Goal: Information Seeking & Learning: Learn about a topic

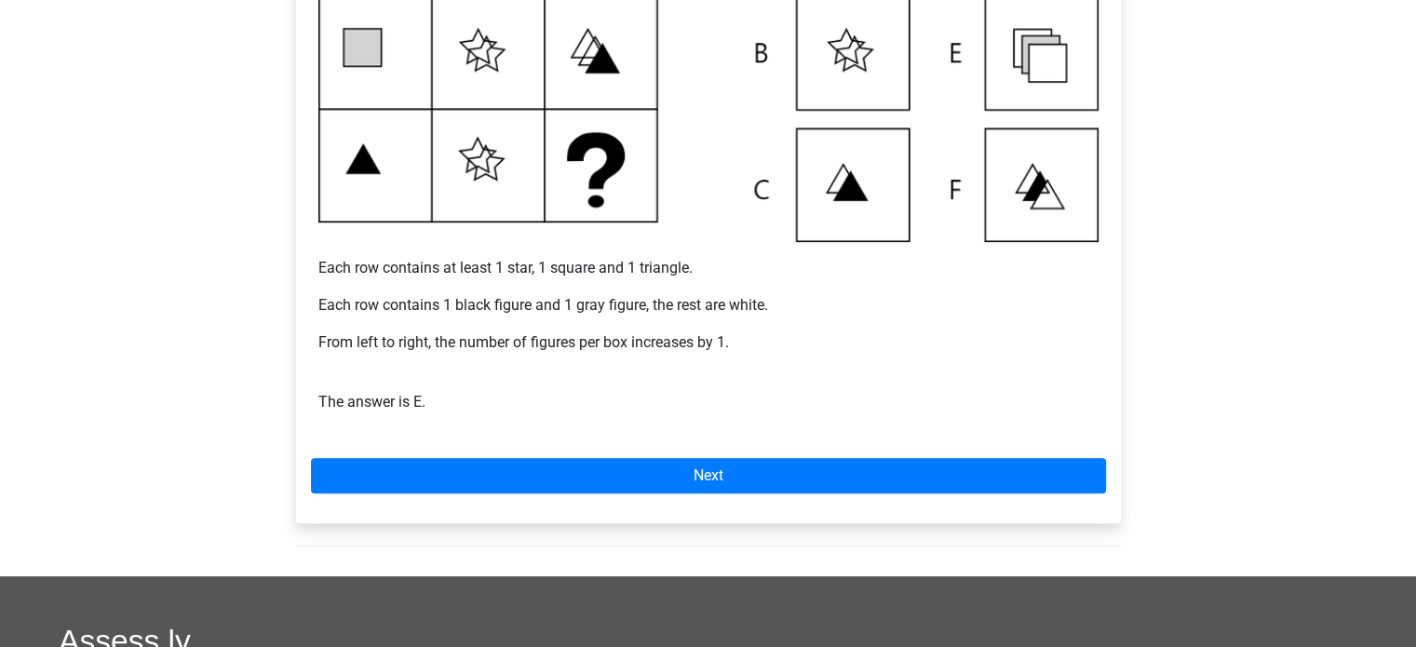
scroll to position [559, 0]
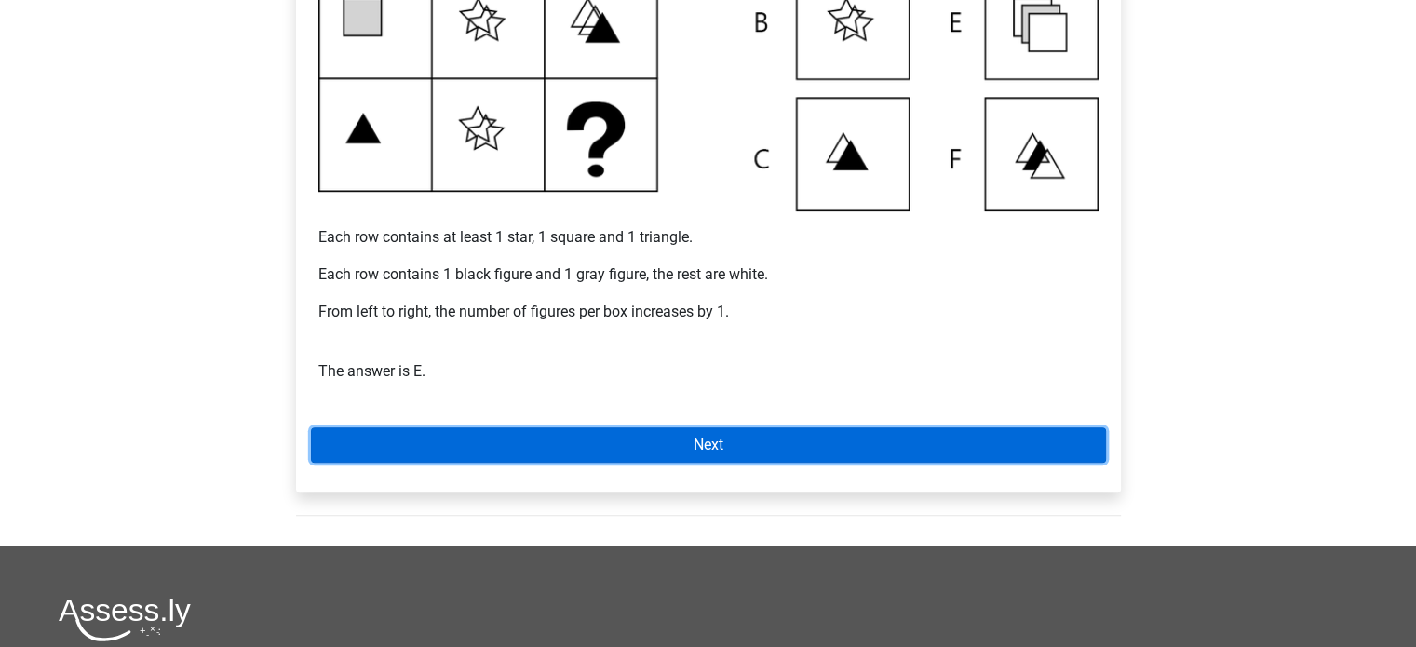
click at [722, 453] on link "Next" at bounding box center [708, 444] width 795 height 35
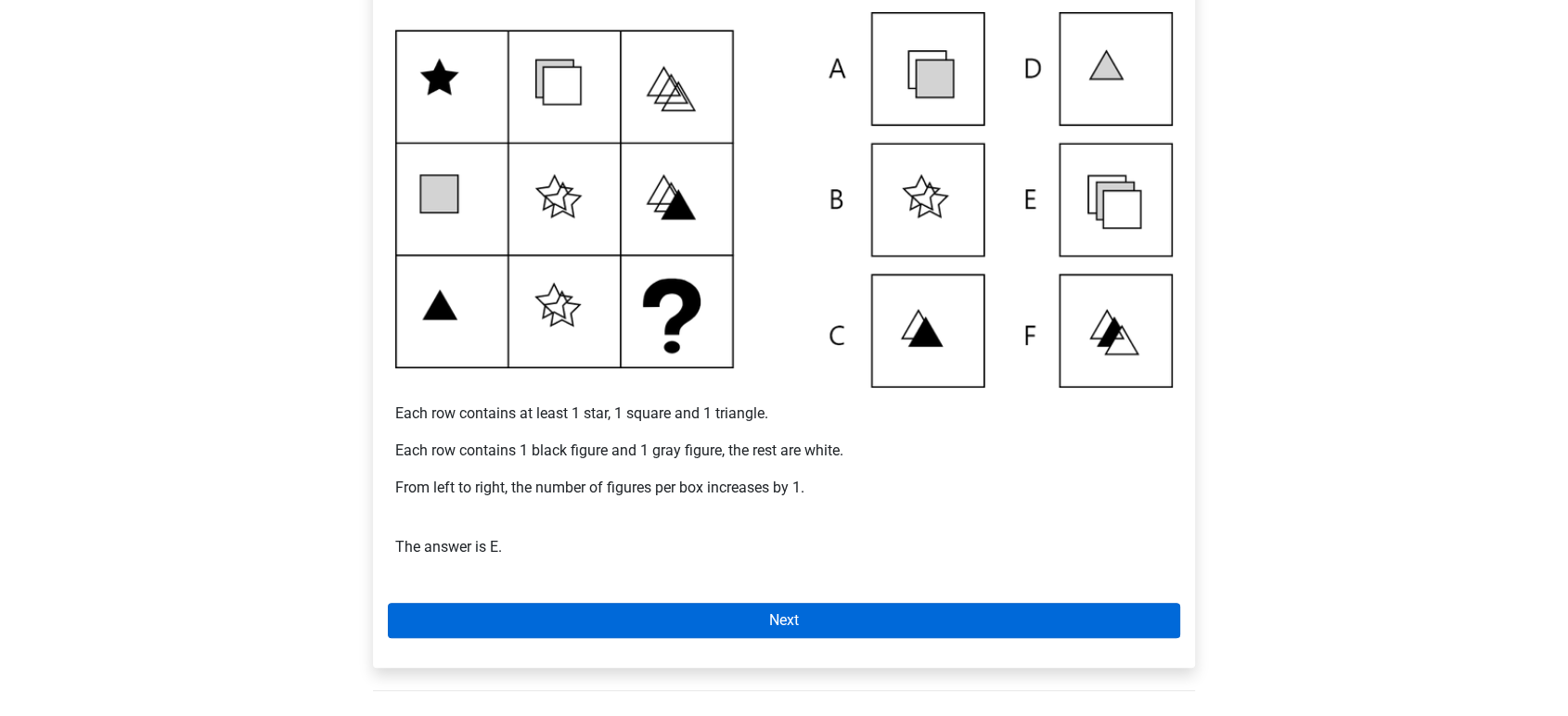
scroll to position [411, 0]
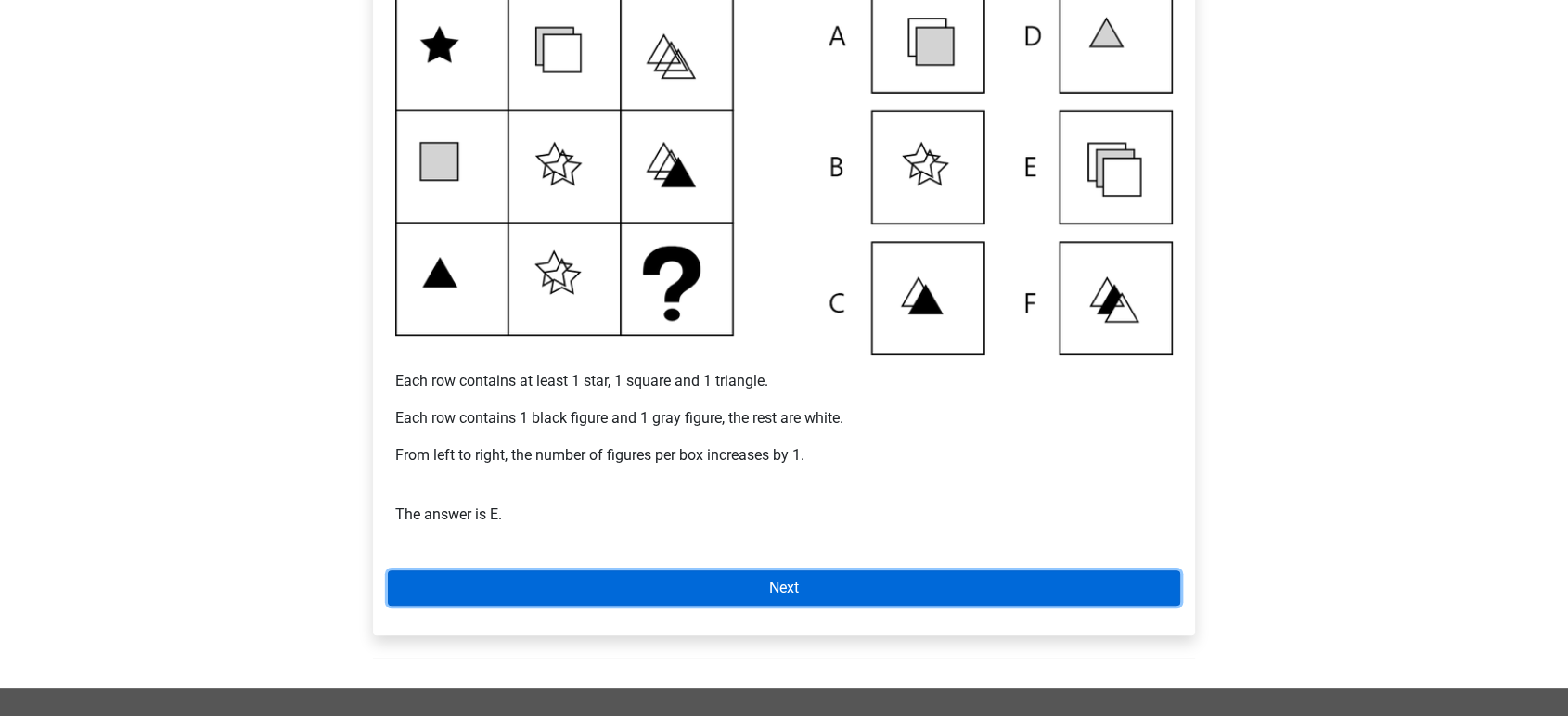
click at [801, 584] on link "Next" at bounding box center [783, 588] width 792 height 35
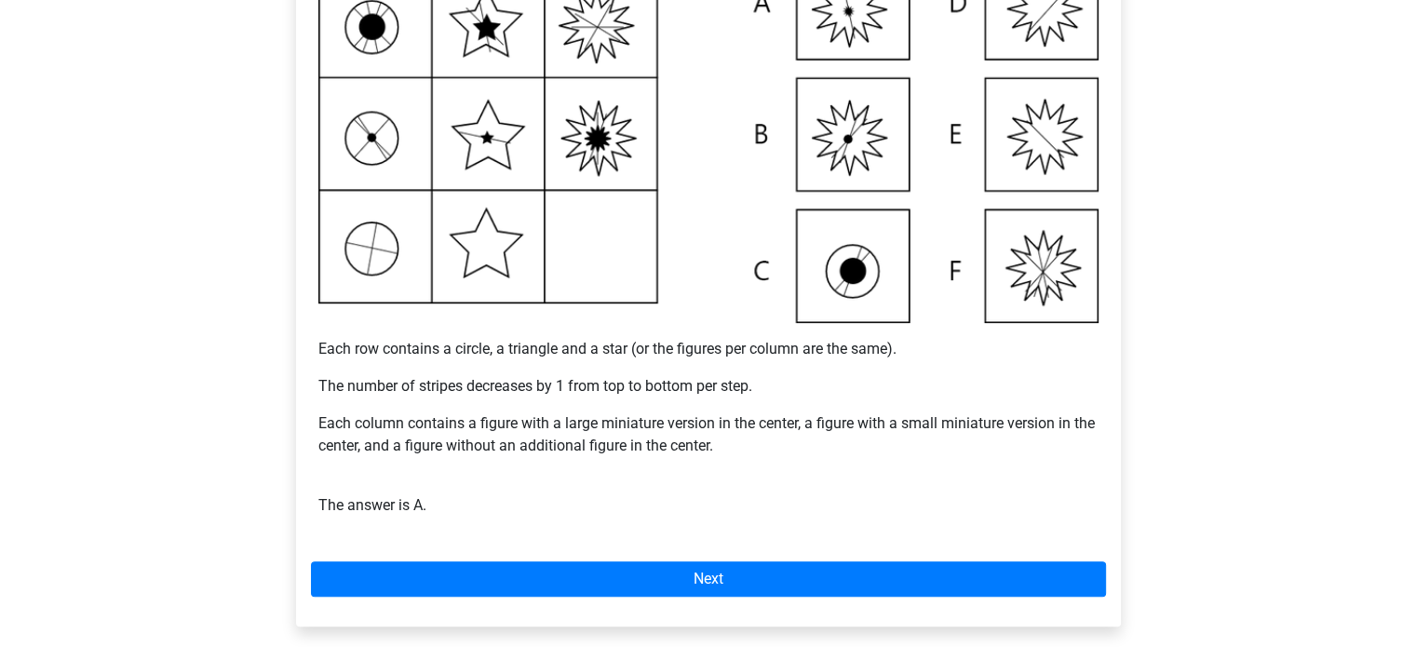
scroll to position [559, 0]
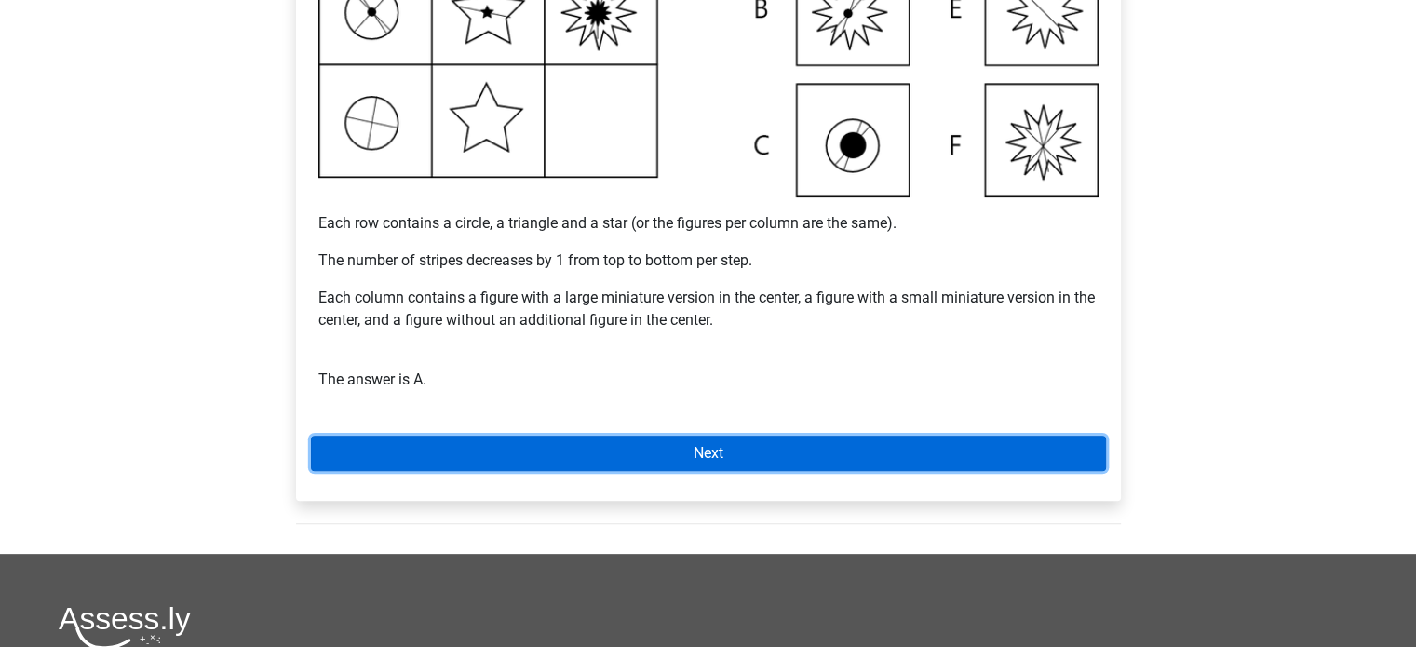
click at [768, 453] on link "Next" at bounding box center [708, 453] width 795 height 35
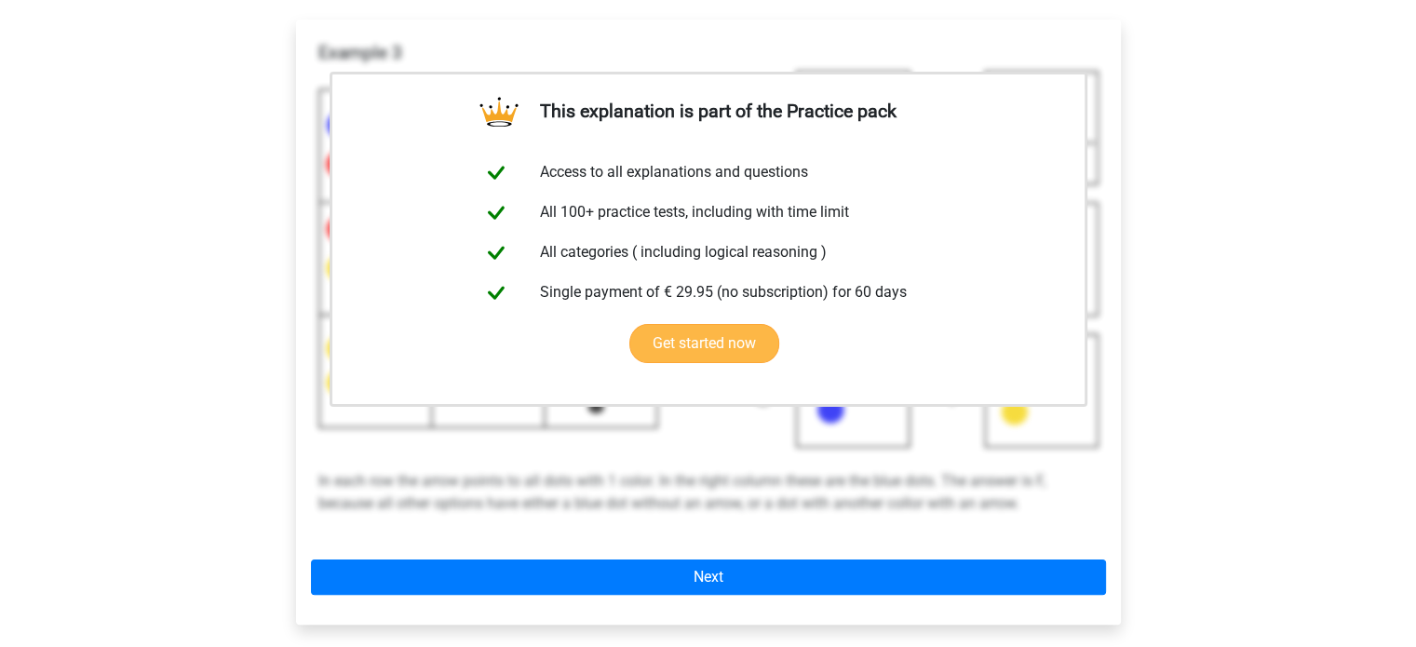
scroll to position [186, 0]
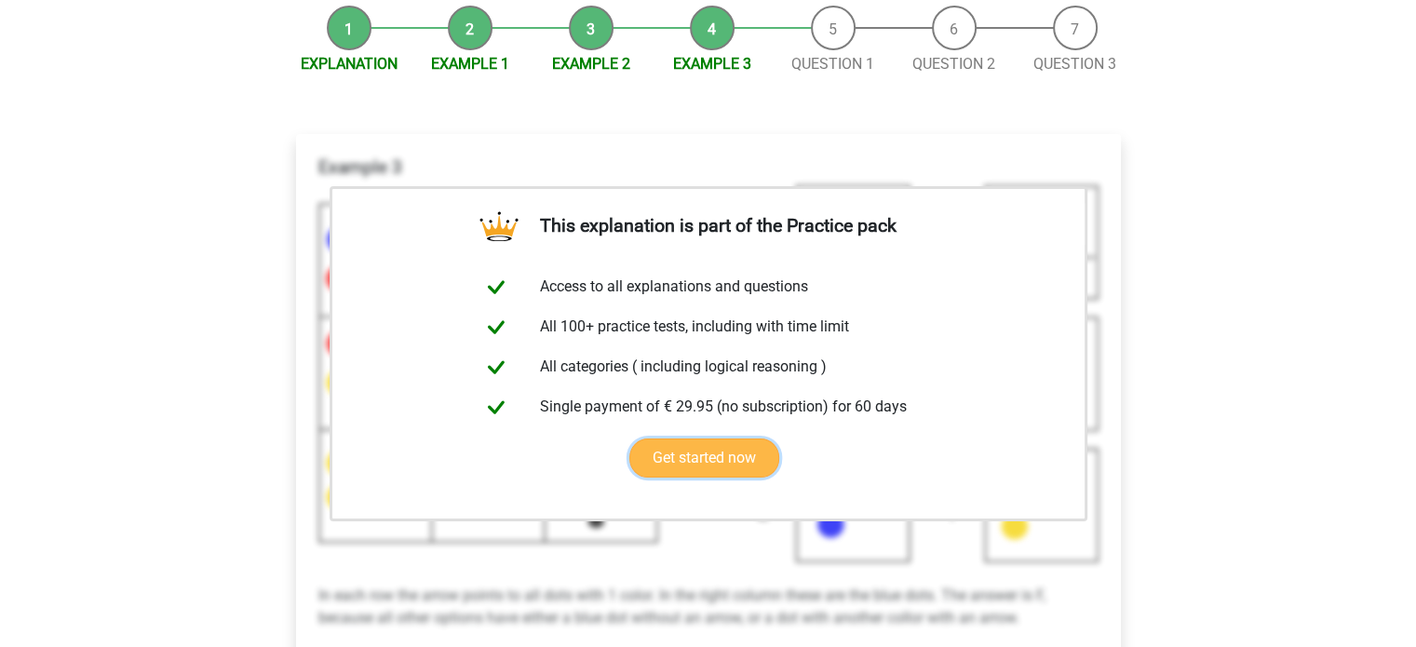
click at [709, 460] on link "Get started now" at bounding box center [704, 458] width 150 height 39
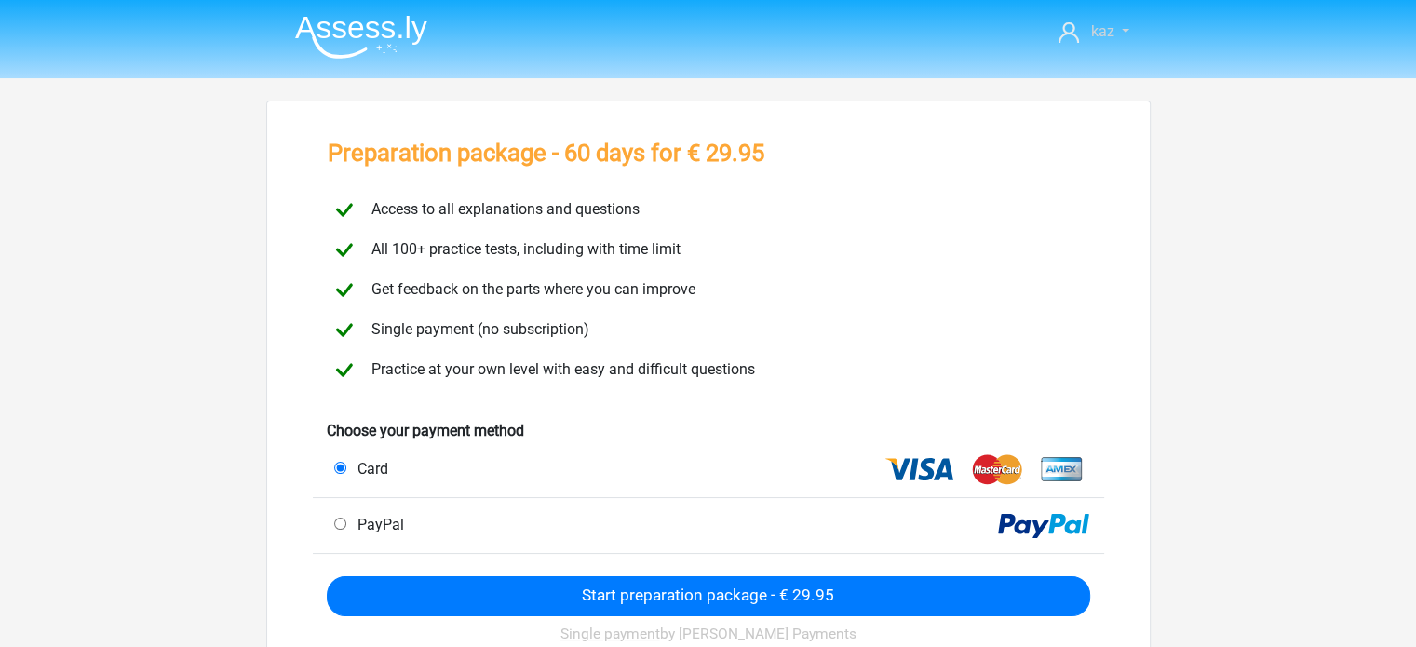
click at [1113, 29] on link "kaz" at bounding box center [1093, 31] width 85 height 22
click at [853, 66] on header "kaz kaz.h@outlook.jp" at bounding box center [708, 39] width 1416 height 78
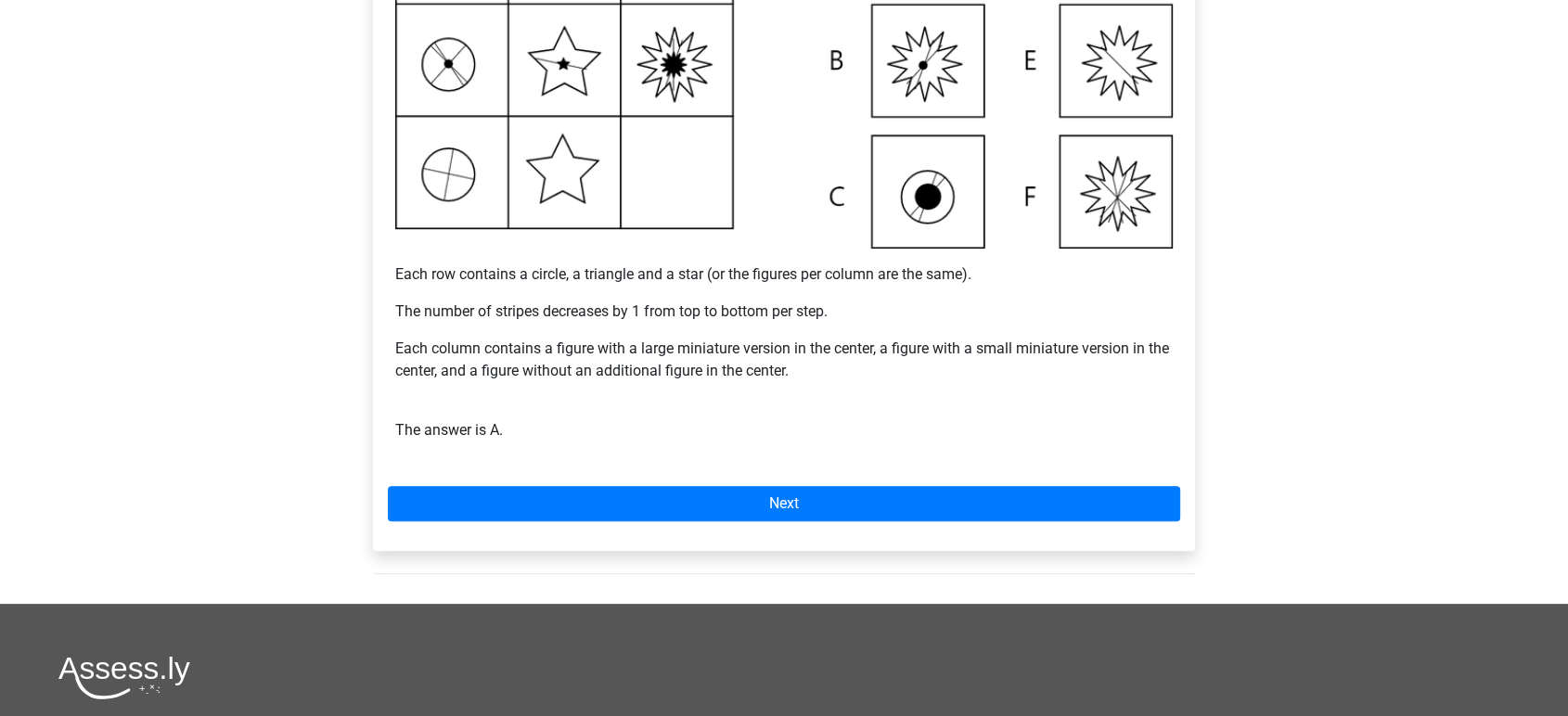
scroll to position [515, 0]
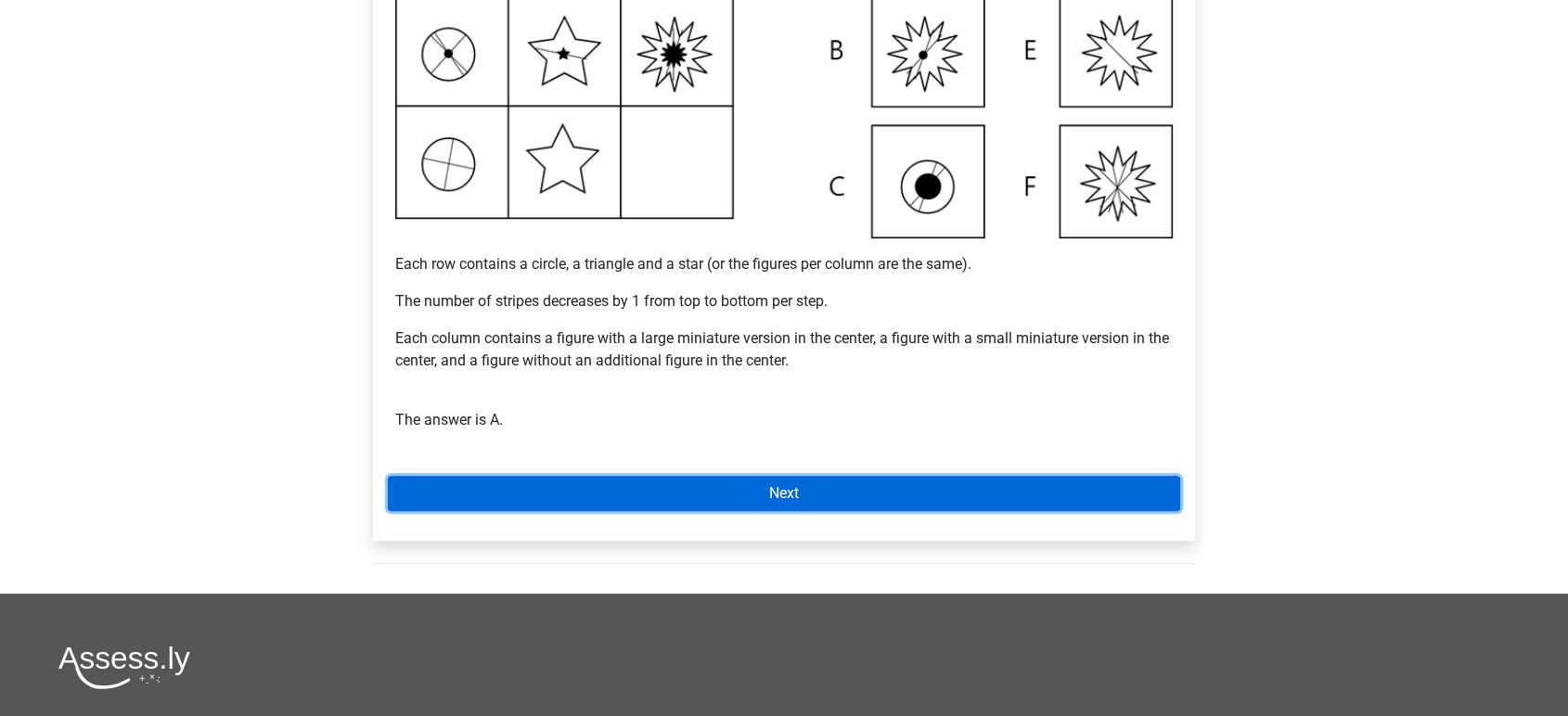
click at [794, 495] on link "Next" at bounding box center [783, 493] width 792 height 35
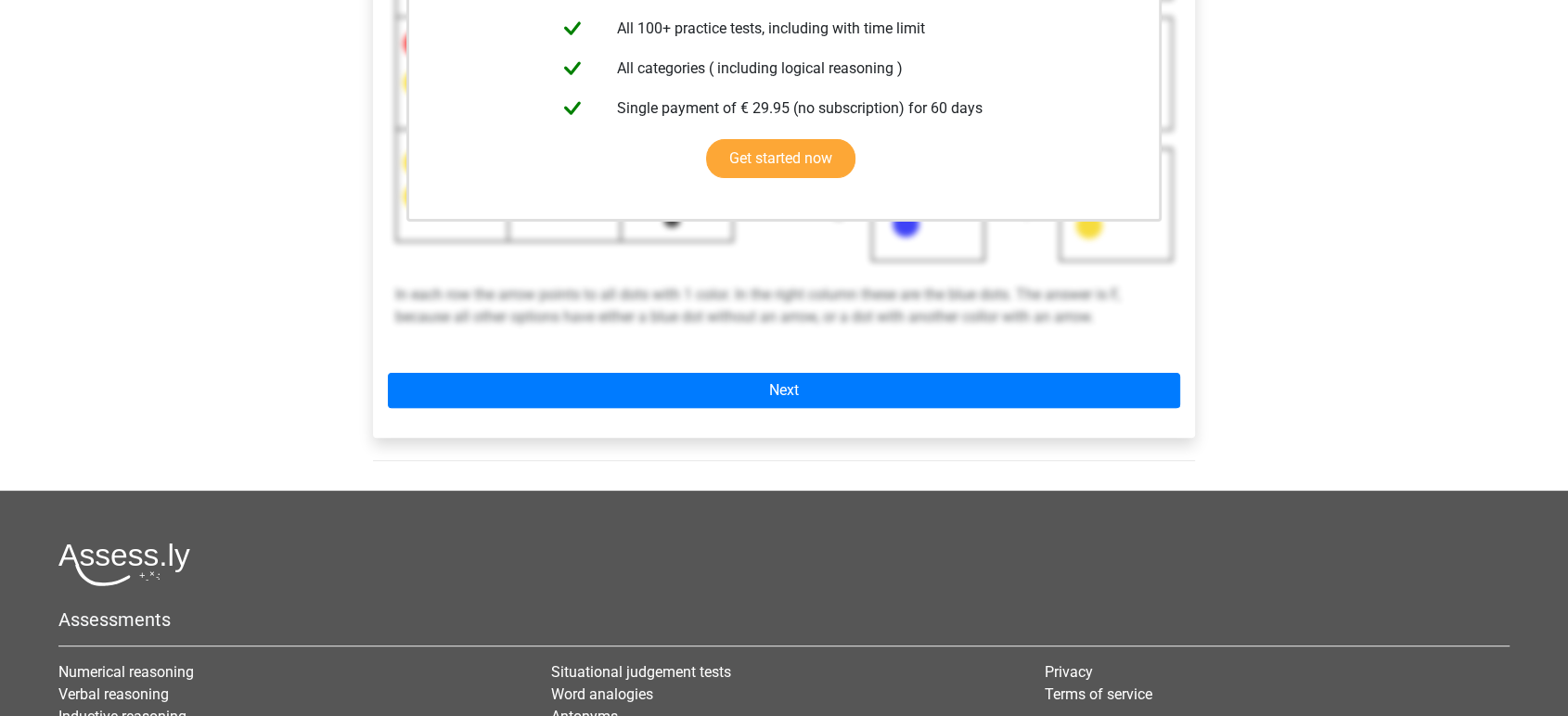
scroll to position [515, 0]
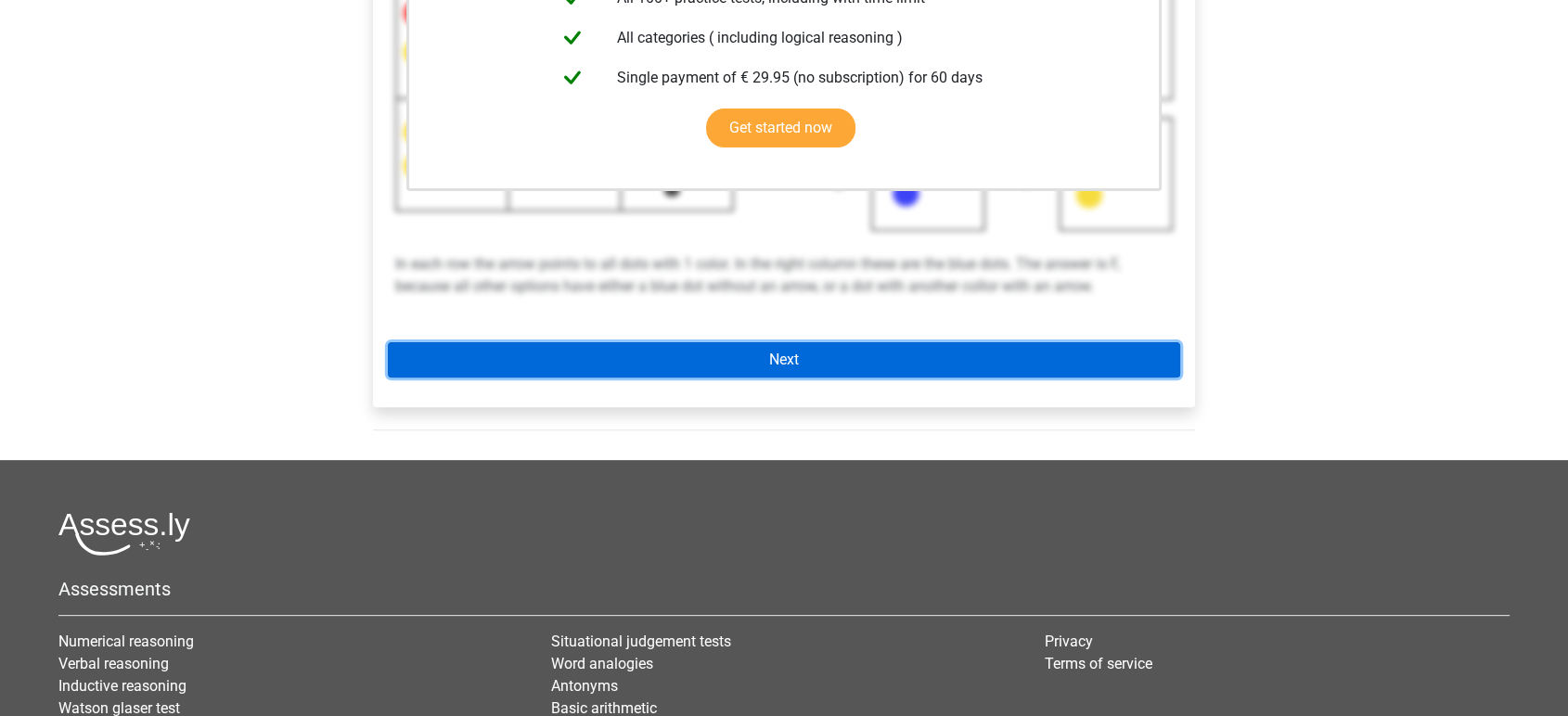
click at [787, 357] on link "Next" at bounding box center [783, 359] width 792 height 35
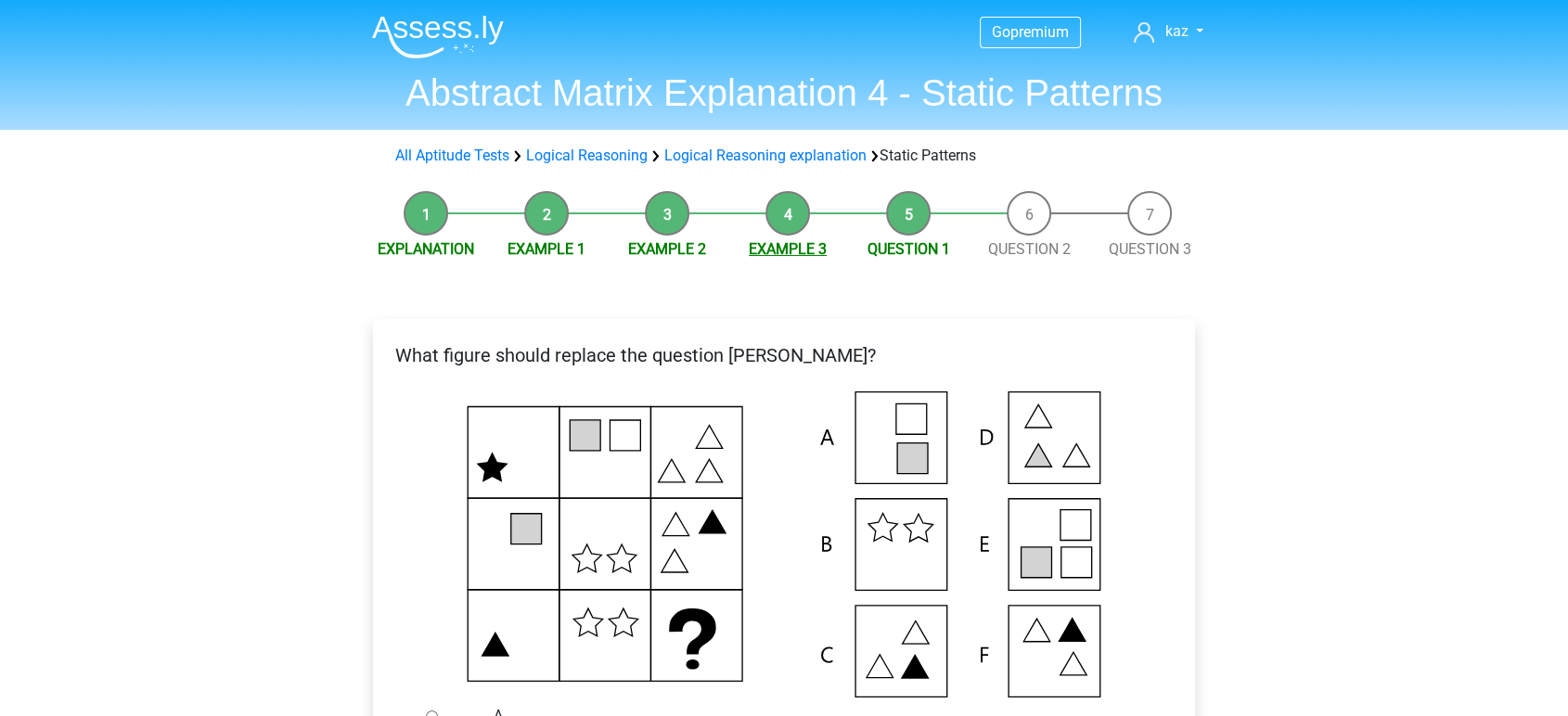
click at [797, 246] on link "Example 3" at bounding box center [787, 249] width 78 height 18
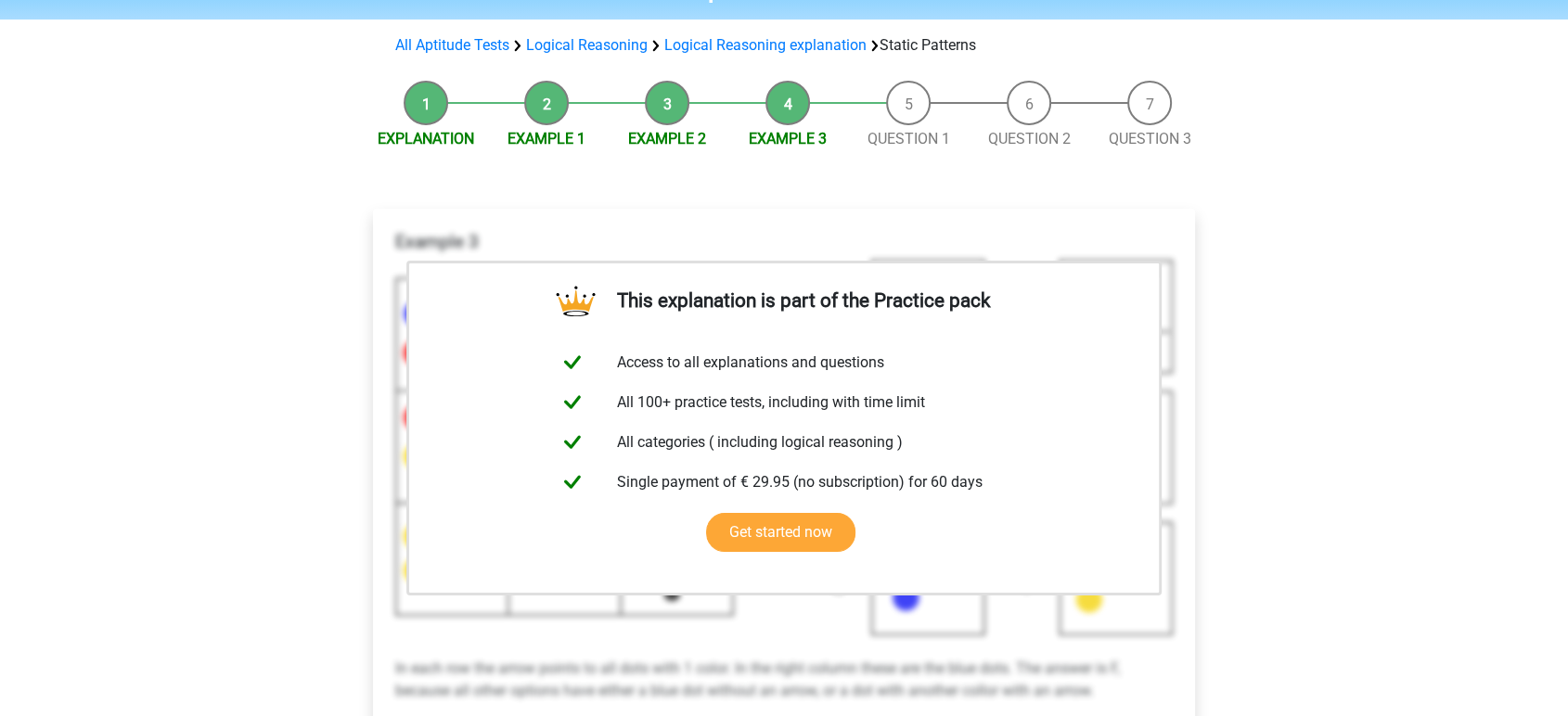
scroll to position [103, 0]
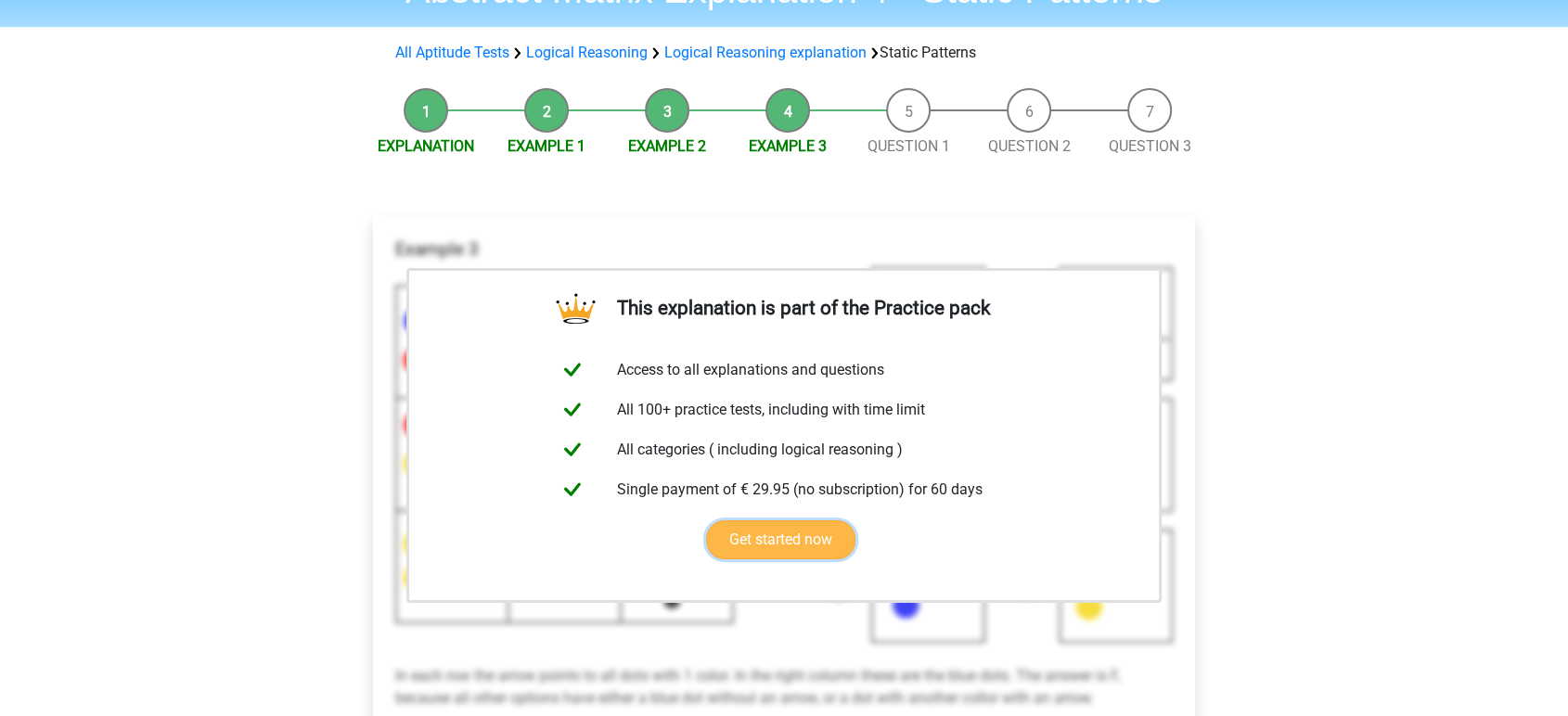
click at [790, 541] on link "Get started now" at bounding box center [781, 539] width 149 height 39
click at [668, 110] on li "Example 2" at bounding box center [666, 122] width 121 height 70
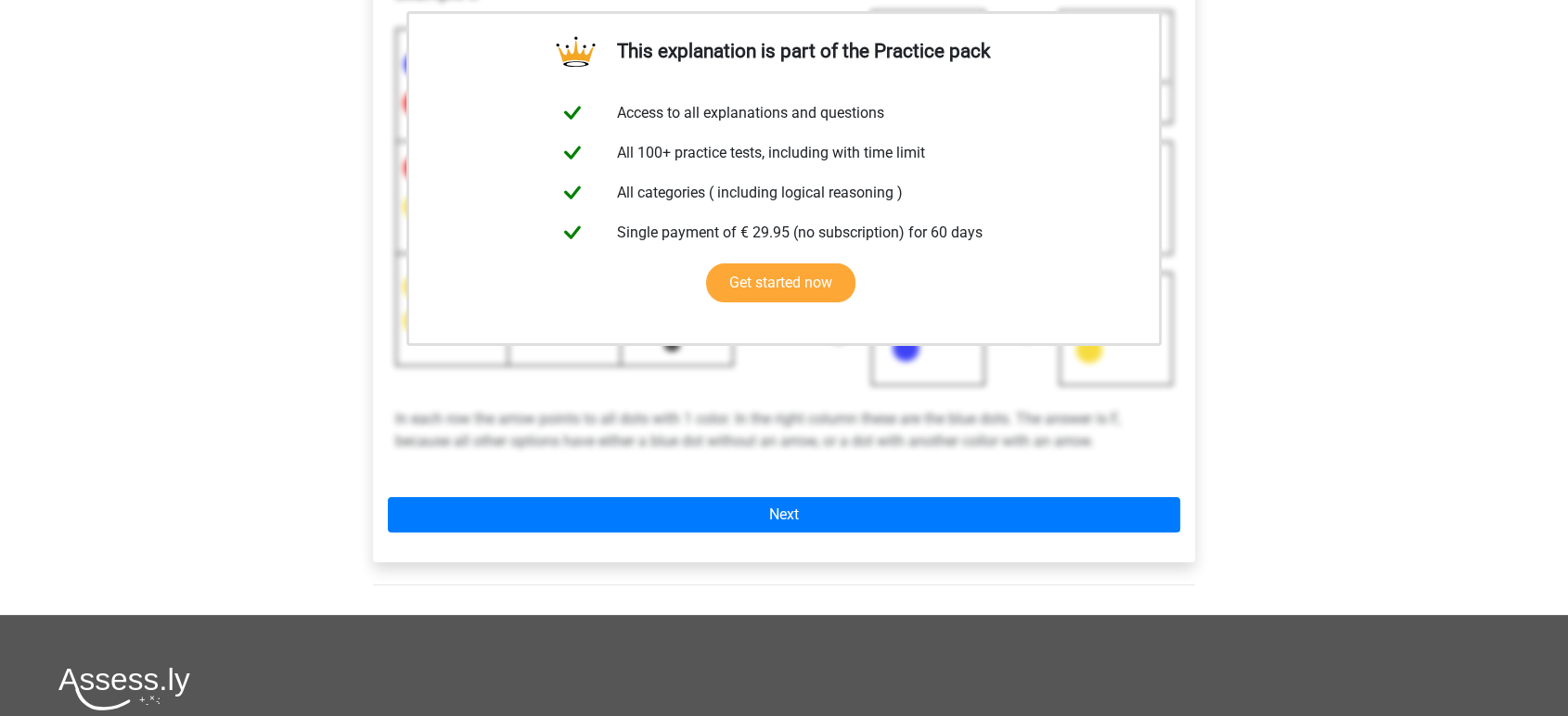
scroll to position [411, 0]
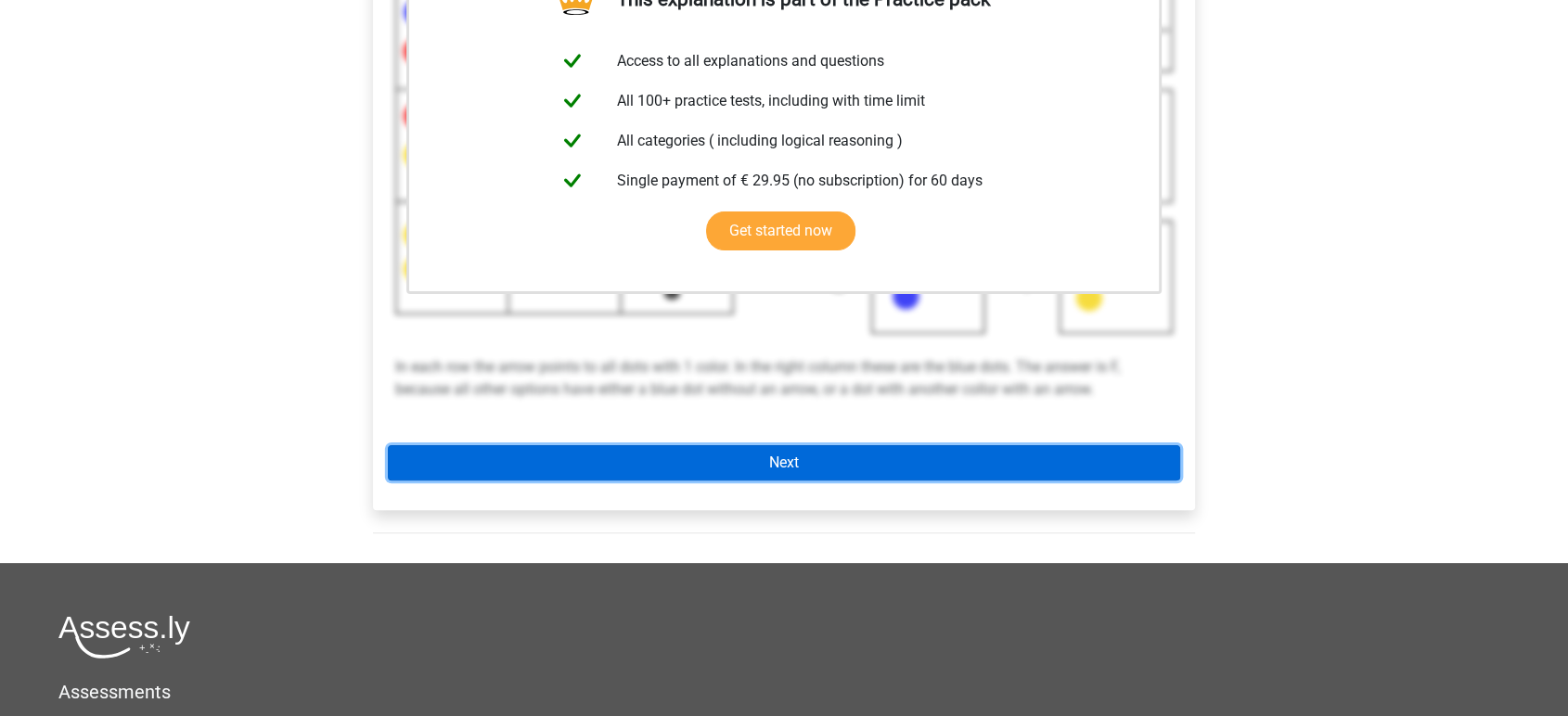
click at [791, 460] on link "Next" at bounding box center [783, 462] width 792 height 35
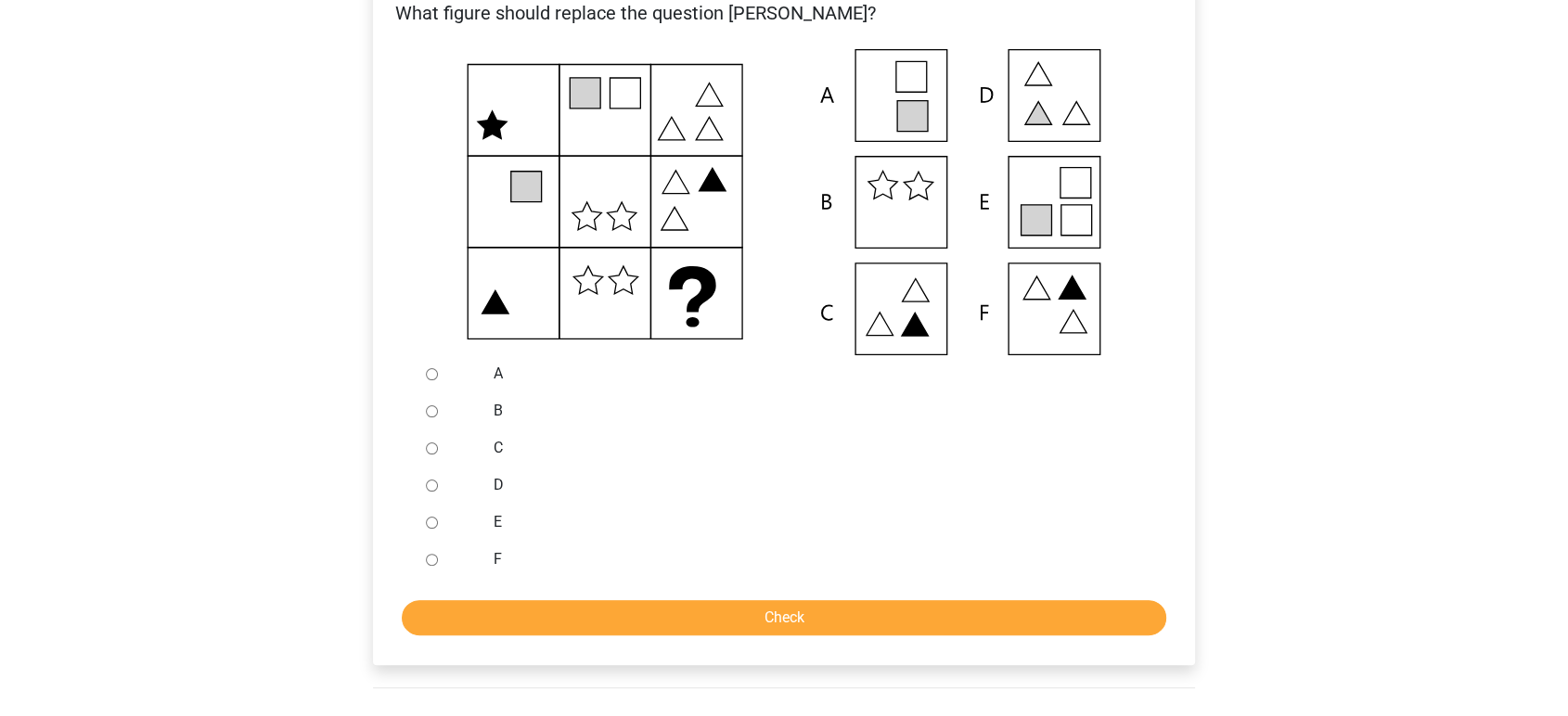
scroll to position [309, 0]
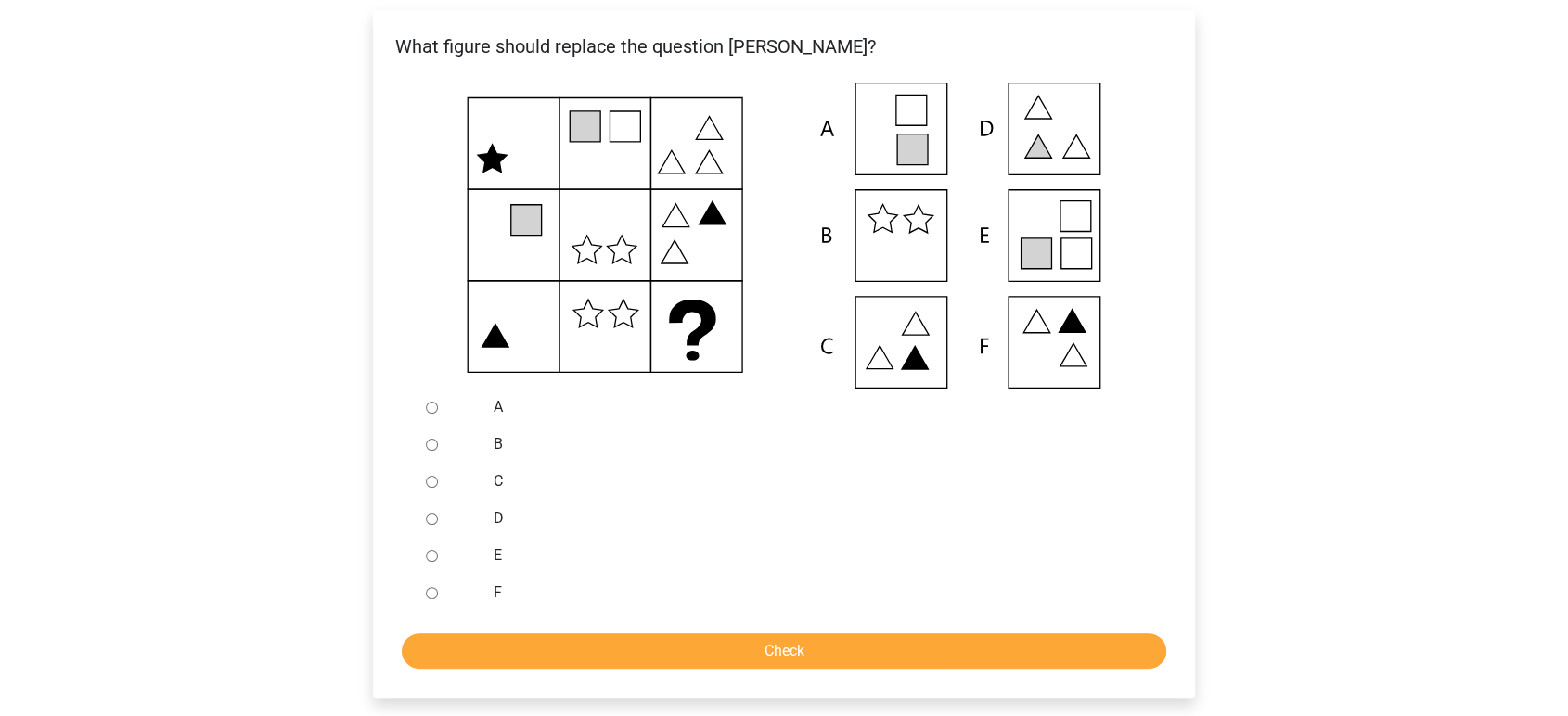
click at [430, 481] on input "C" at bounding box center [431, 482] width 12 height 12
radio input "true"
click at [769, 643] on input "Check" at bounding box center [783, 650] width 764 height 35
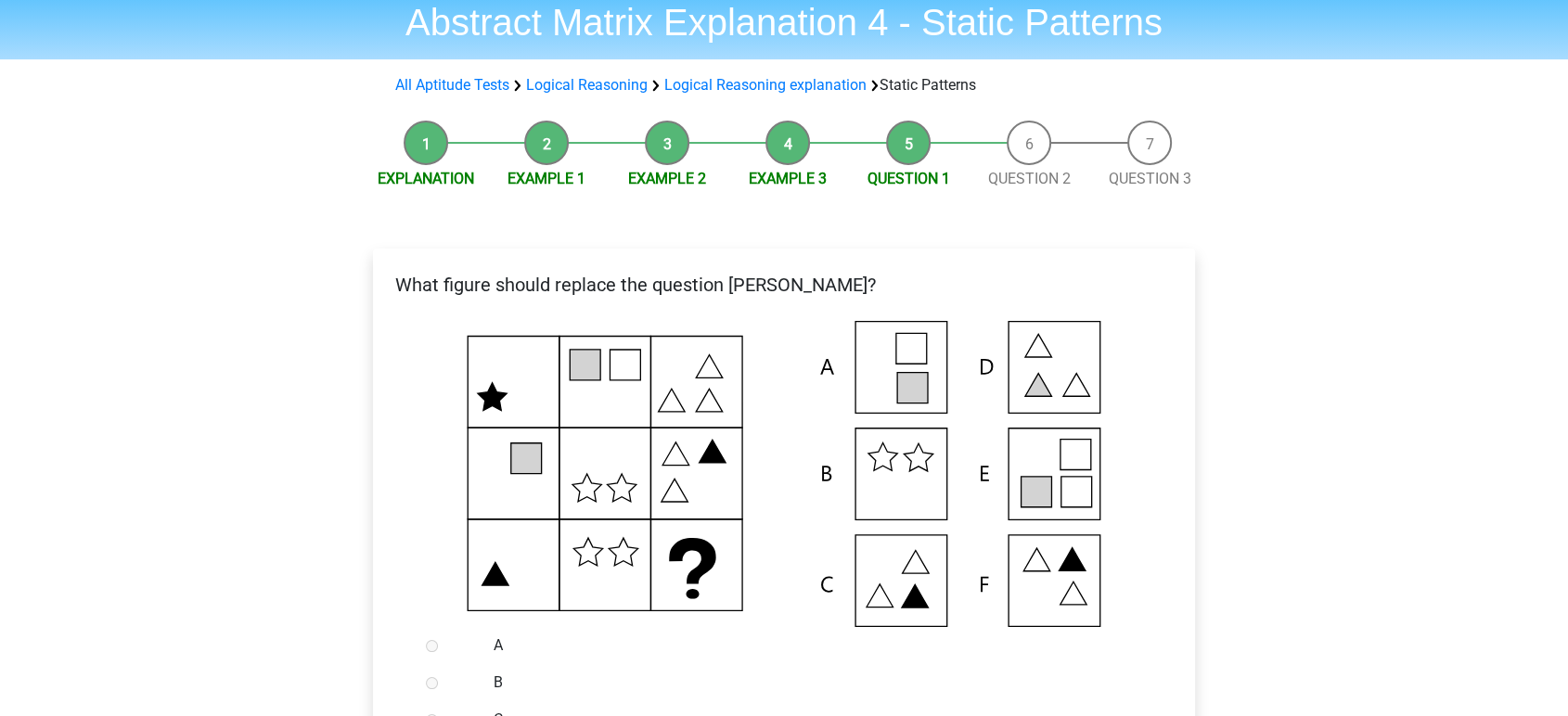
scroll to position [103, 0]
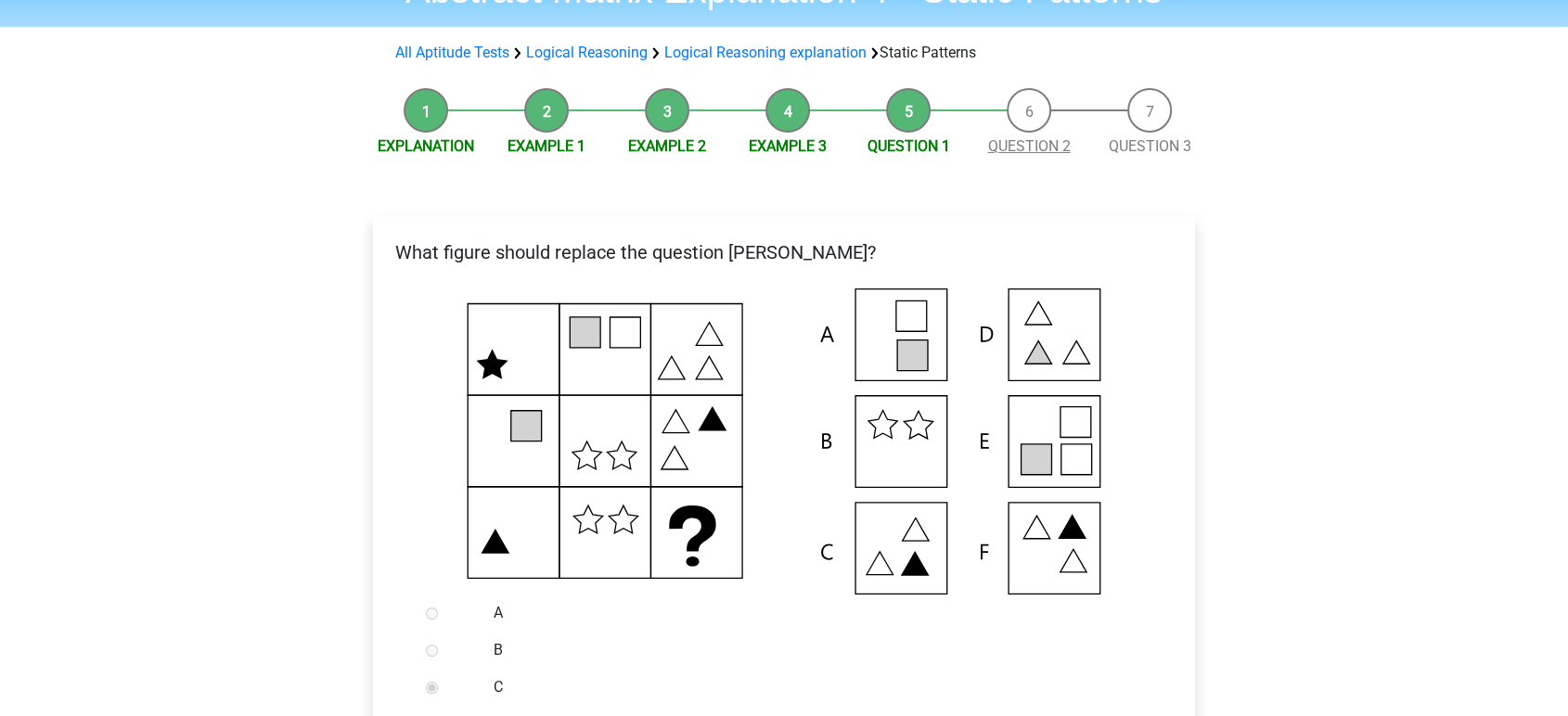
click at [1055, 146] on link "Question 2" at bounding box center [1029, 146] width 83 height 18
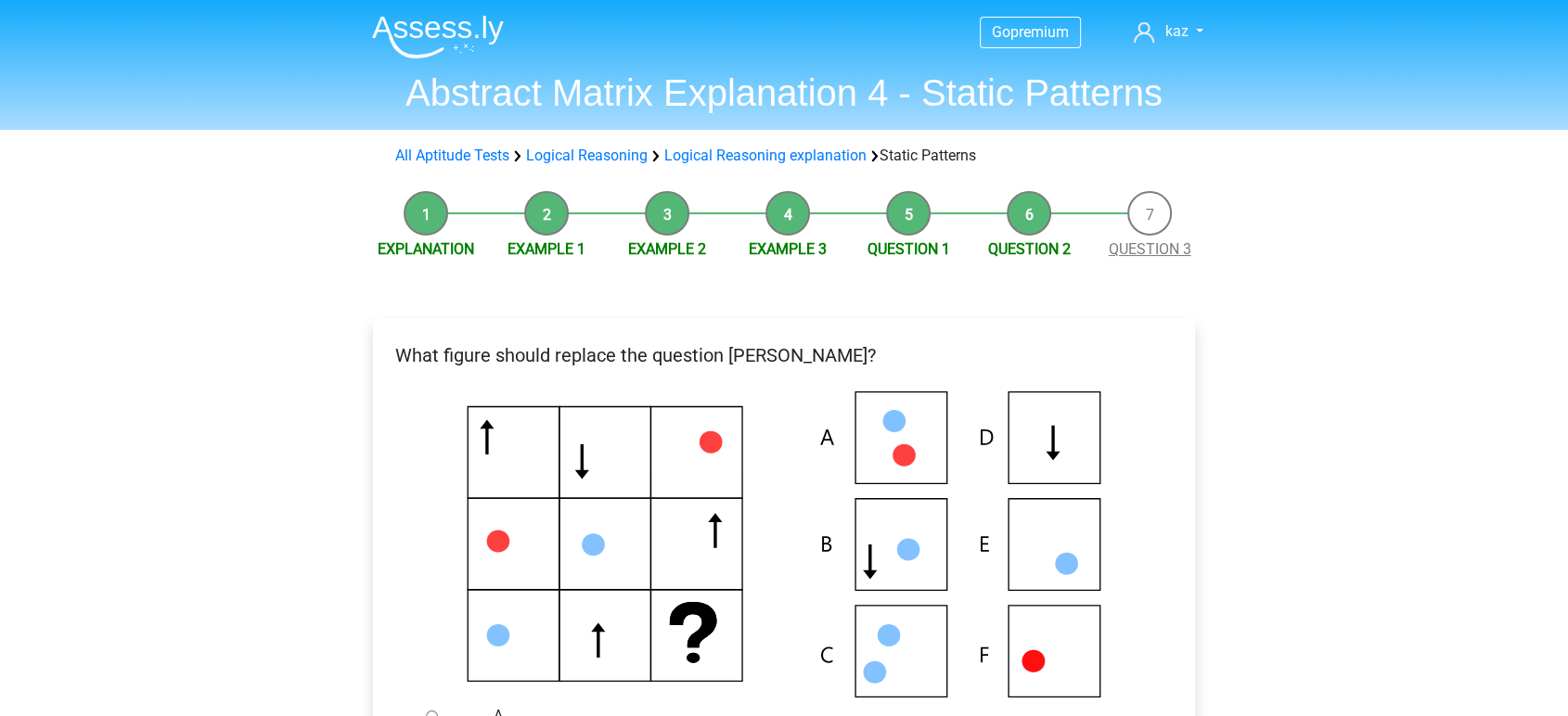
click at [1147, 245] on link "Question 3" at bounding box center [1150, 249] width 83 height 18
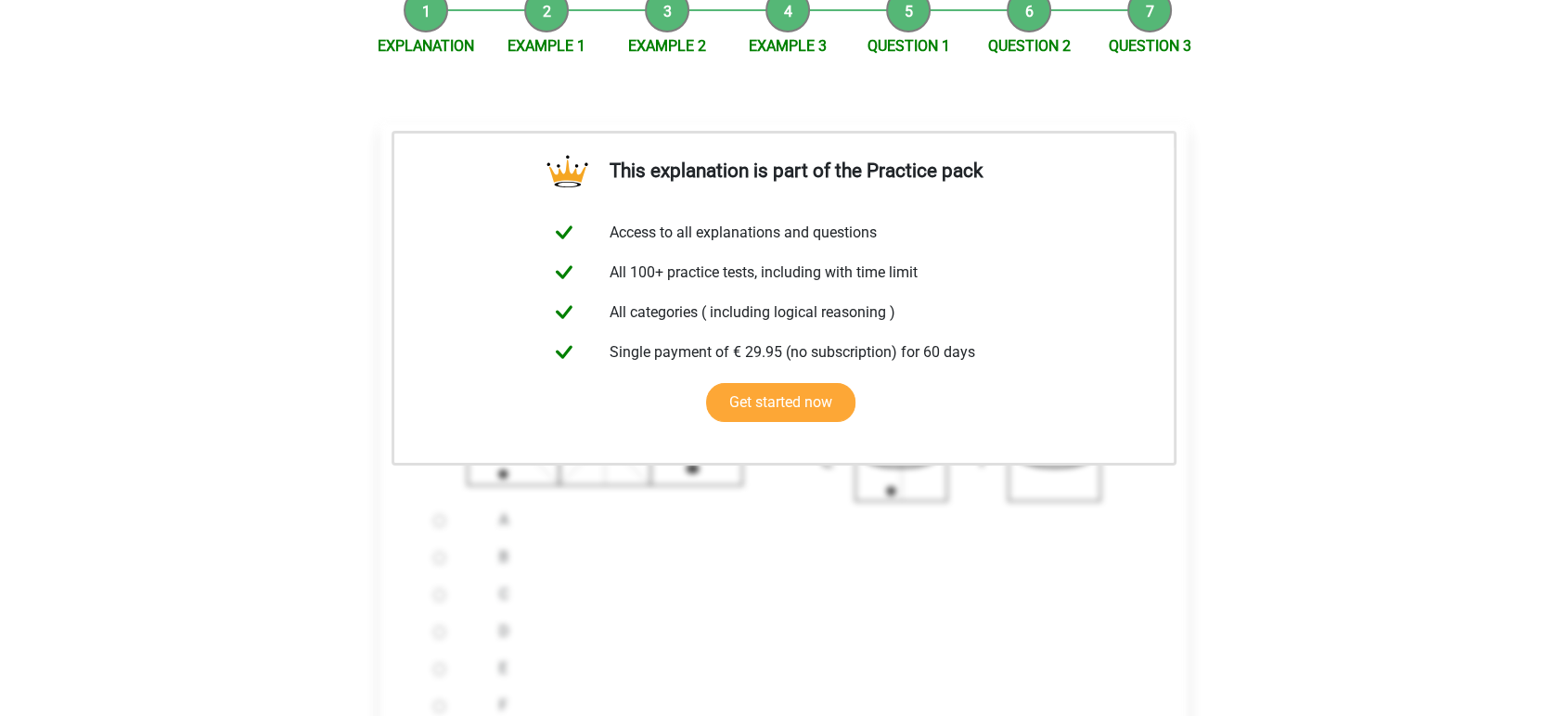
scroll to position [411, 0]
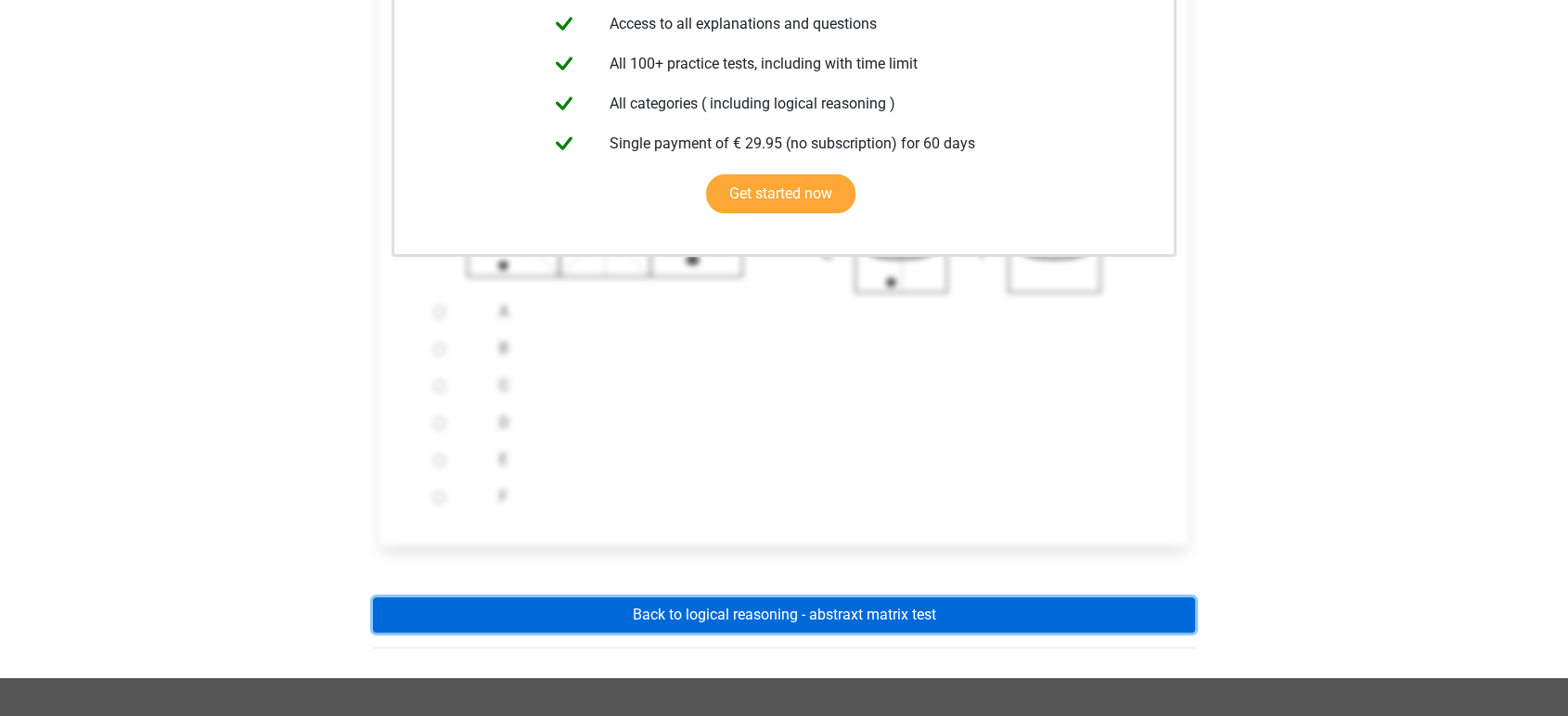
click at [926, 615] on link "Back to logical reasoning - abstraxt matrix test" at bounding box center [783, 614] width 822 height 35
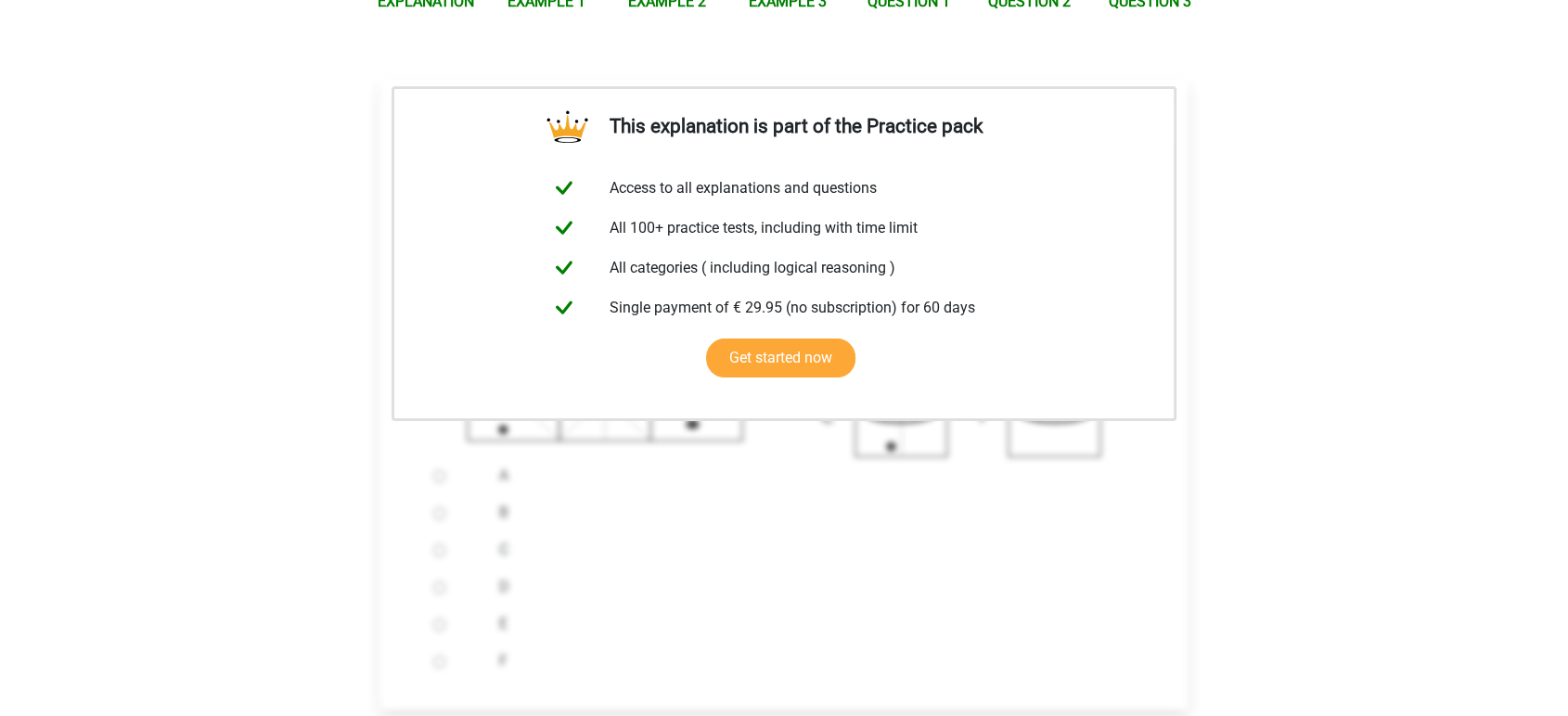
scroll to position [0, 0]
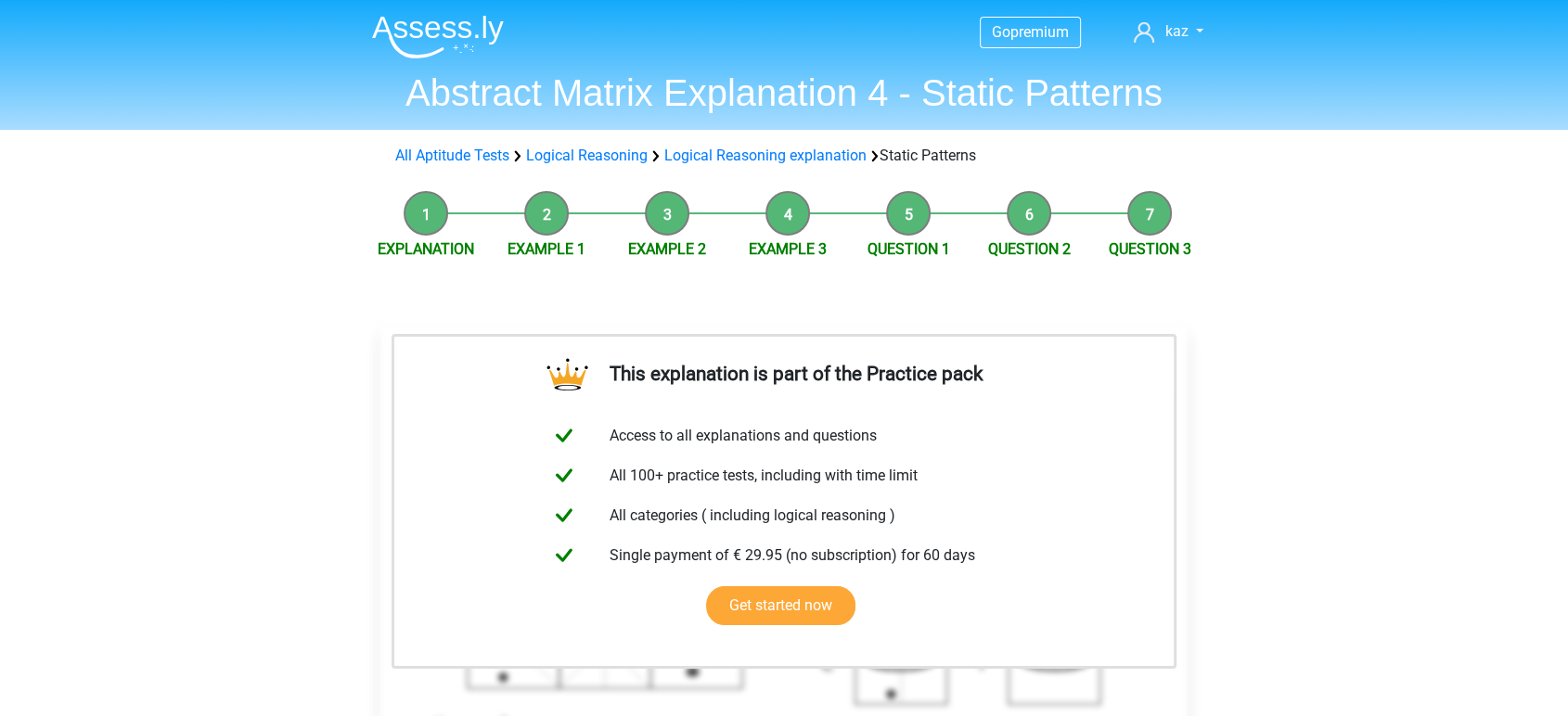
click at [663, 219] on li "Example 2" at bounding box center [666, 226] width 121 height 70
click at [680, 249] on link "Example 2" at bounding box center [666, 249] width 78 height 18
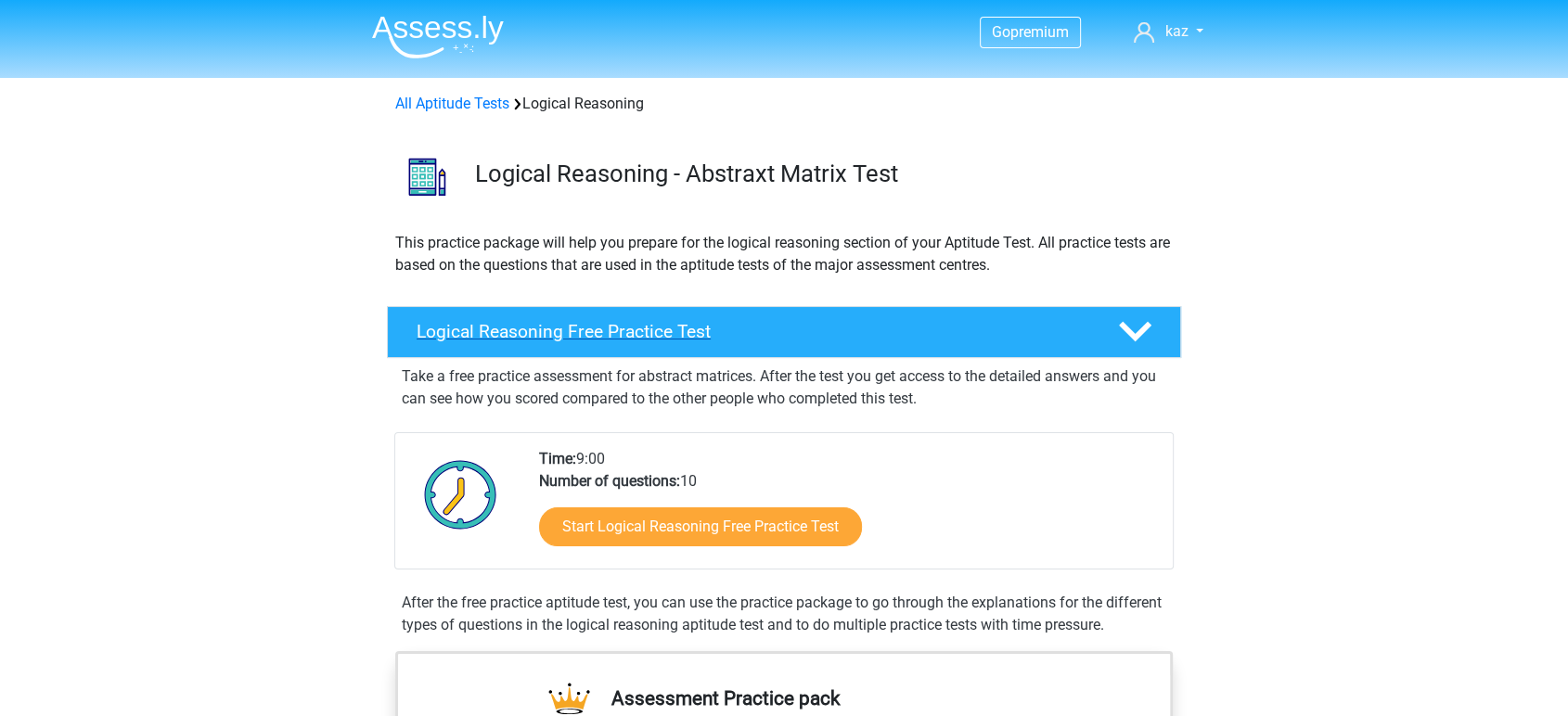
click at [747, 331] on h4 "Logical Reasoning Free Practice Test" at bounding box center [752, 331] width 671 height 21
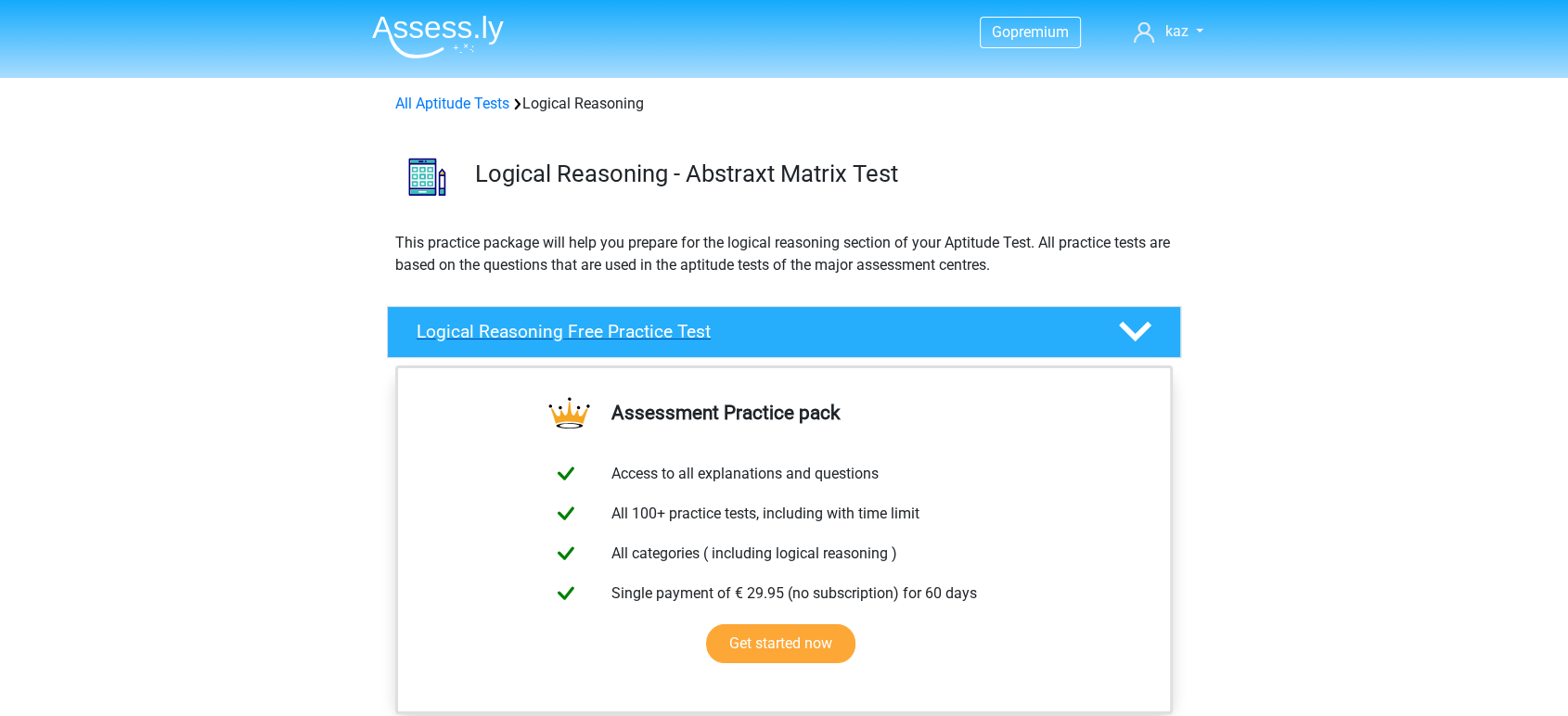
click at [636, 332] on h4 "Logical Reasoning Free Practice Test" at bounding box center [752, 331] width 671 height 21
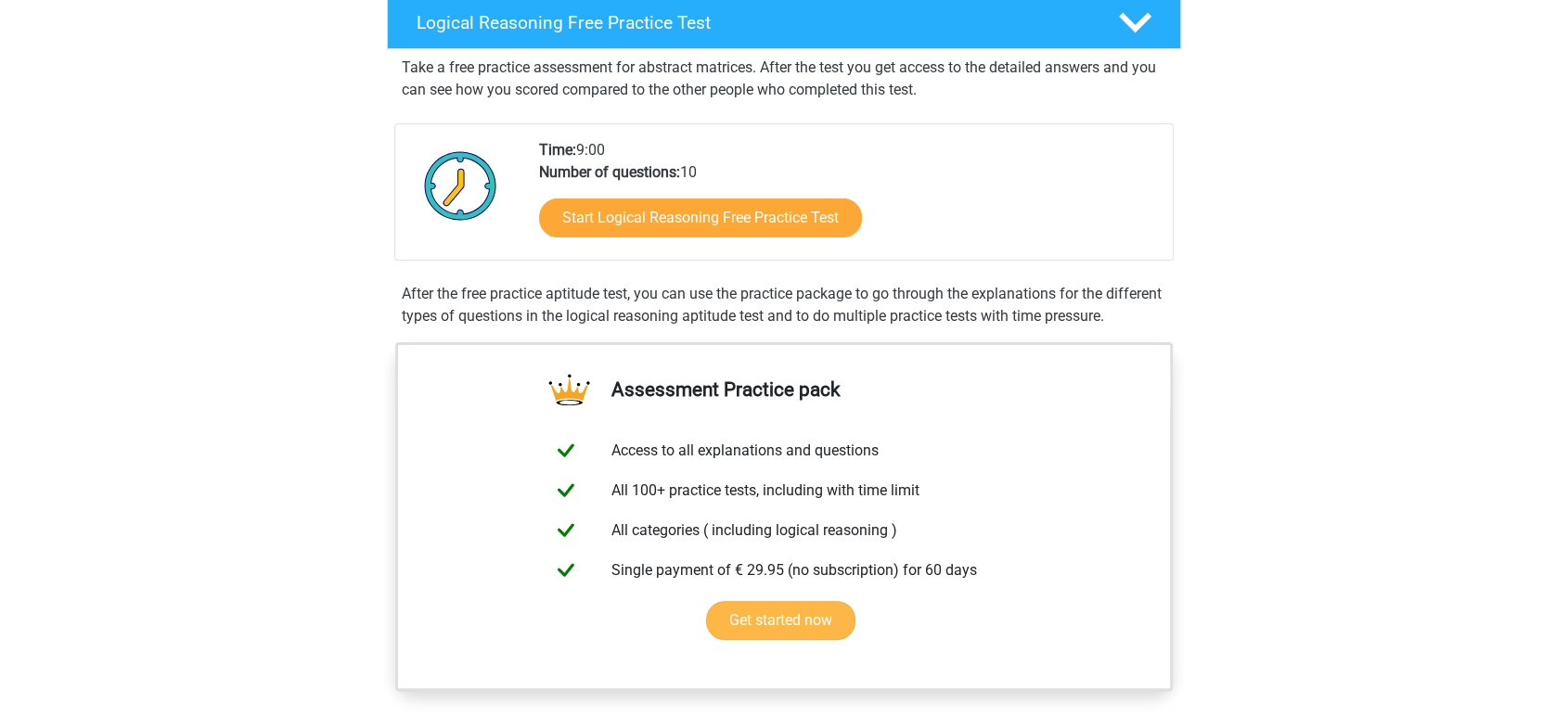
scroll to position [411, 0]
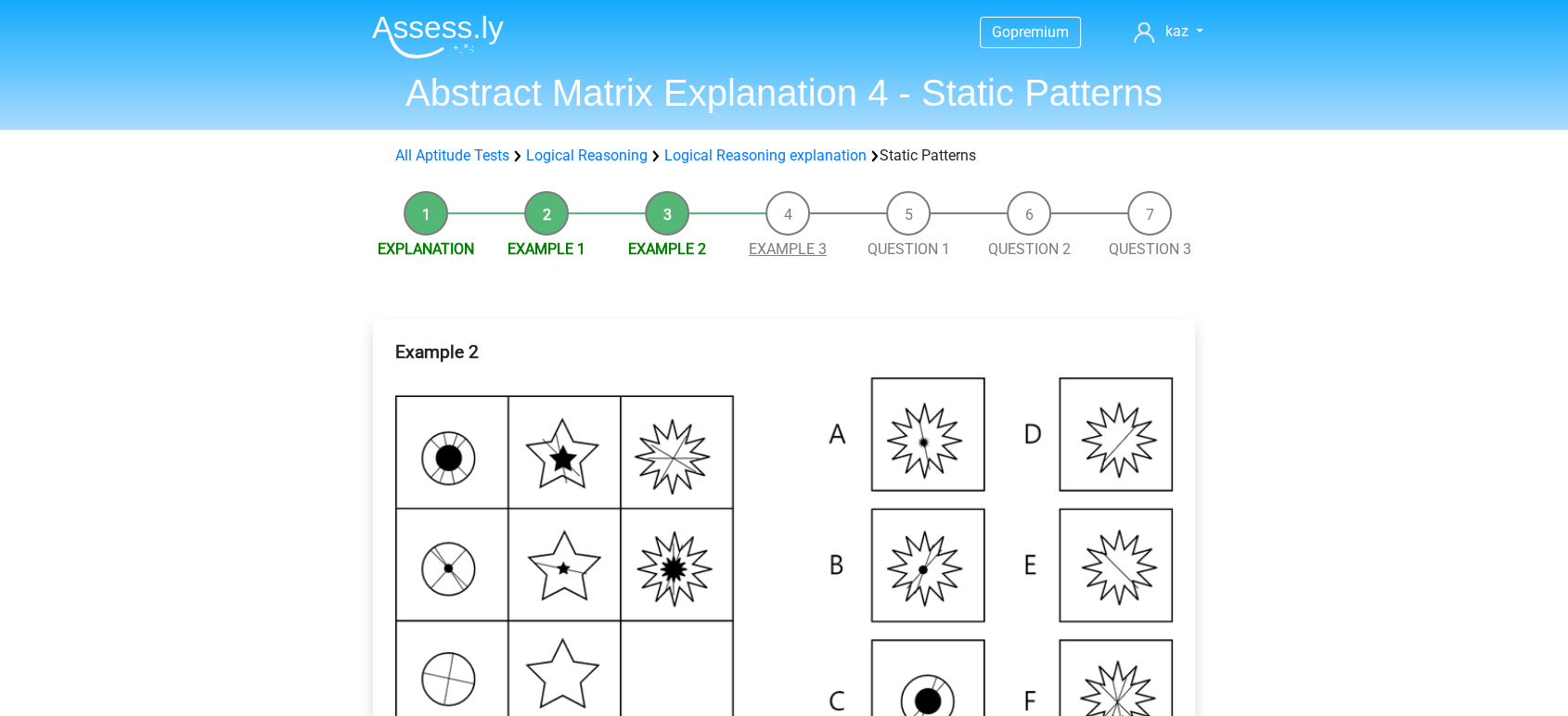
click at [787, 243] on link "Example 3" at bounding box center [787, 249] width 78 height 18
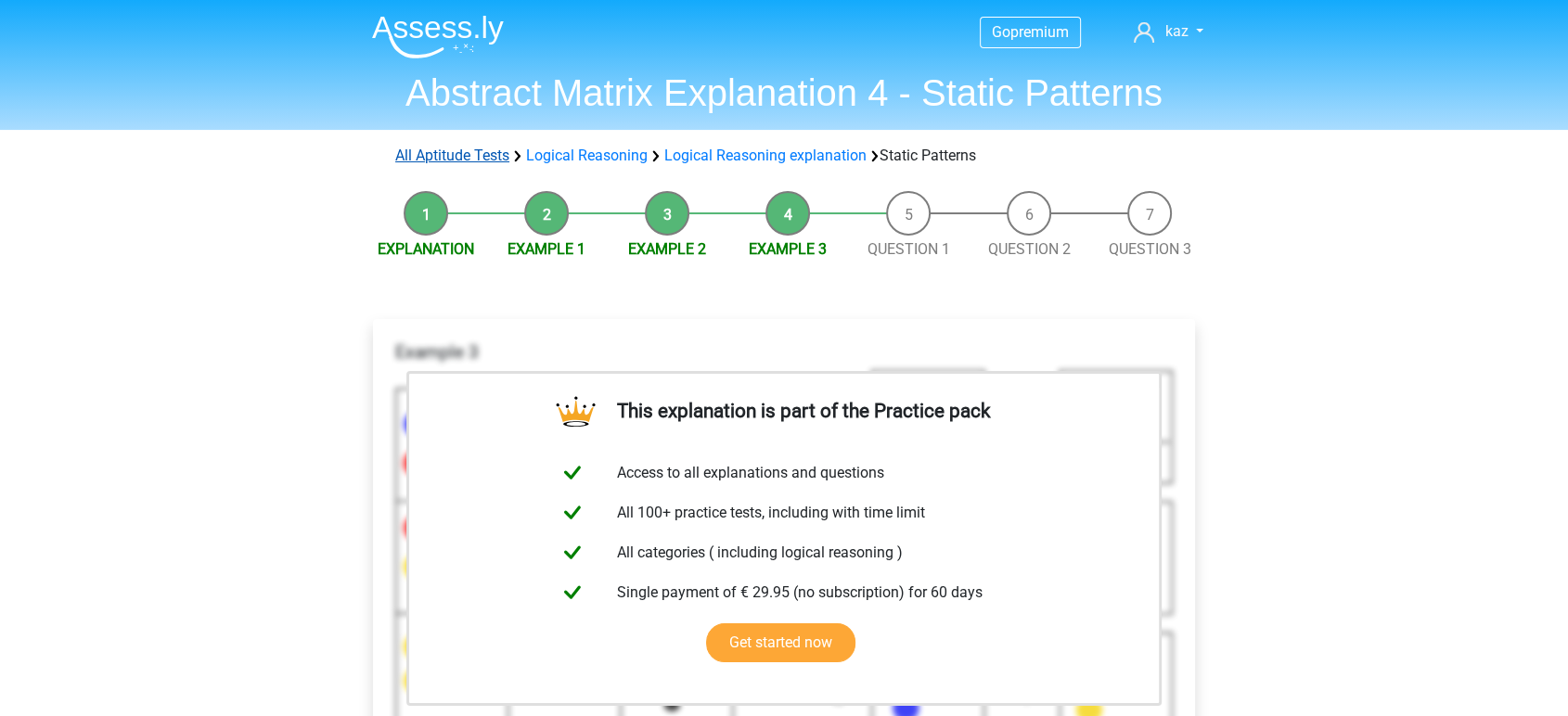
click at [491, 157] on link "All Aptitude Tests" at bounding box center [452, 155] width 115 height 18
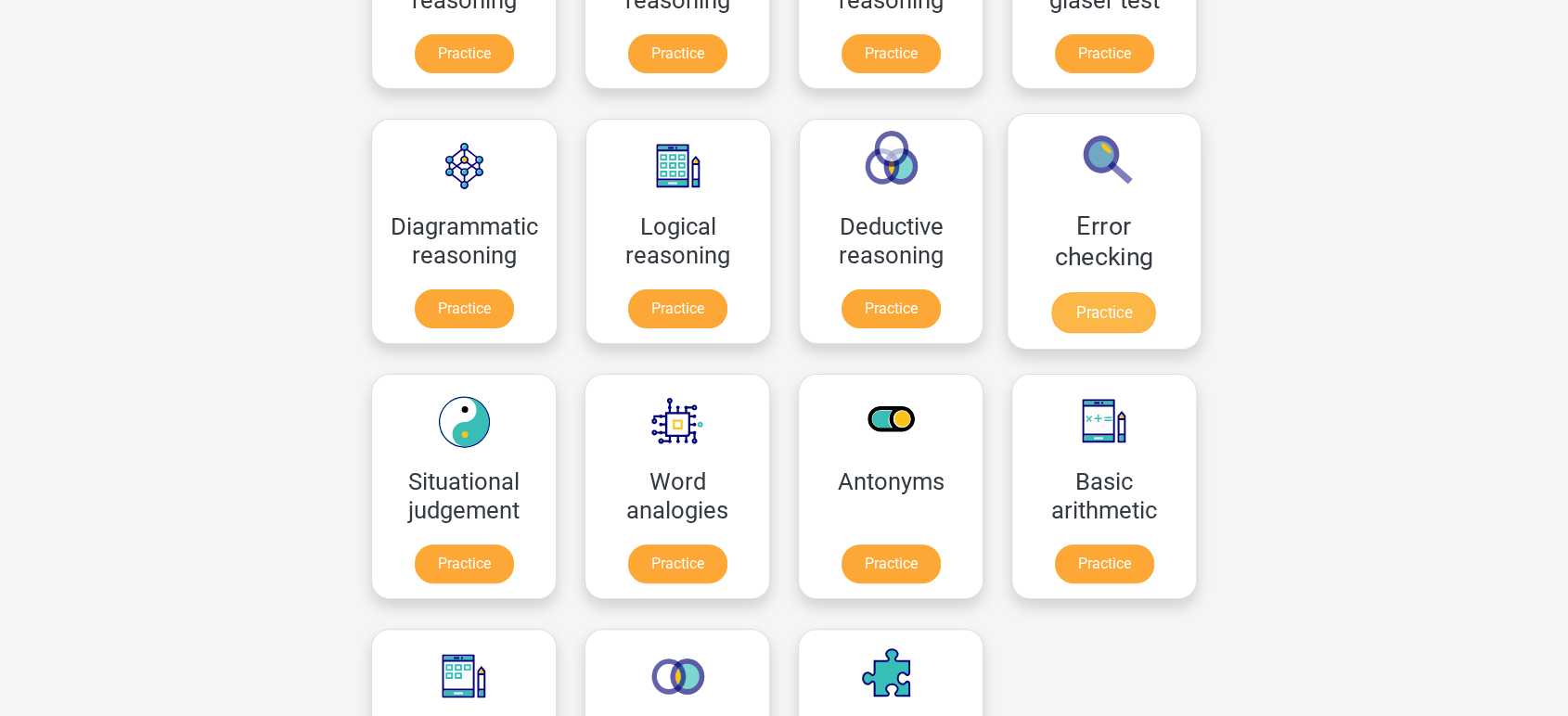
scroll to position [456, 0]
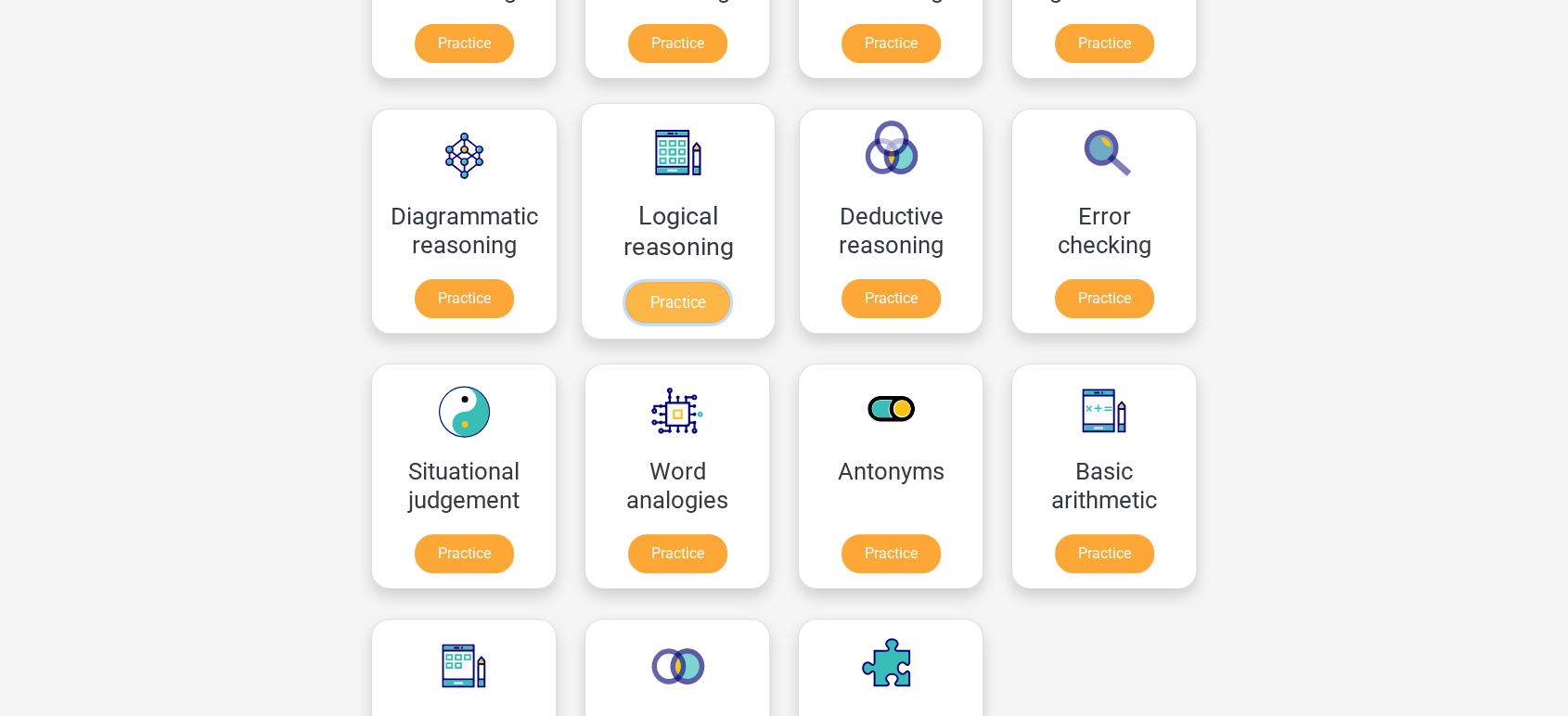
click at [692, 282] on link "Practice" at bounding box center [677, 302] width 104 height 41
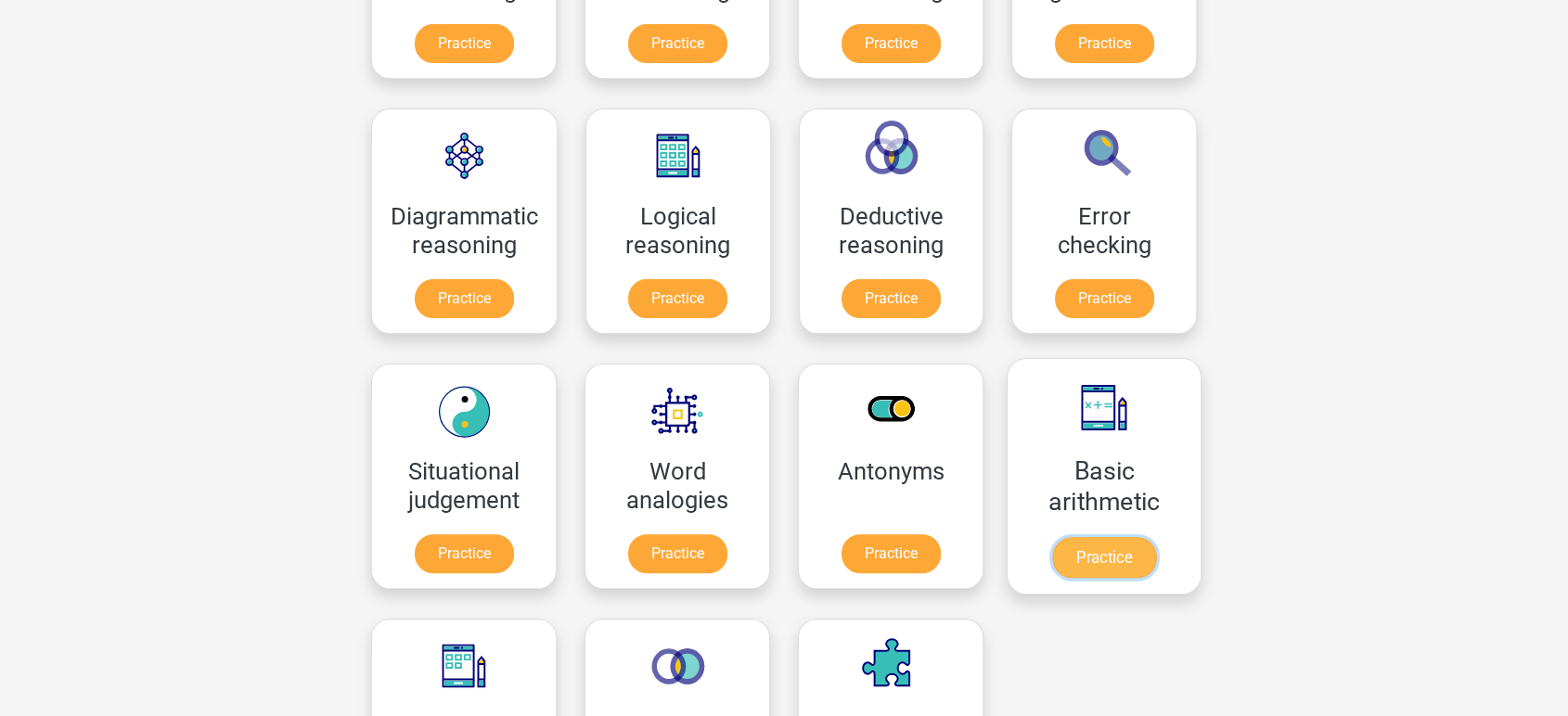
click at [1057, 537] on link "Practice" at bounding box center [1104, 557] width 104 height 41
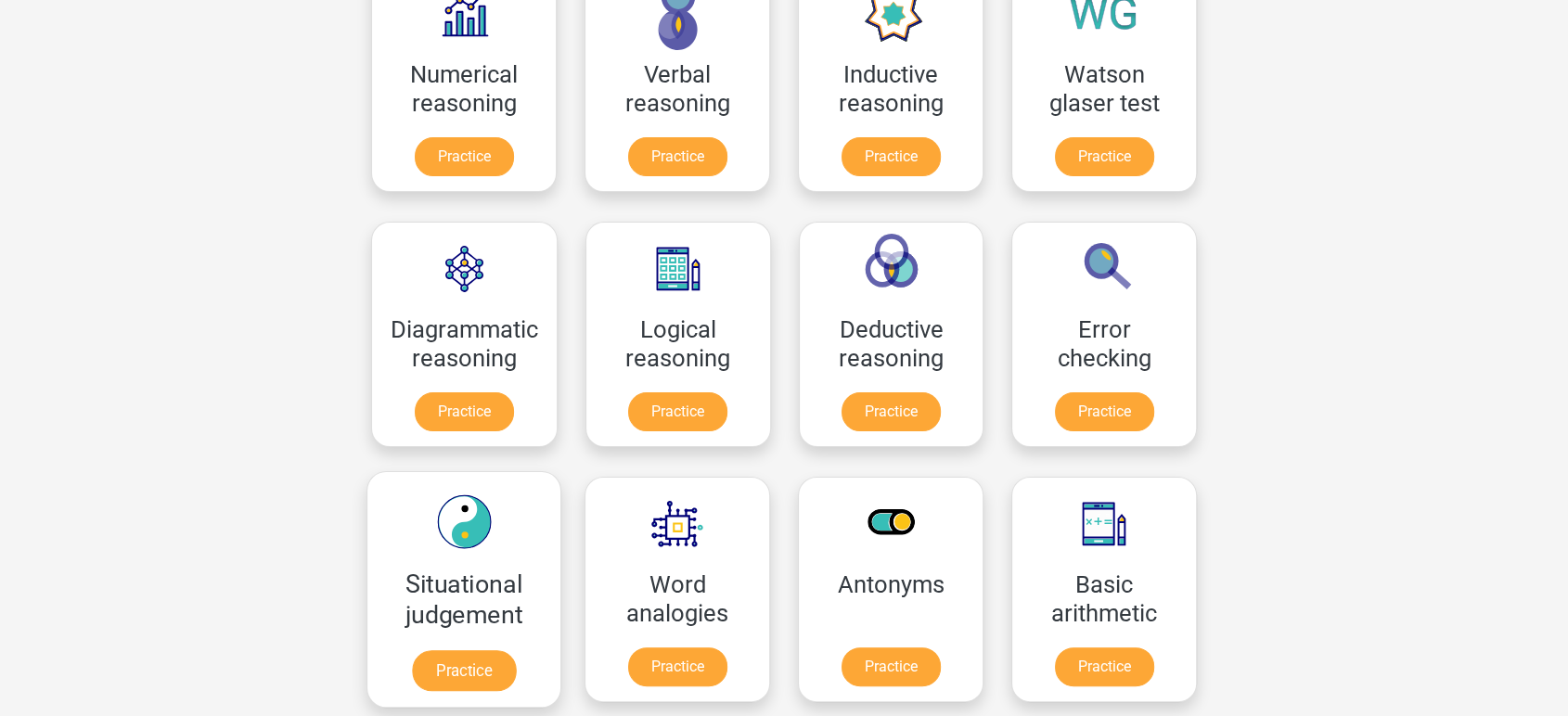
scroll to position [147, 0]
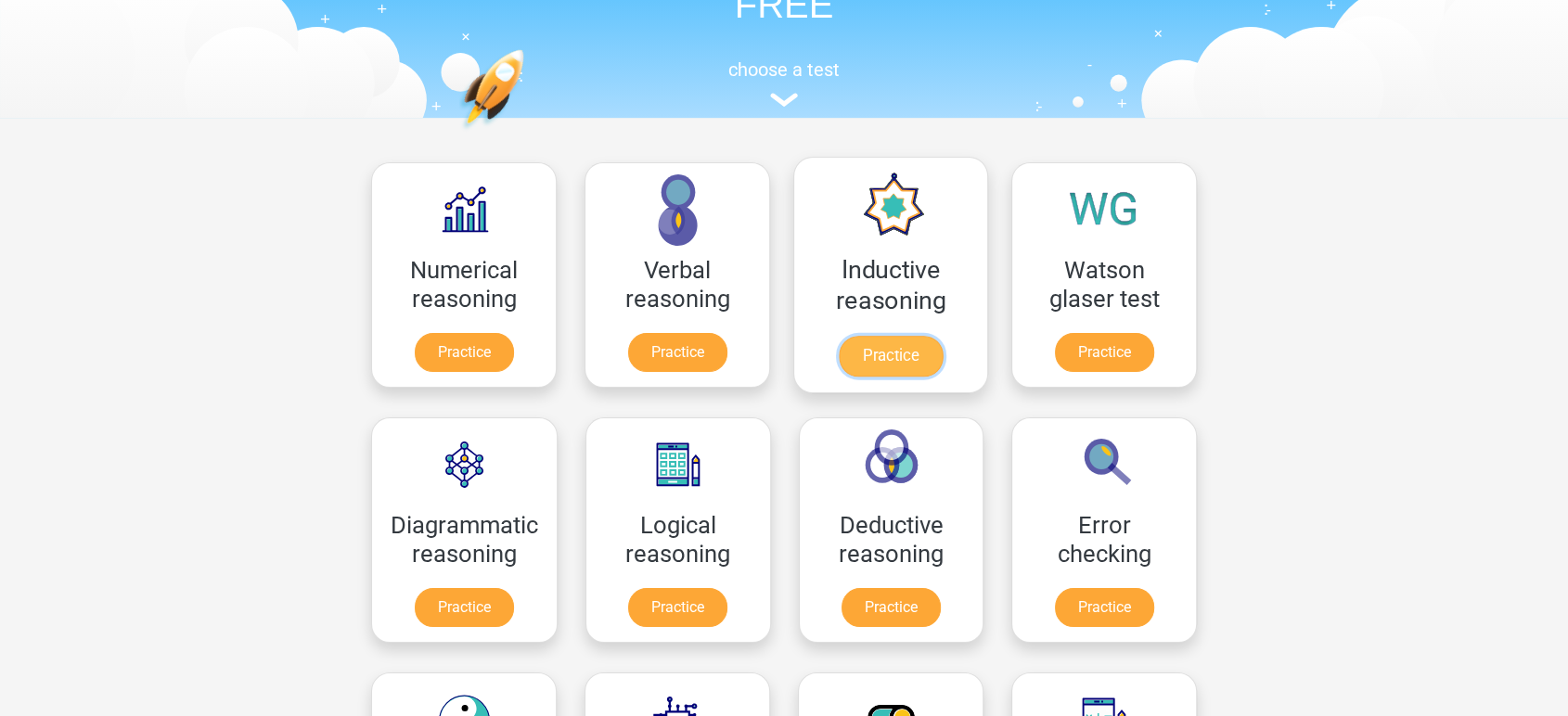
click at [882, 336] on link "Practice" at bounding box center [891, 356] width 104 height 41
click at [1106, 336] on link "Practice" at bounding box center [1104, 356] width 104 height 41
click at [460, 591] on link "Practice" at bounding box center [463, 610] width 104 height 41
click at [690, 591] on link "Practice" at bounding box center [677, 610] width 104 height 41
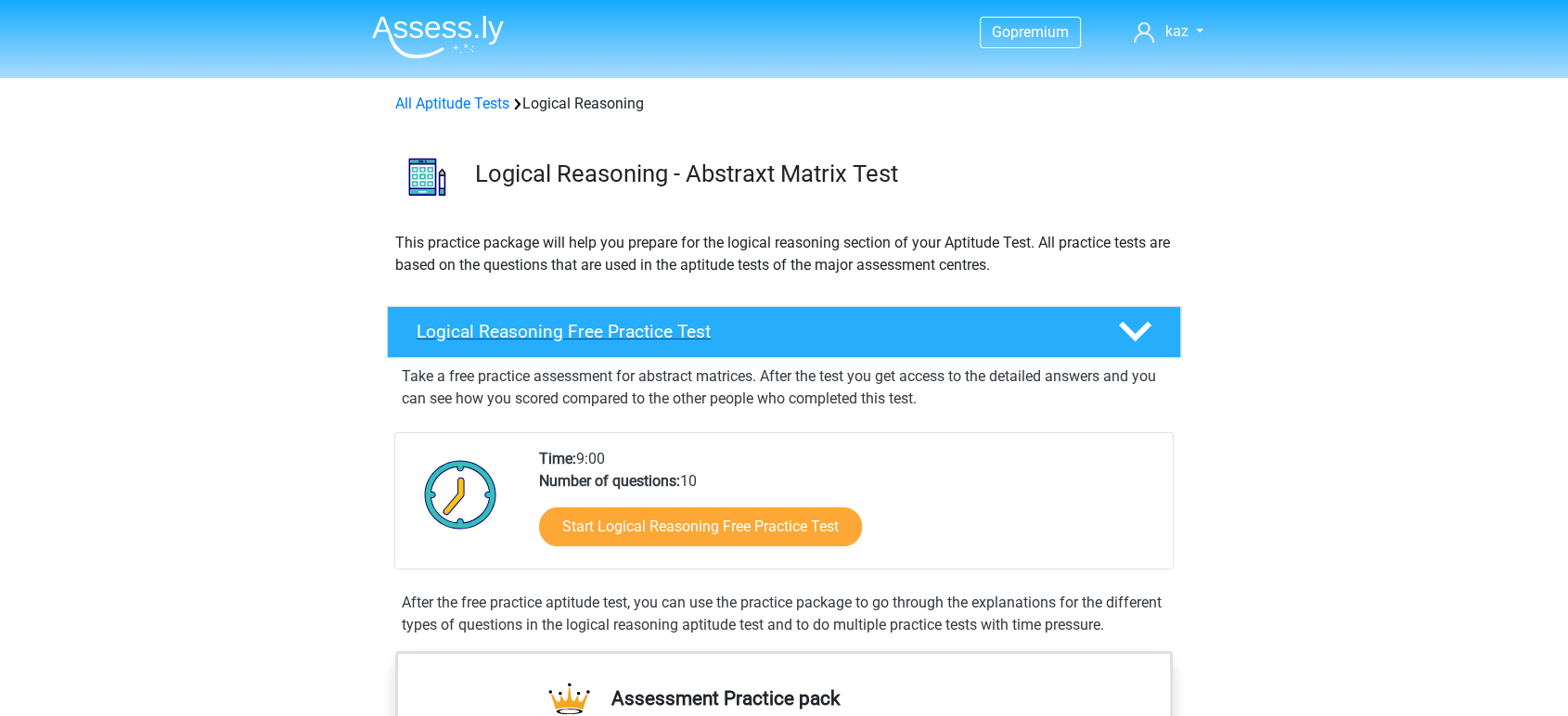
click at [679, 323] on h4 "Logical Reasoning Free Practice Test" at bounding box center [752, 331] width 671 height 21
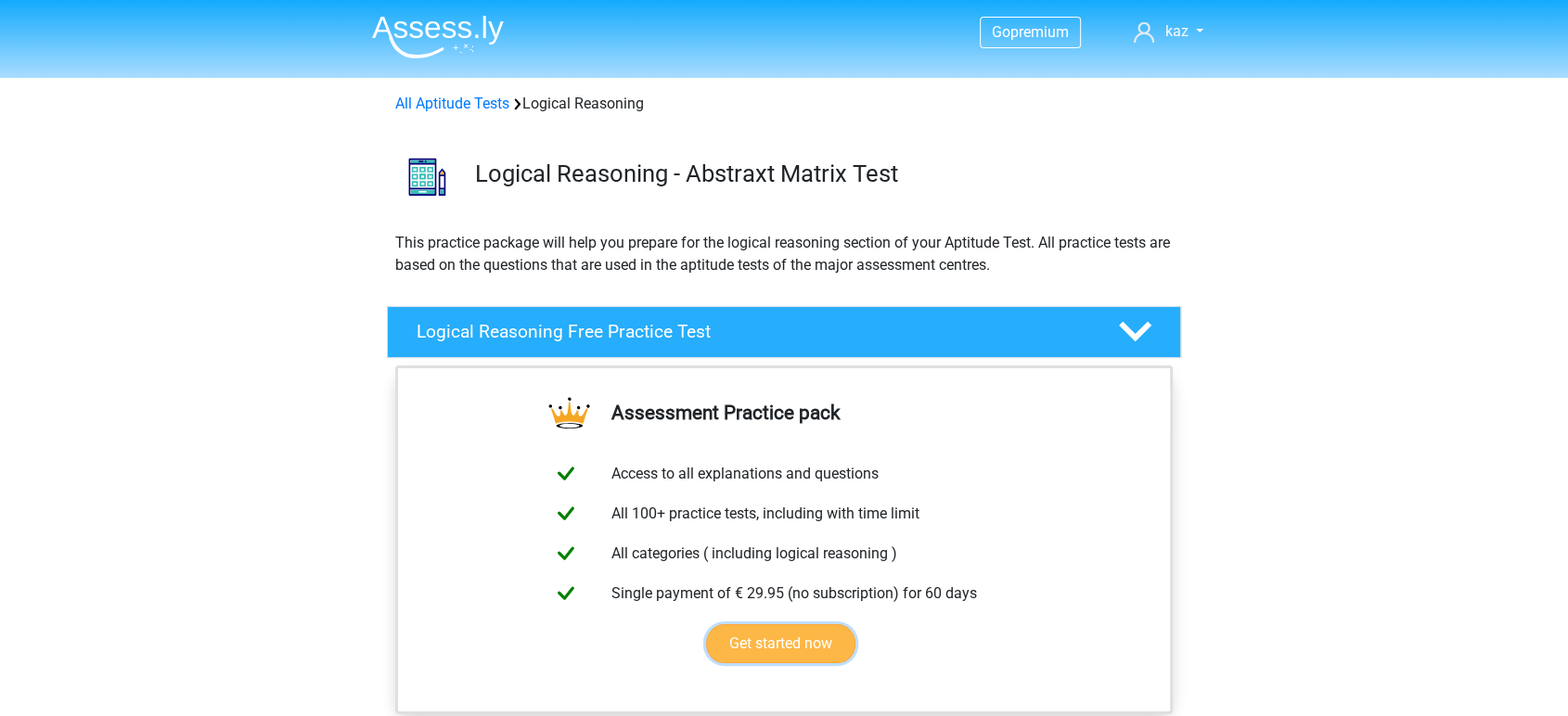
click at [828, 640] on link "Get started now" at bounding box center [781, 643] width 149 height 39
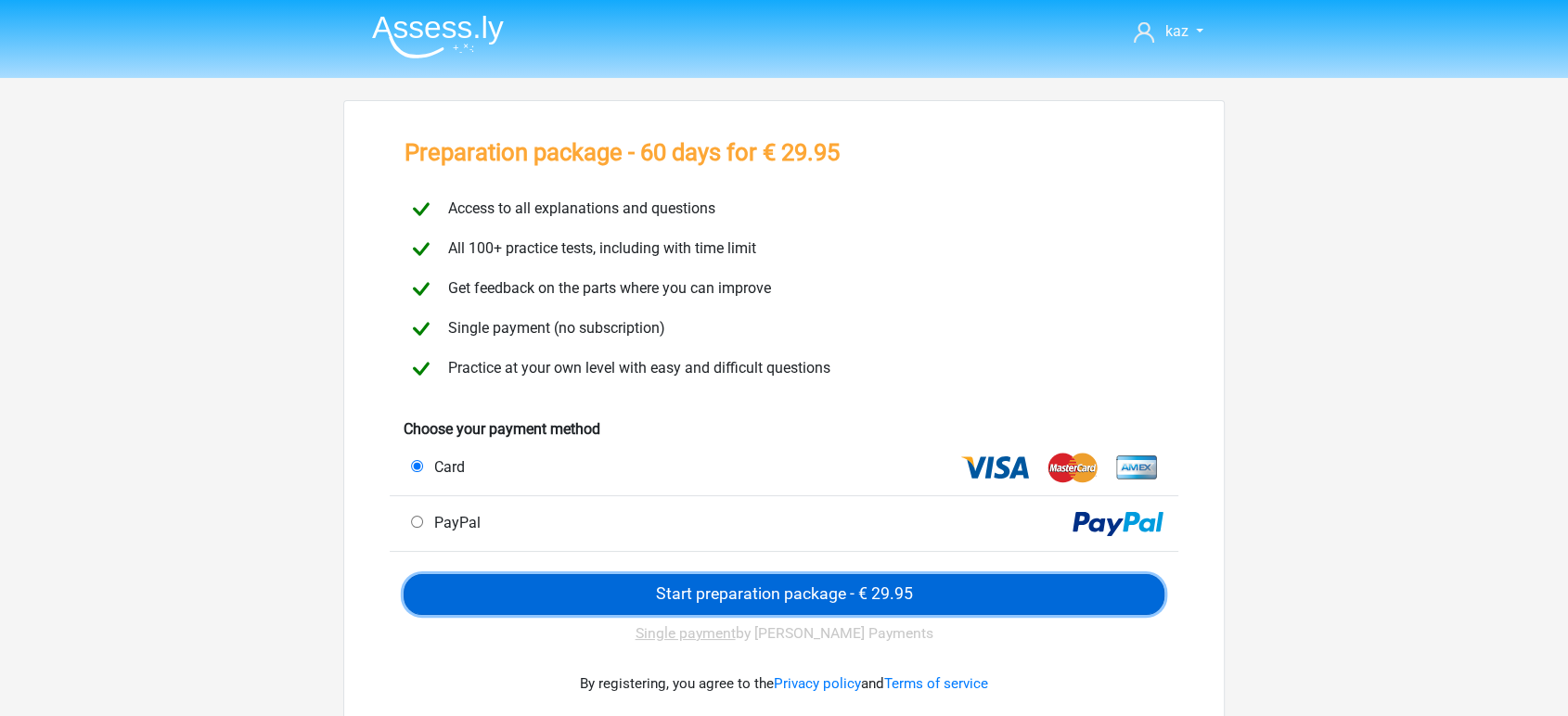
click at [770, 594] on input "Start preparation package - € 29.95" at bounding box center [783, 594] width 760 height 41
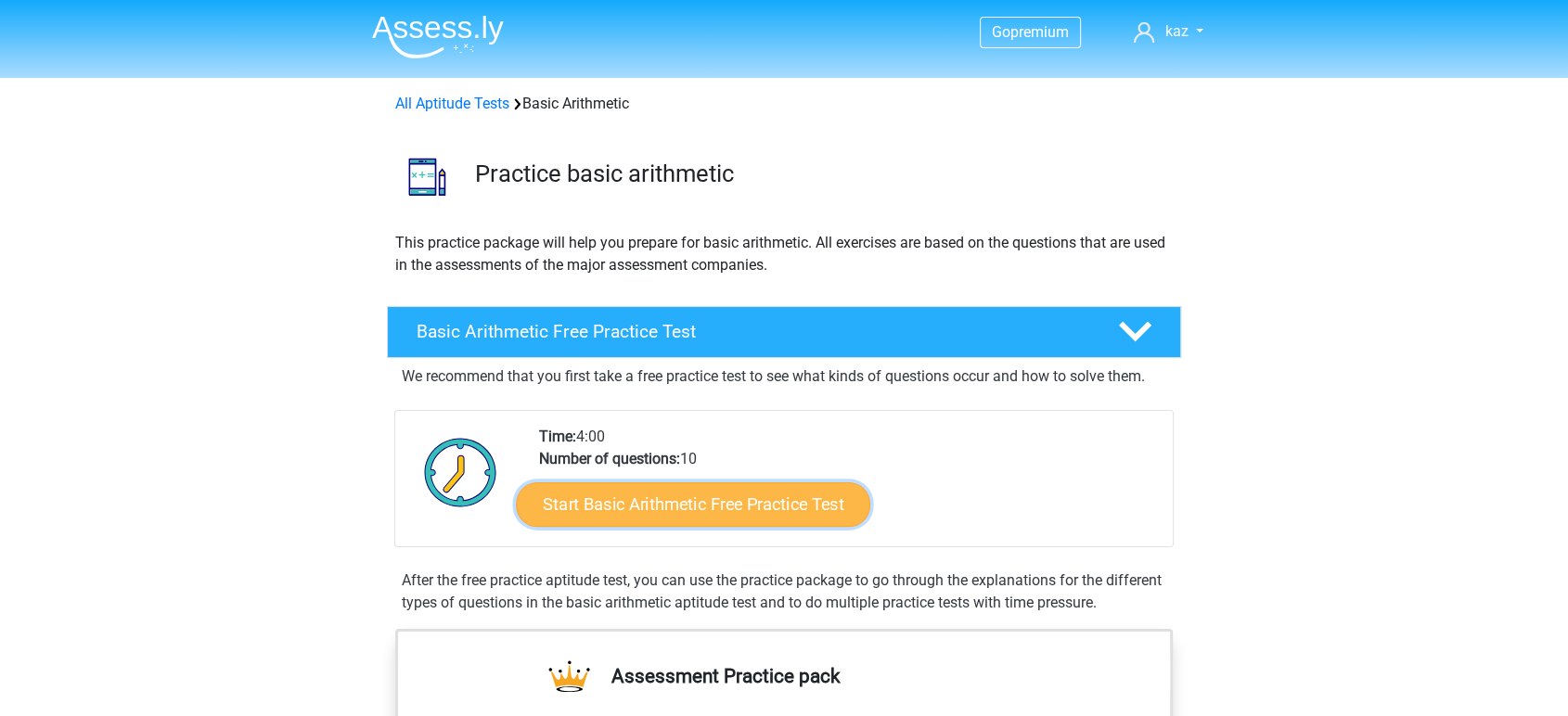
click at [759, 503] on link "Start Basic Arithmetic Free Practice Test" at bounding box center [693, 503] width 355 height 45
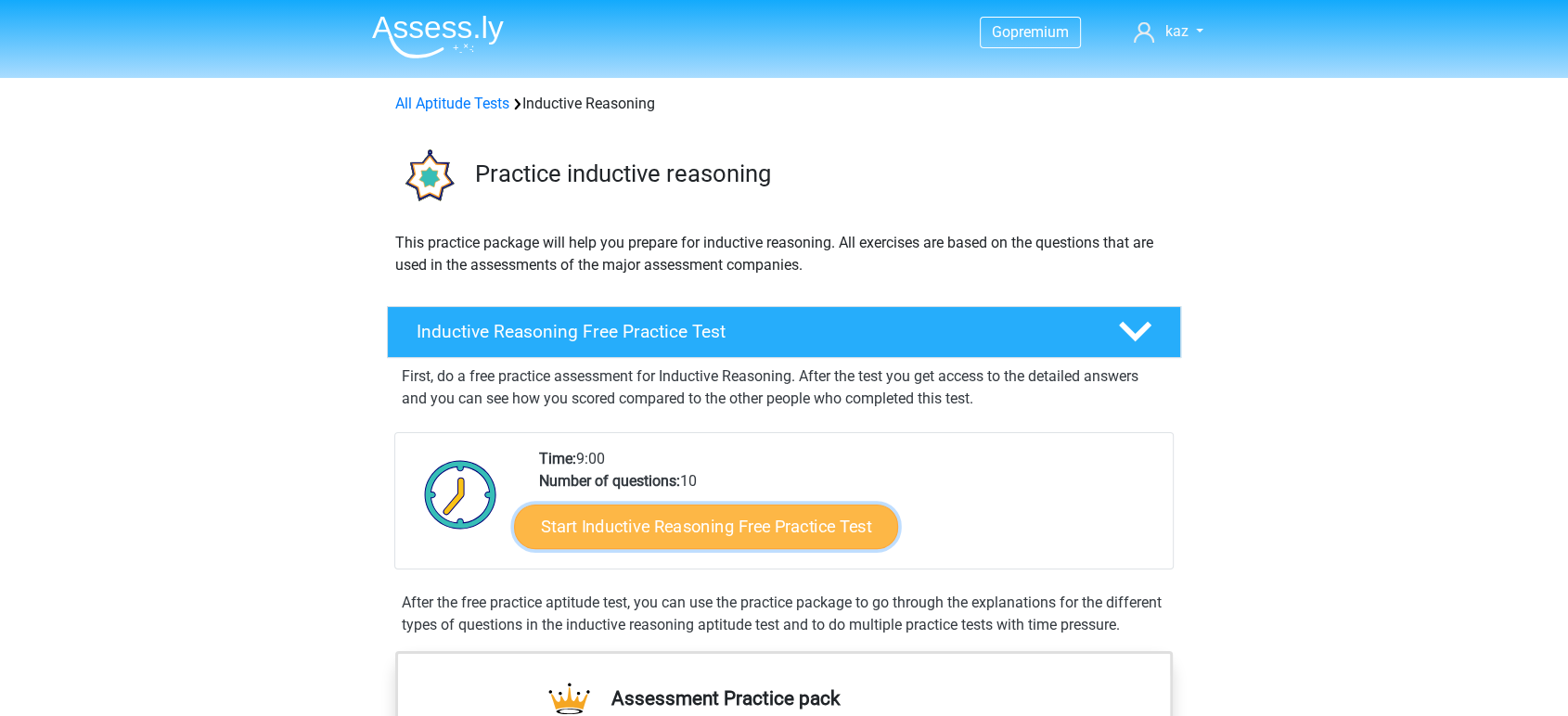
click at [673, 518] on link "Start Inductive Reasoning Free Practice Test" at bounding box center [705, 526] width 384 height 45
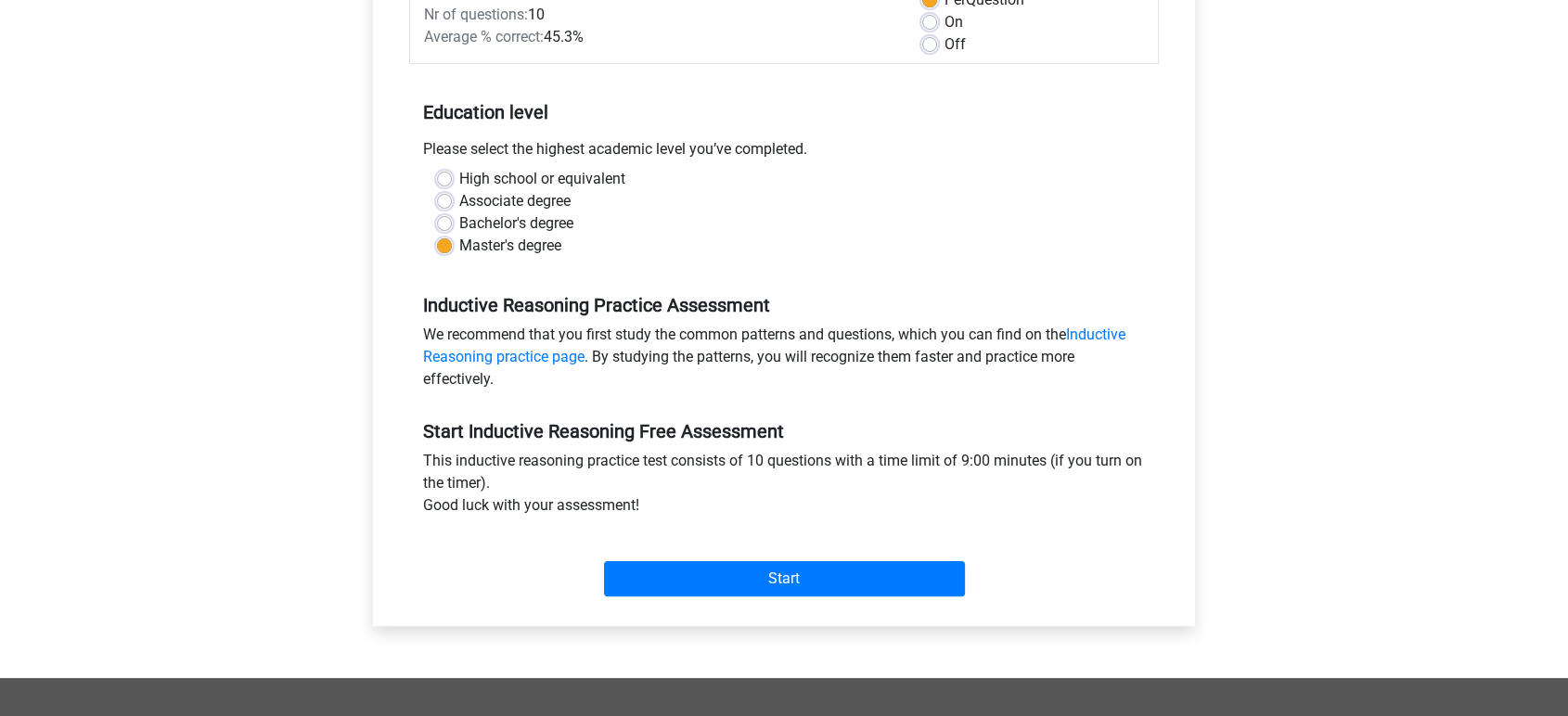
scroll to position [309, 0]
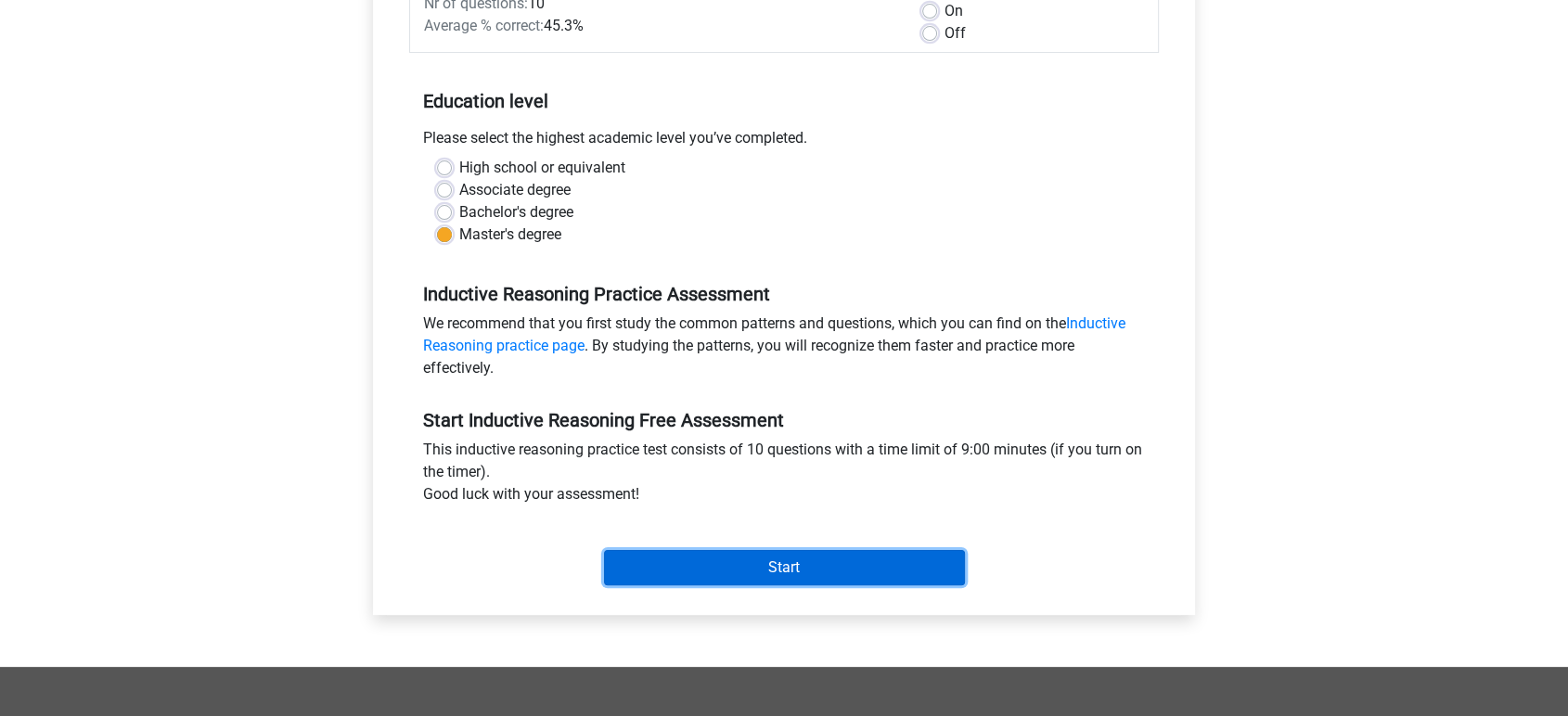
click at [747, 564] on input "Start" at bounding box center [784, 567] width 361 height 35
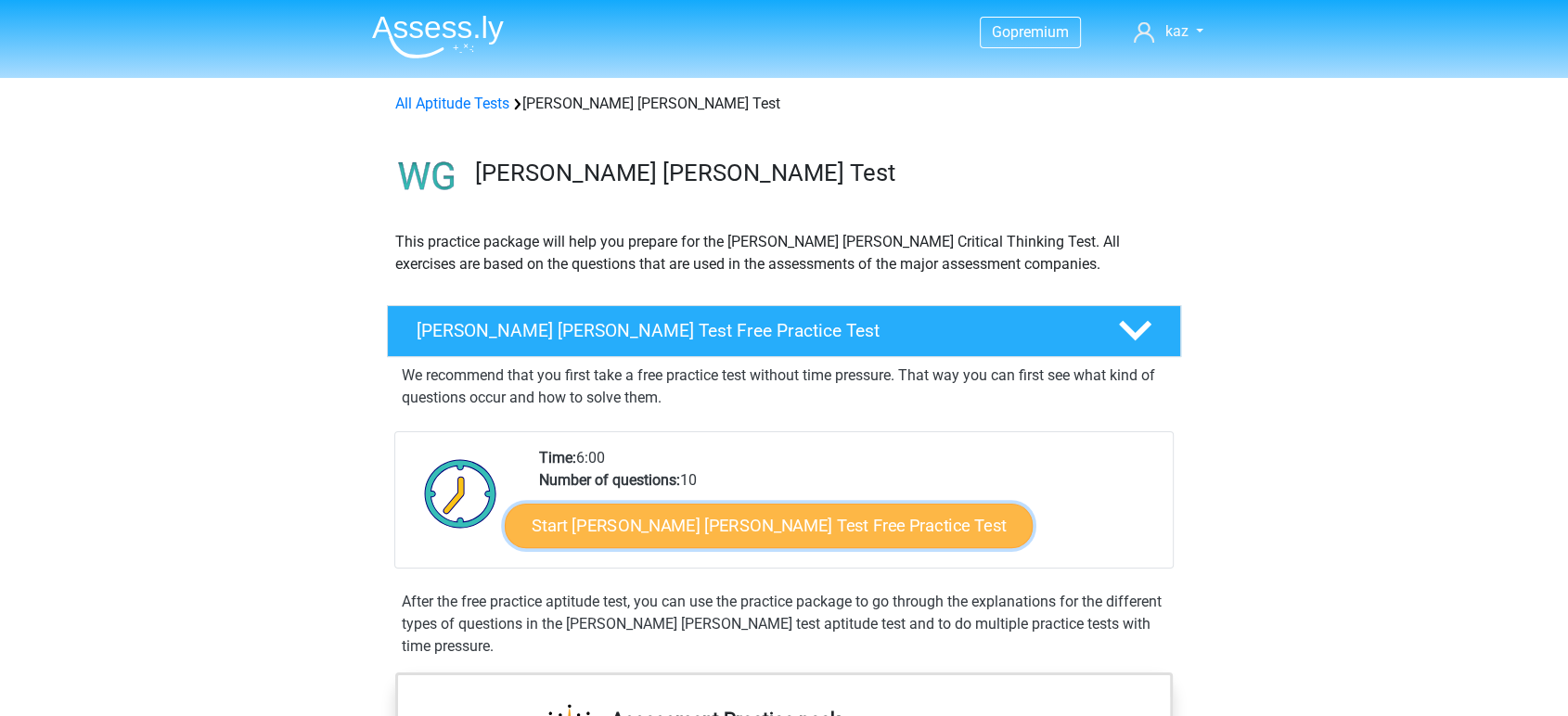
click at [727, 530] on link "Start Watson Glaser Test Free Practice Test" at bounding box center [769, 526] width 528 height 45
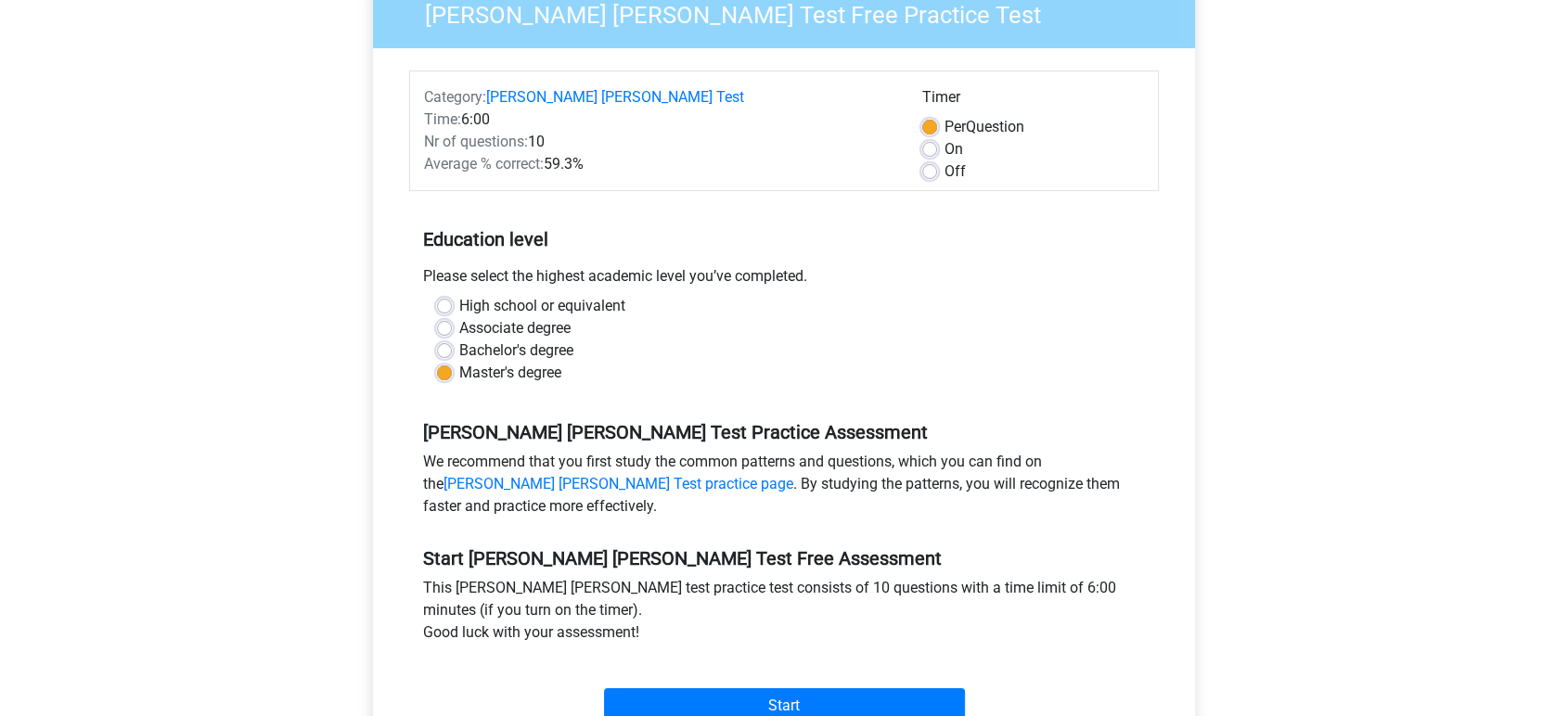
scroll to position [206, 0]
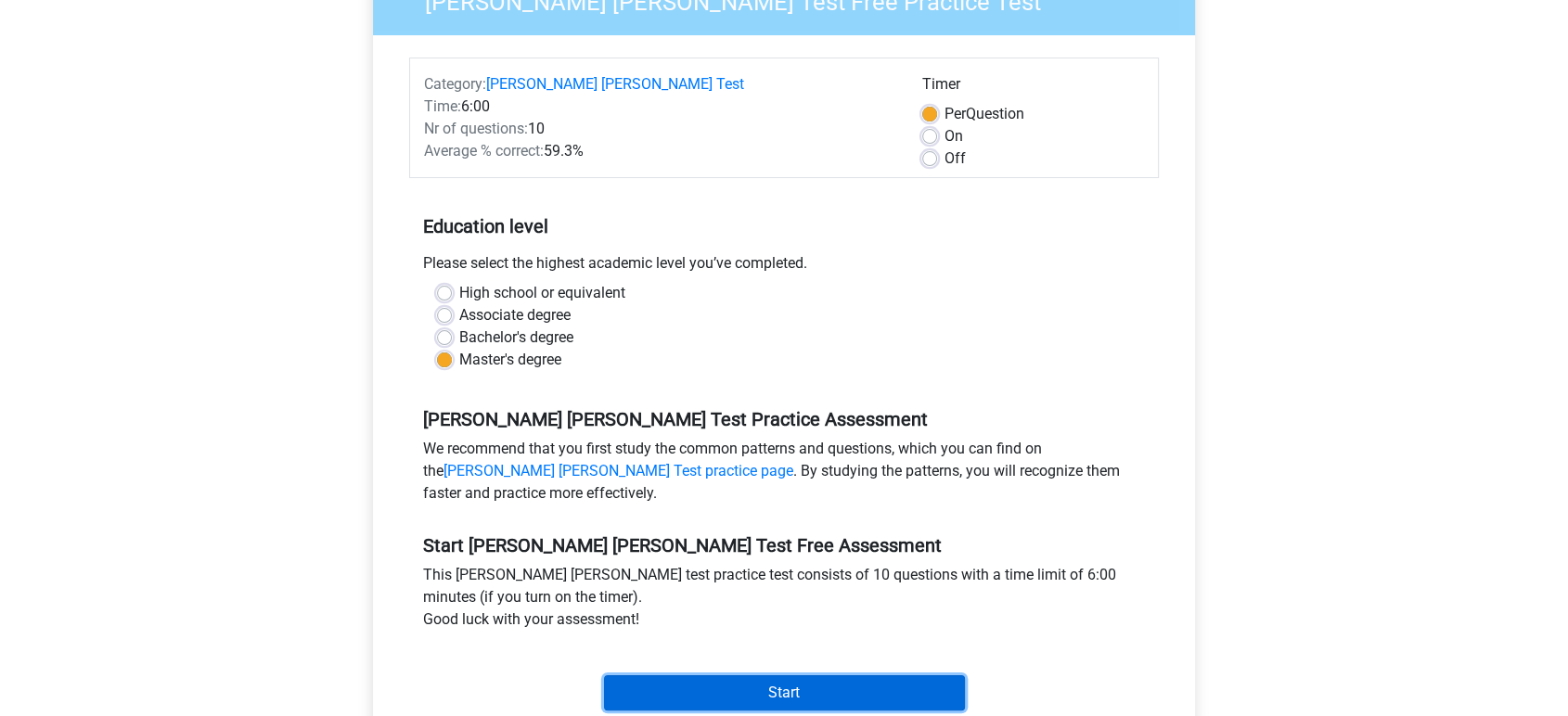
click at [778, 675] on input "Start" at bounding box center [784, 692] width 361 height 35
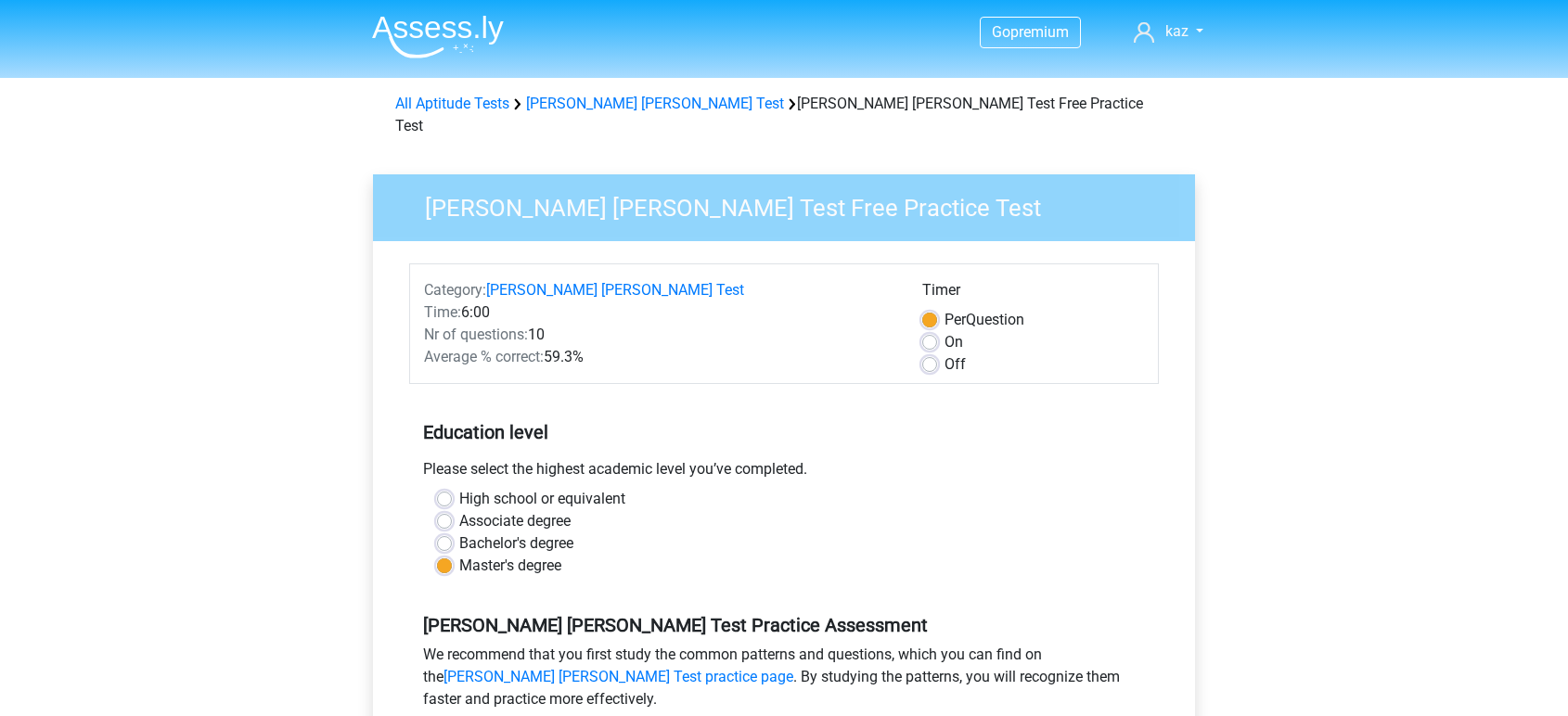
scroll to position [206, 0]
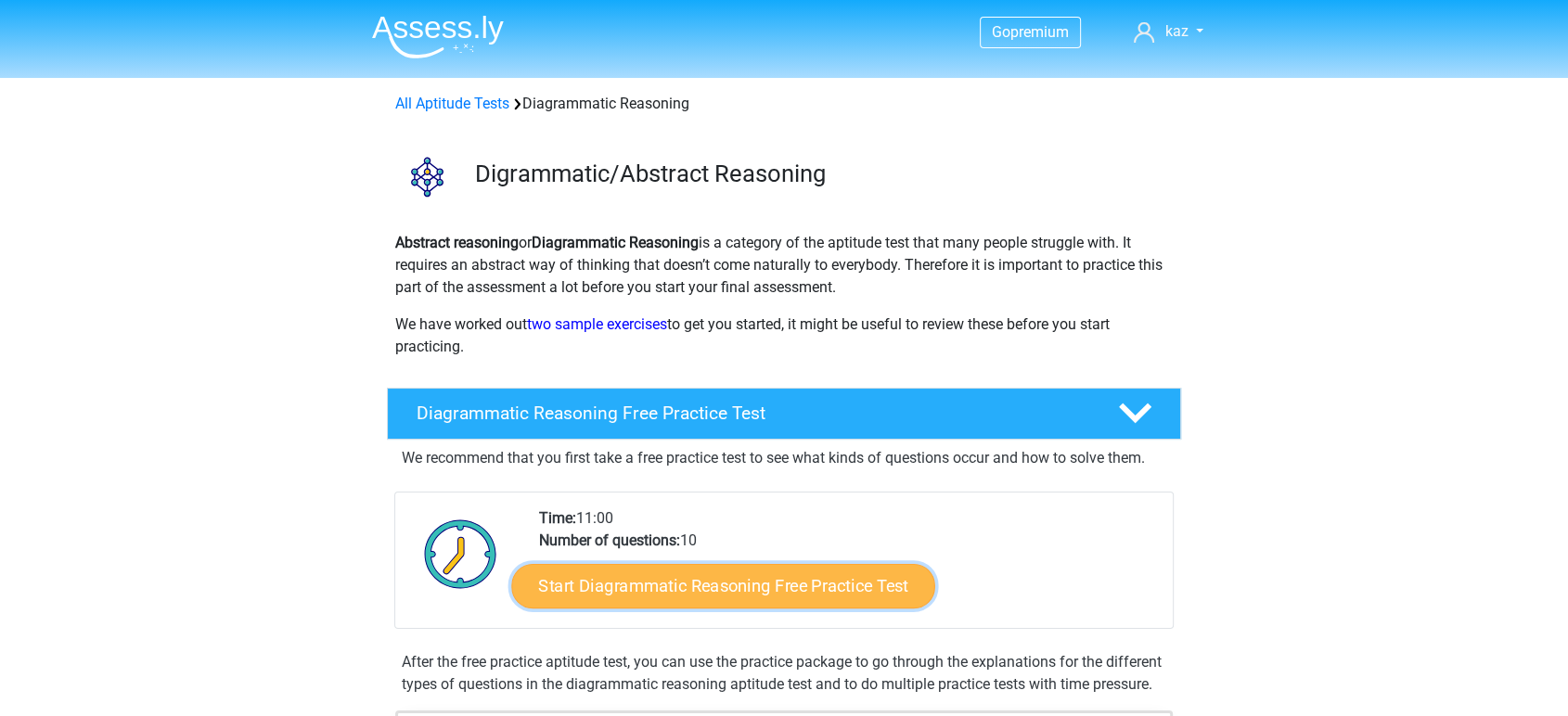
click at [733, 592] on link "Start Diagrammatic Reasoning Free Practice Test" at bounding box center [724, 585] width 424 height 45
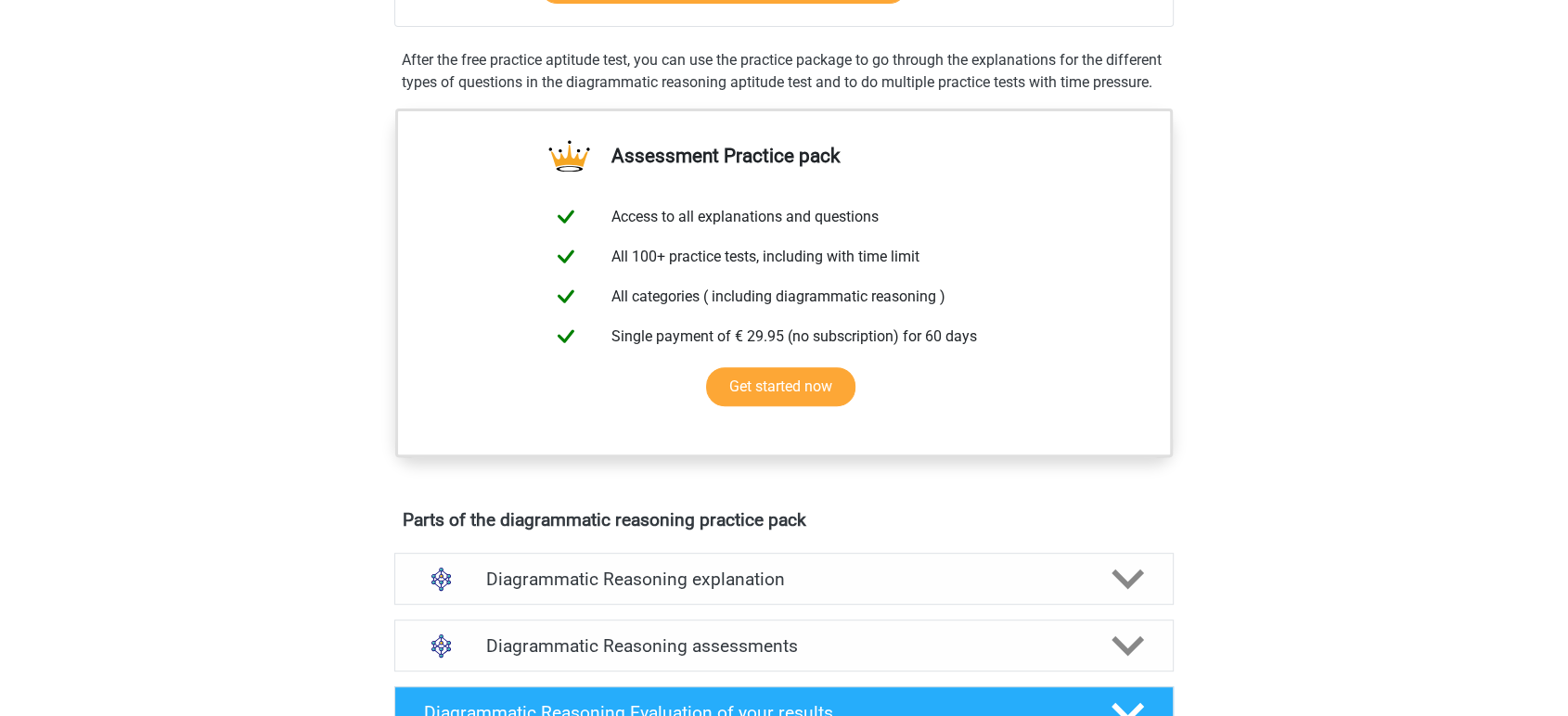
scroll to position [515, 0]
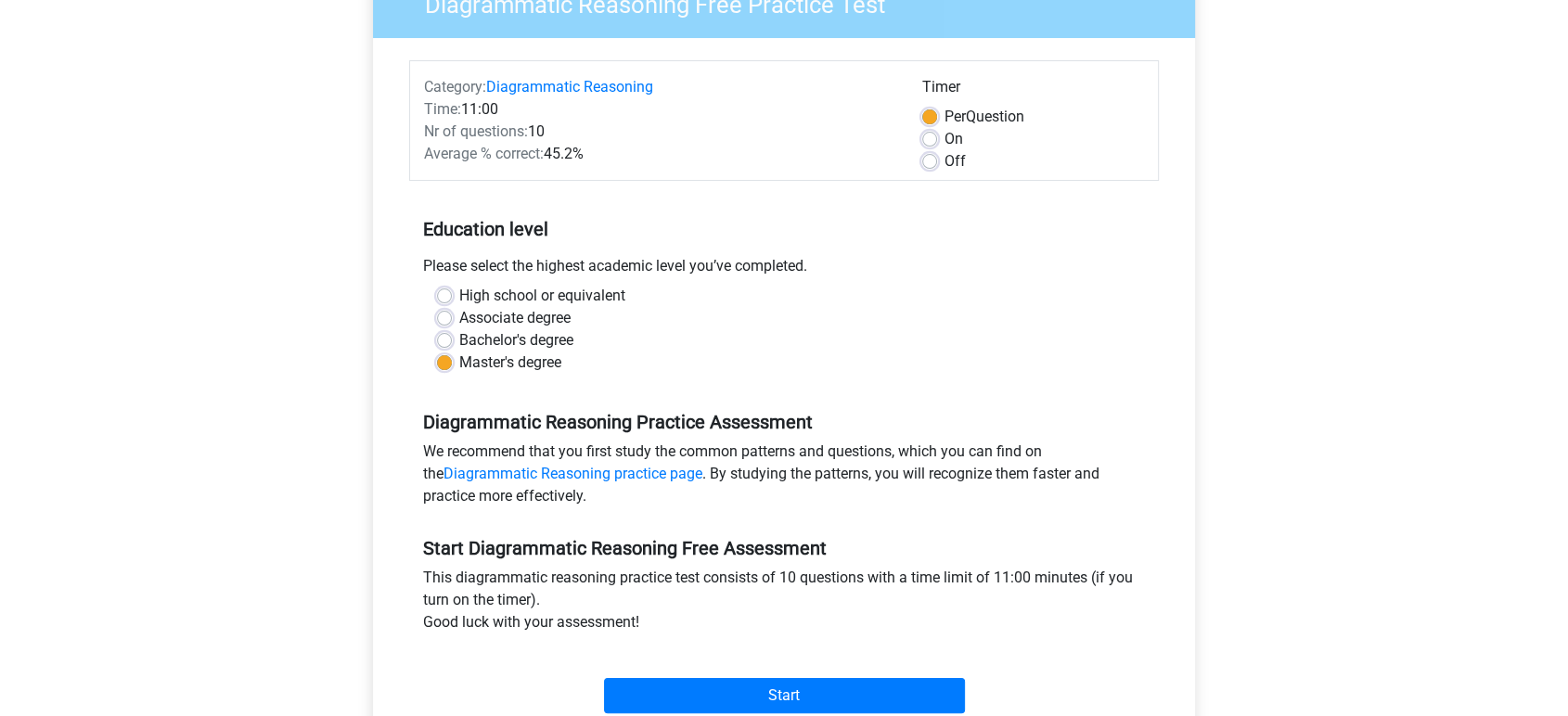
scroll to position [206, 0]
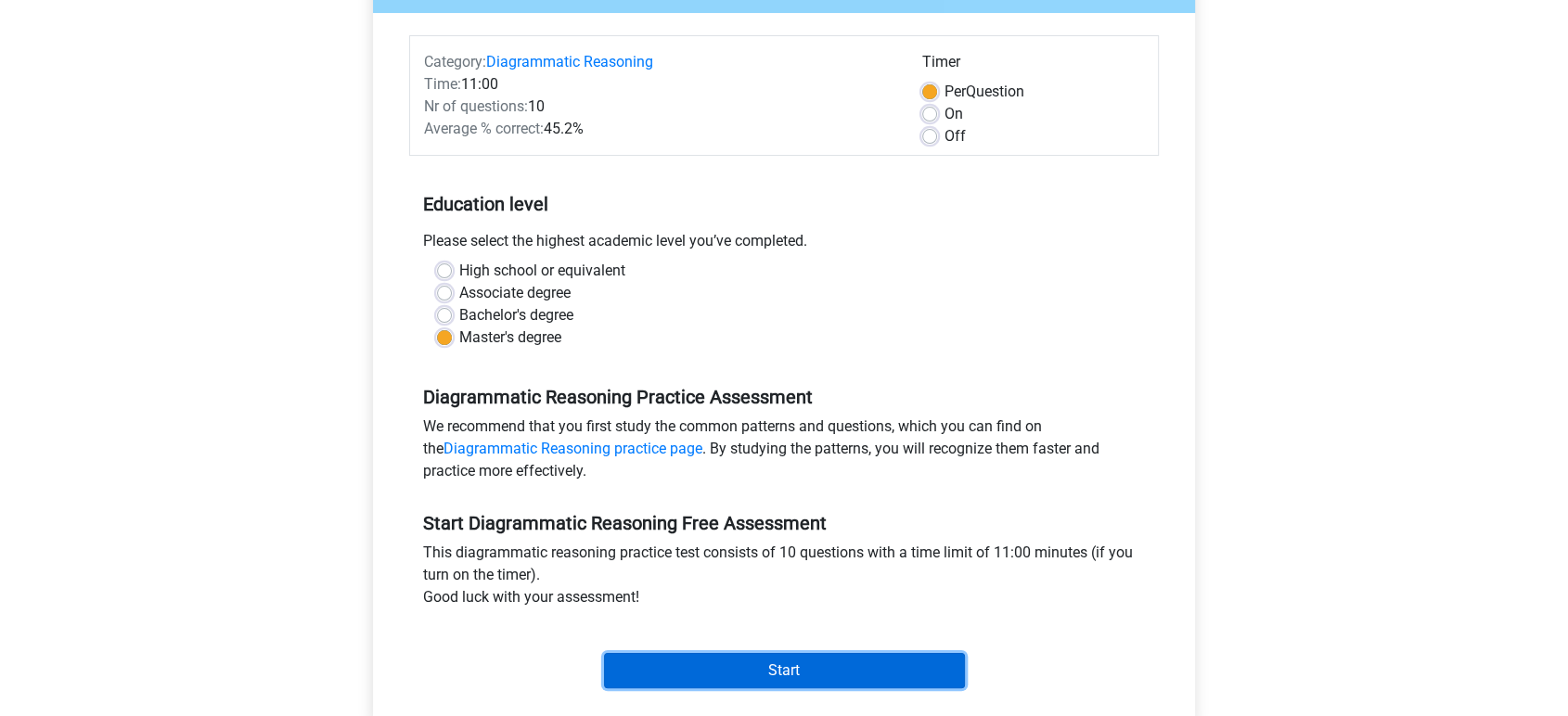
click at [733, 663] on input "Start" at bounding box center [784, 669] width 361 height 35
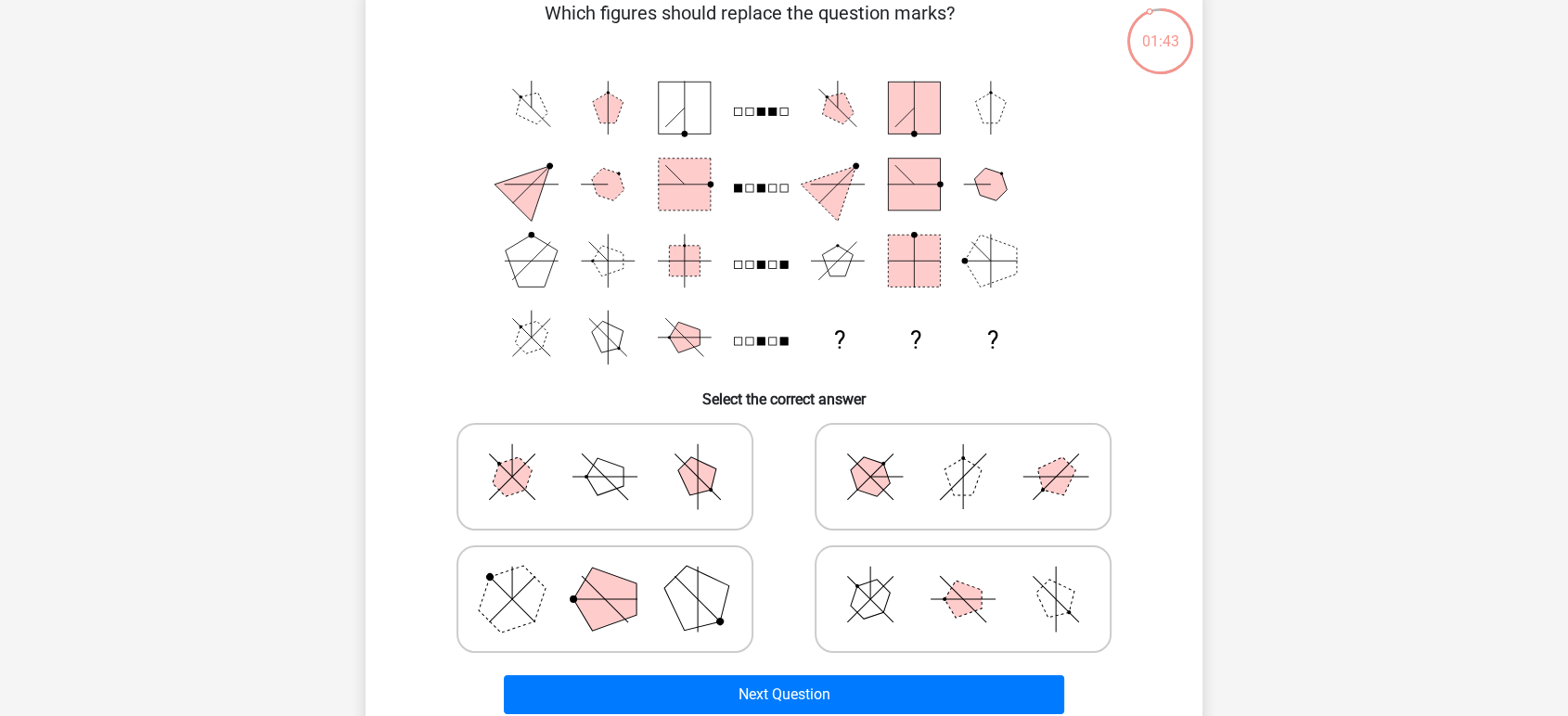
scroll to position [206, 0]
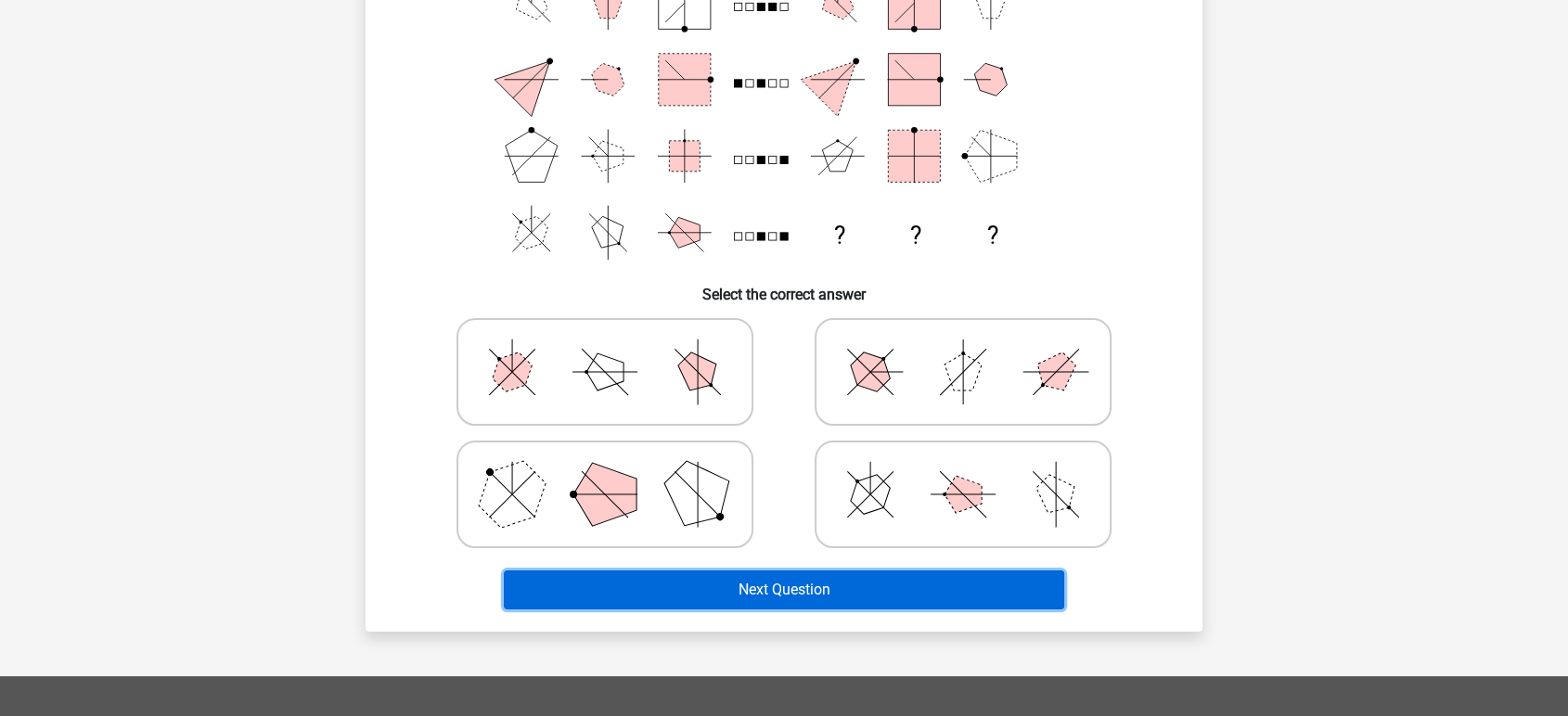
click at [723, 597] on button "Next Question" at bounding box center [784, 590] width 561 height 39
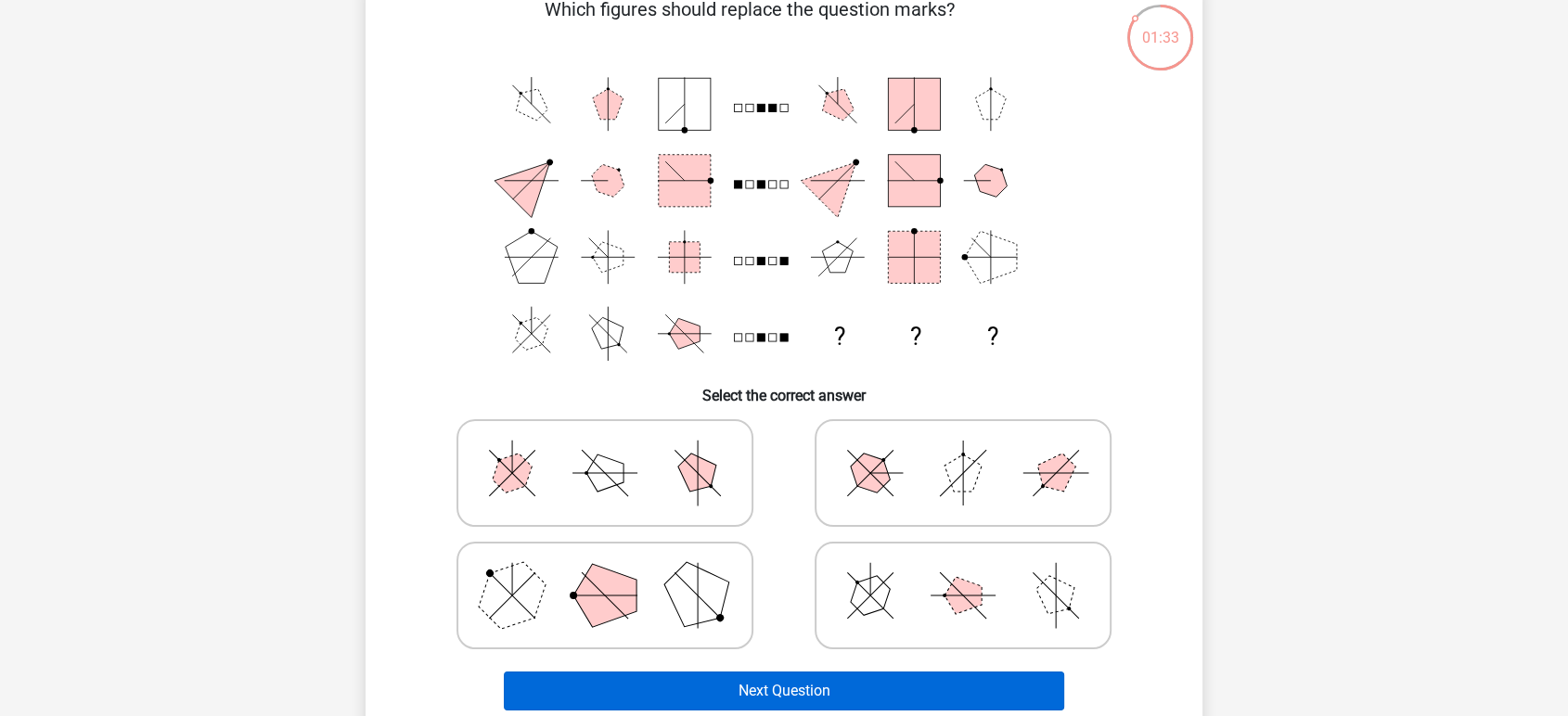
scroll to position [103, 0]
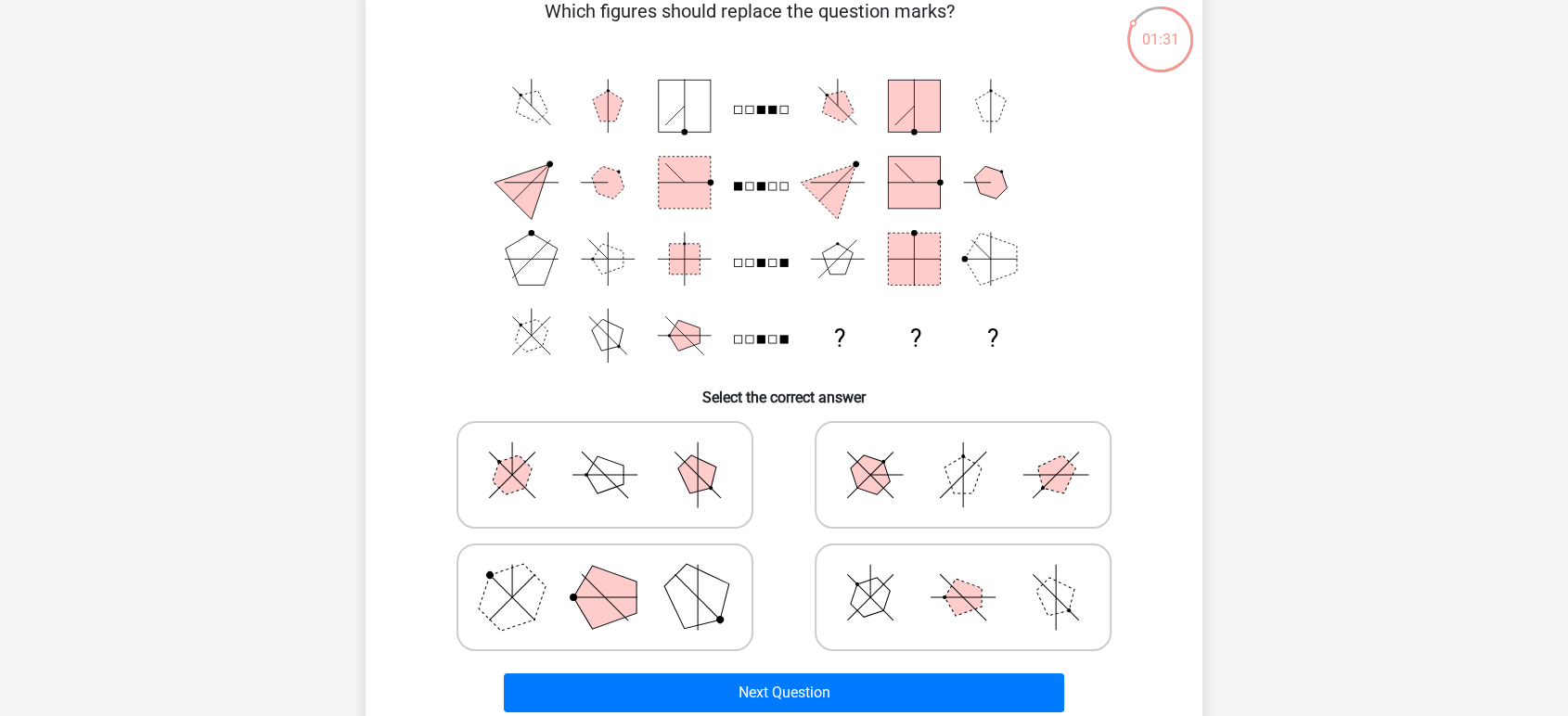
click at [733, 484] on icon at bounding box center [604, 474] width 278 height 93
click at [617, 451] on input "radio" at bounding box center [611, 445] width 12 height 12
radio input "true"
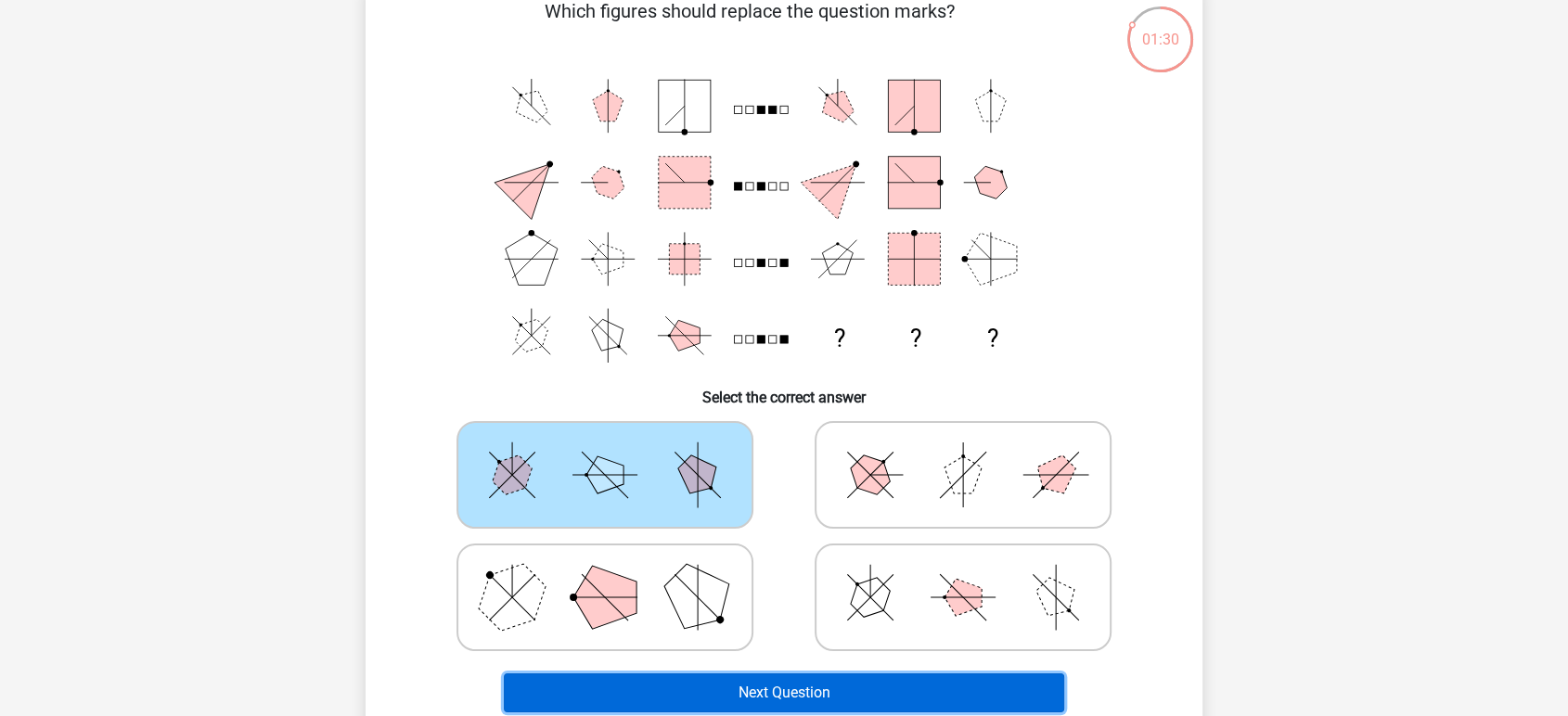
click at [827, 680] on button "Next Question" at bounding box center [784, 692] width 561 height 39
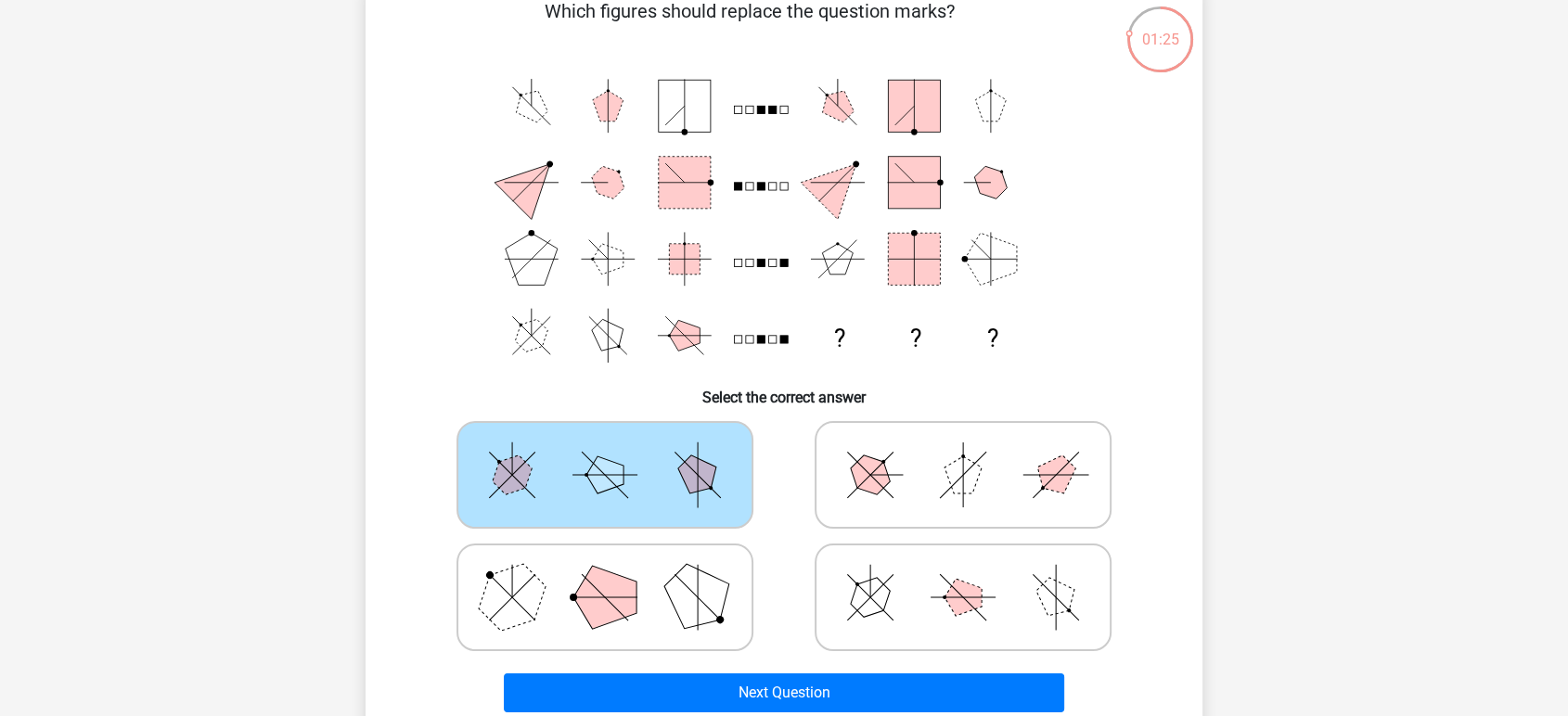
click at [854, 518] on icon at bounding box center [962, 474] width 278 height 93
click at [962, 451] on input "radio" at bounding box center [968, 445] width 12 height 12
radio input "true"
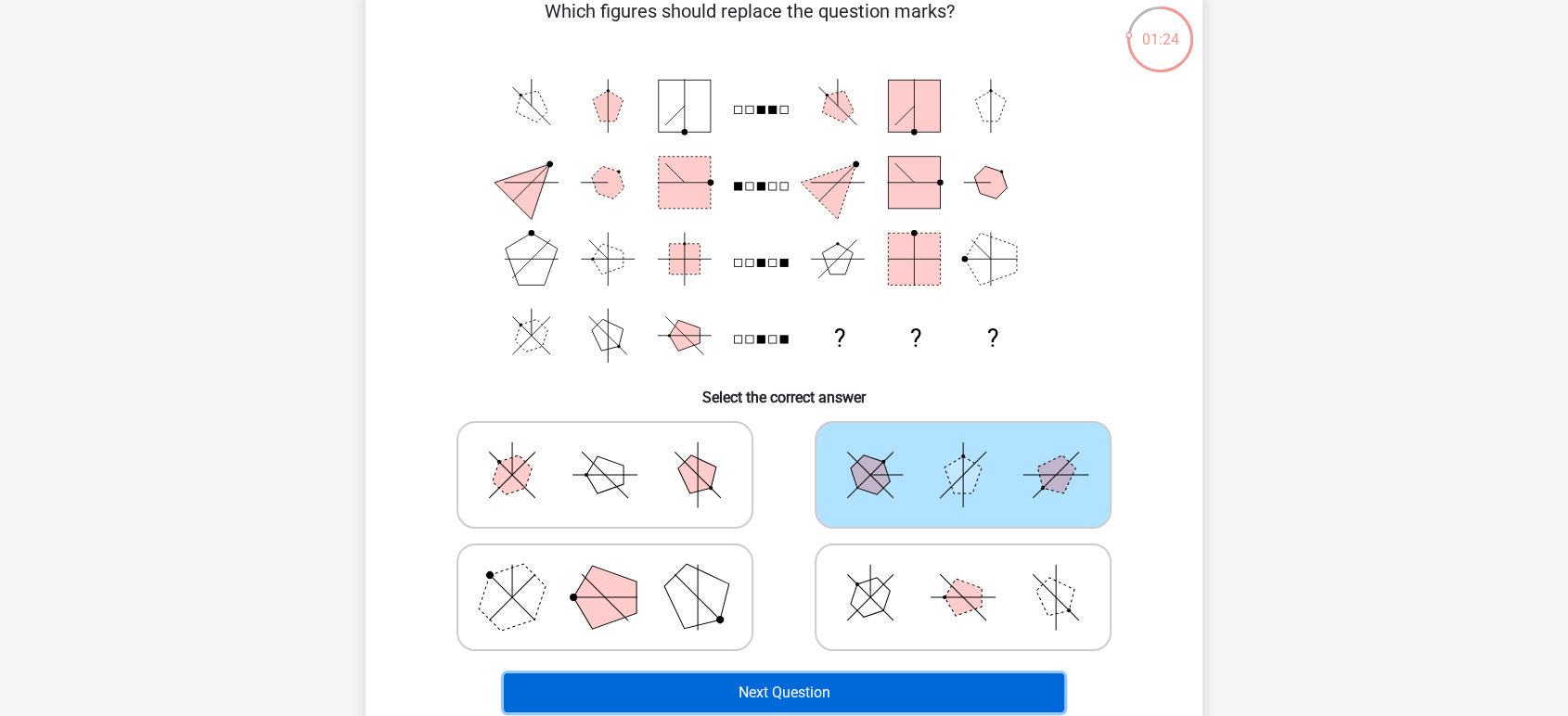
click at [772, 681] on button "Next Question" at bounding box center [784, 692] width 561 height 39
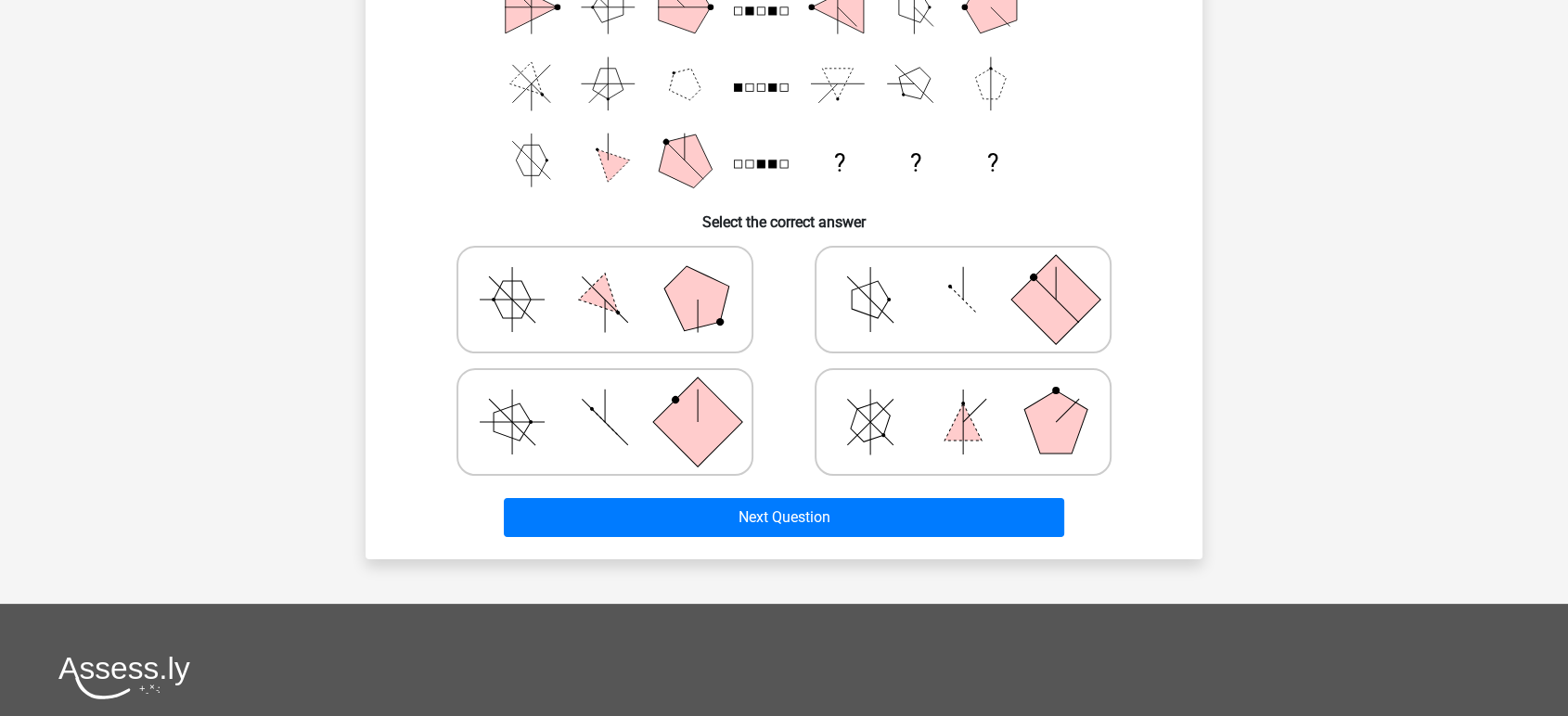
scroll to position [291, 0]
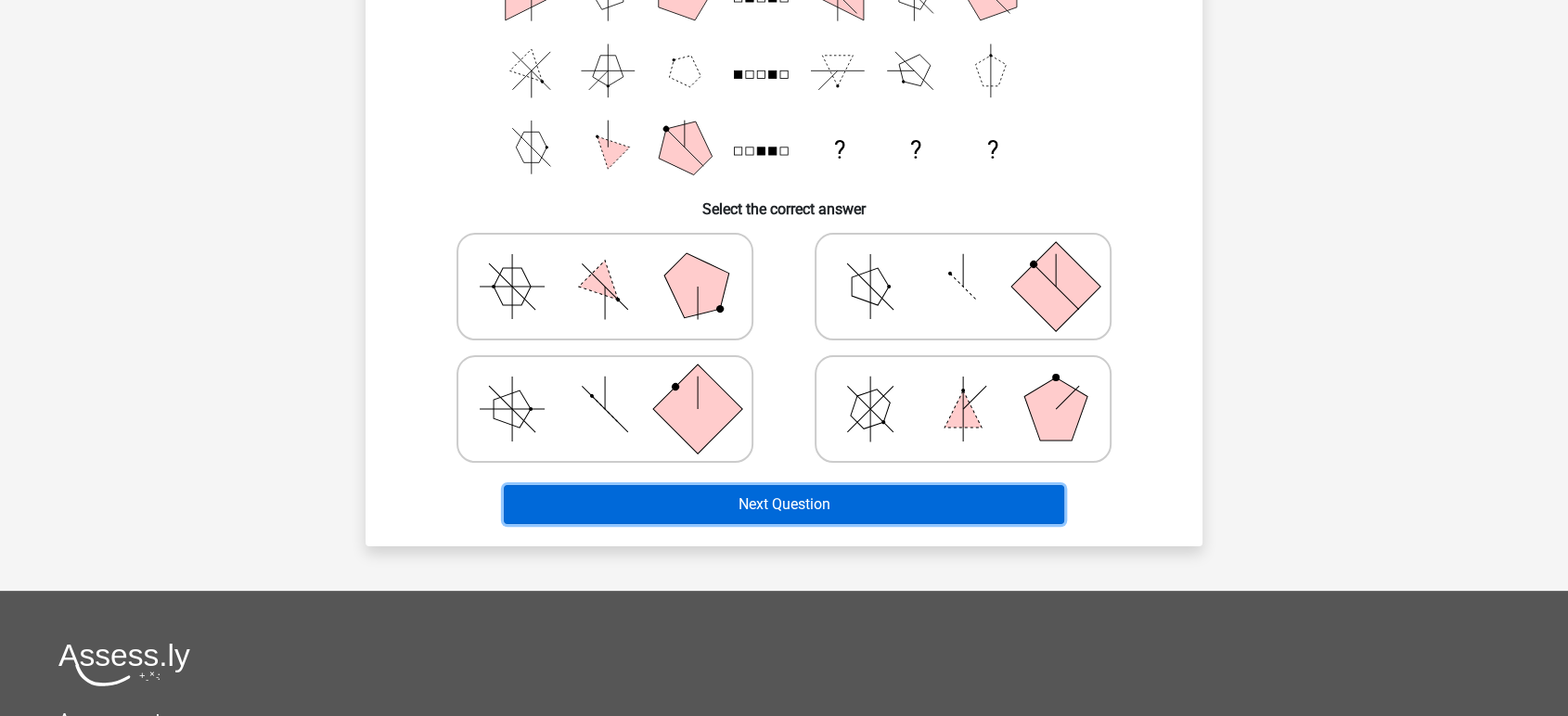
click at [810, 499] on button "Next Question" at bounding box center [784, 504] width 561 height 39
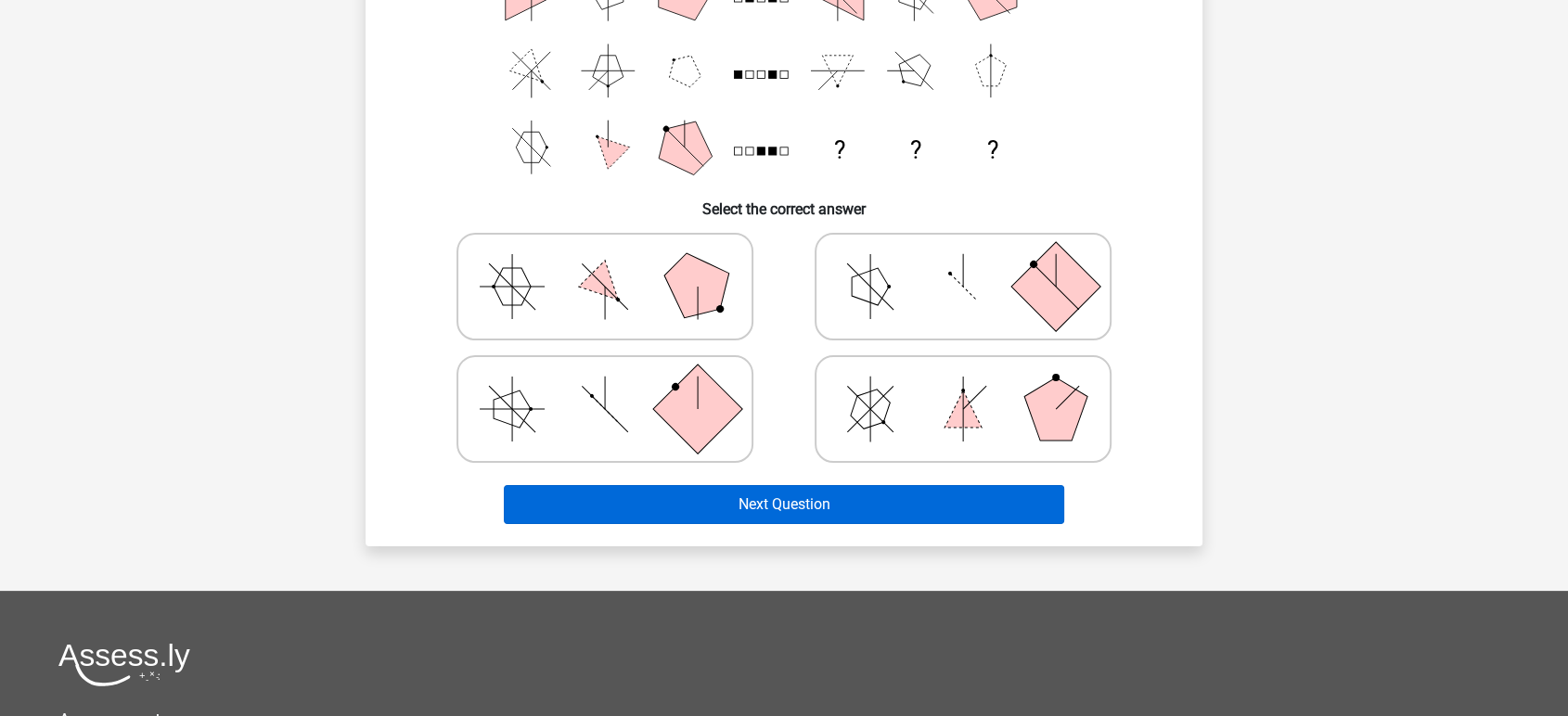
scroll to position [0, 0]
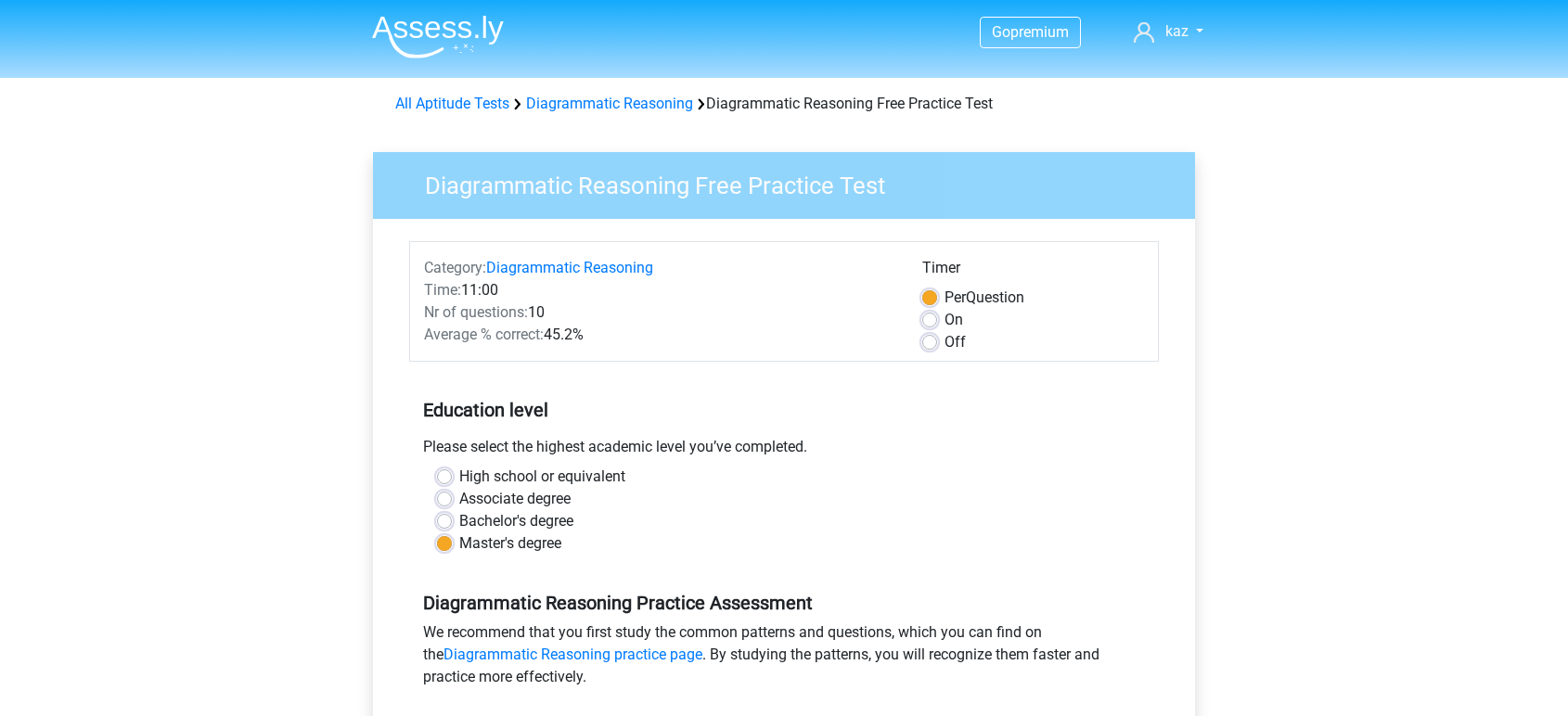
scroll to position [206, 0]
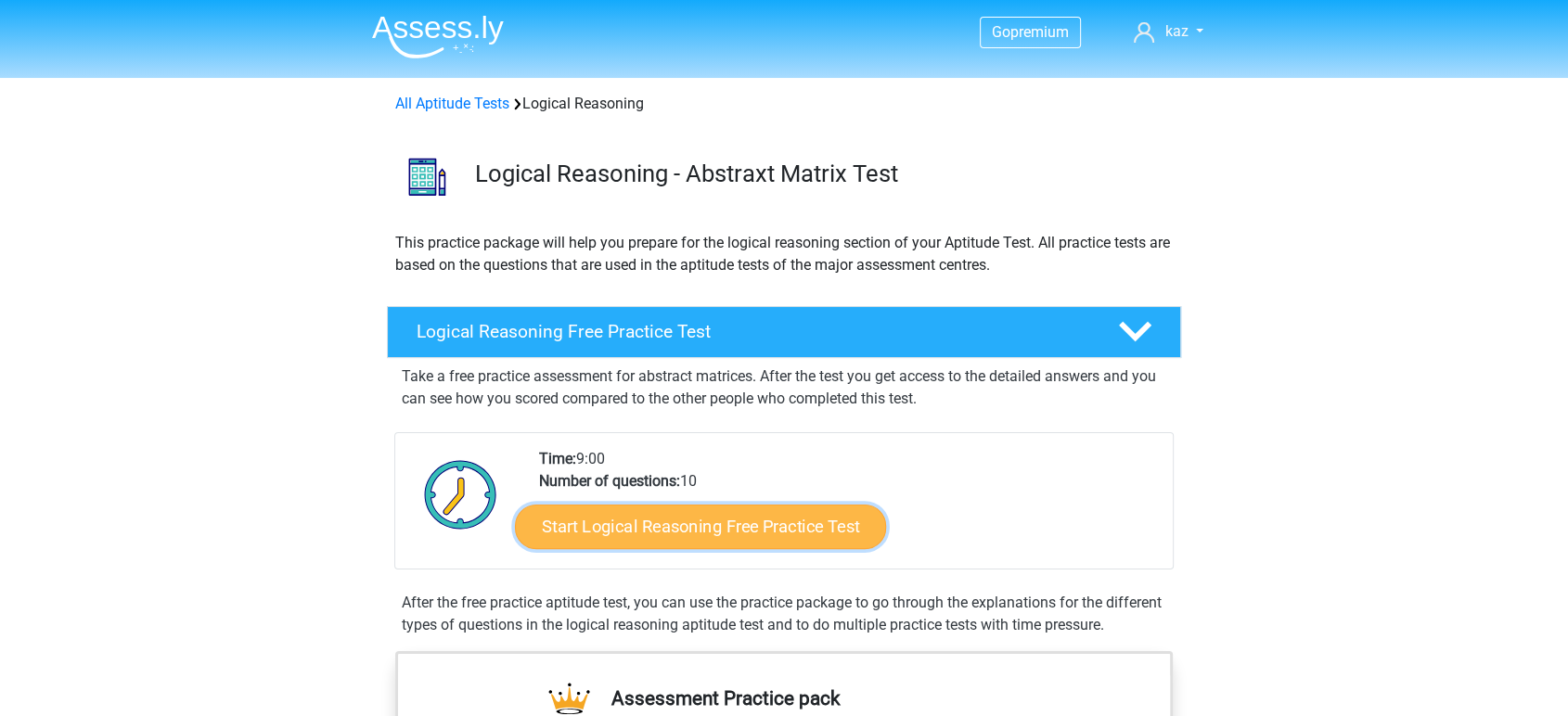
click at [733, 518] on link "Start Logical Reasoning Free Practice Test" at bounding box center [700, 526] width 371 height 45
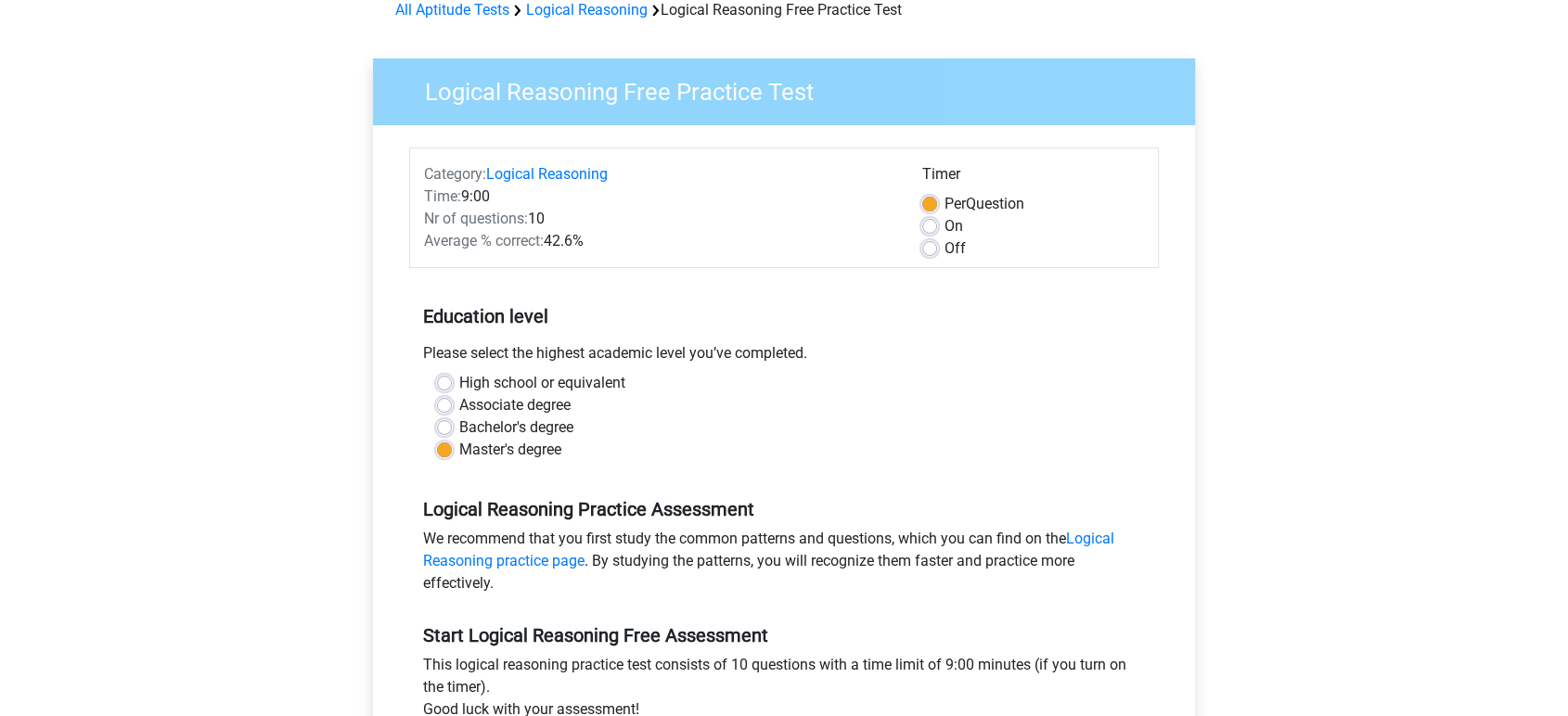
scroll to position [206, 0]
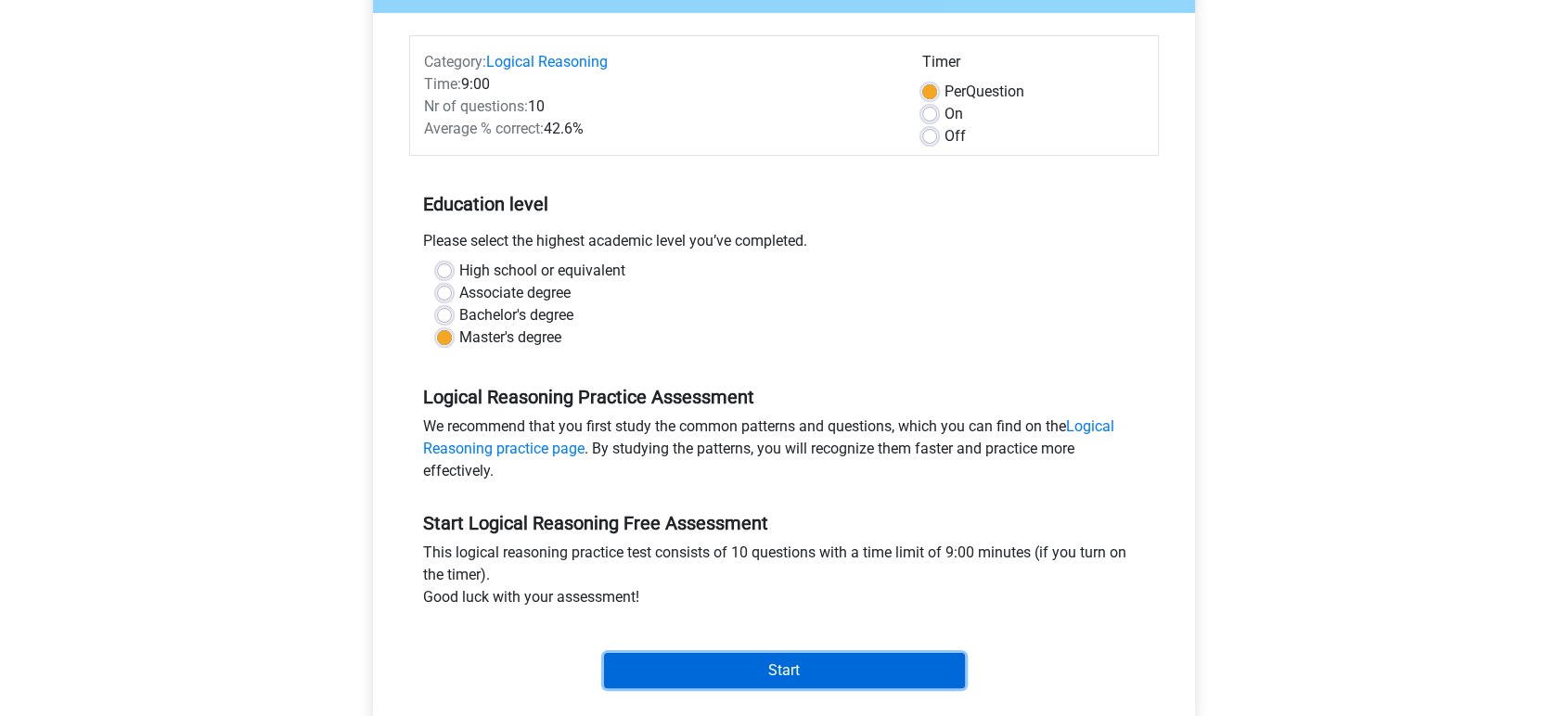
click at [787, 666] on input "Start" at bounding box center [784, 669] width 361 height 35
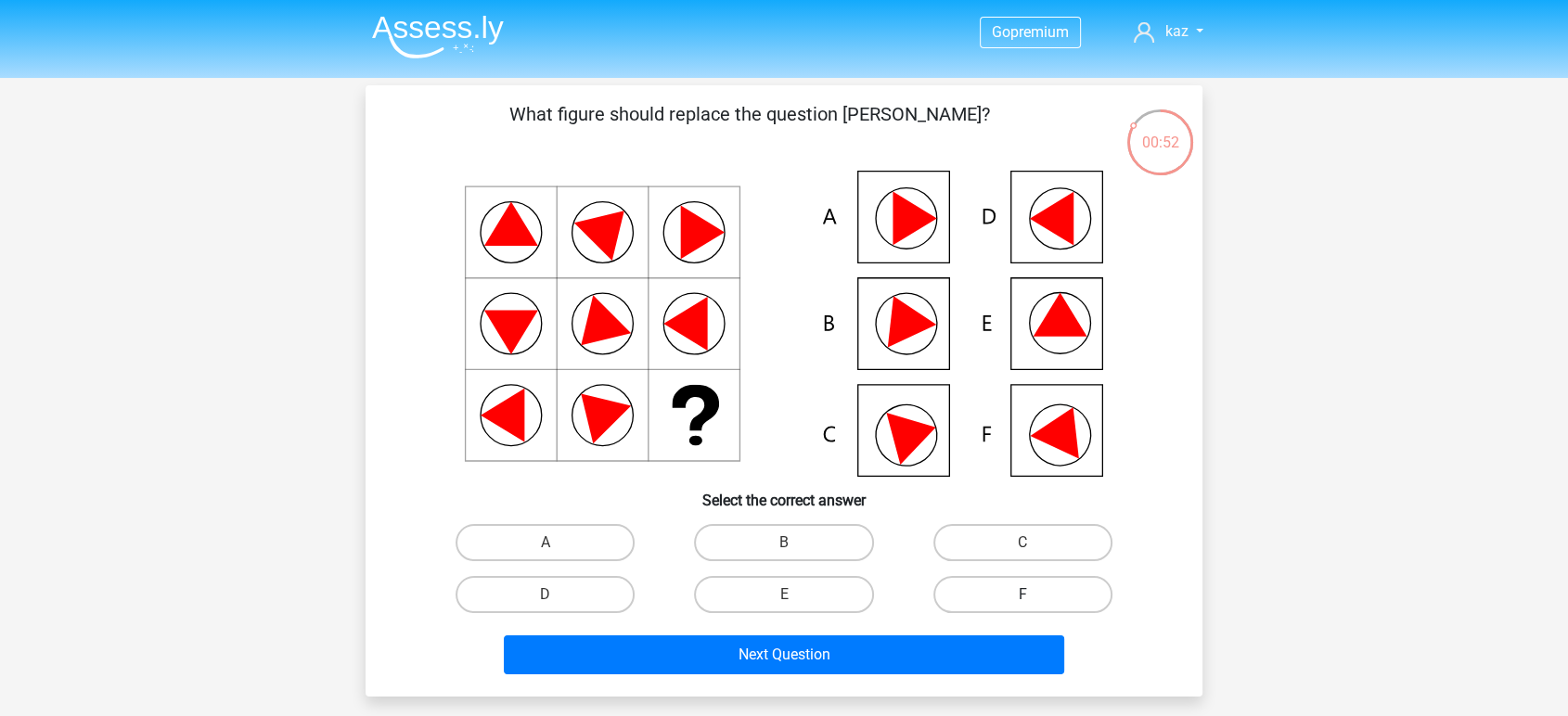
click at [1052, 589] on label "F" at bounding box center [1023, 594] width 179 height 37
click at [1034, 595] on input "F" at bounding box center [1028, 600] width 12 height 12
radio input "true"
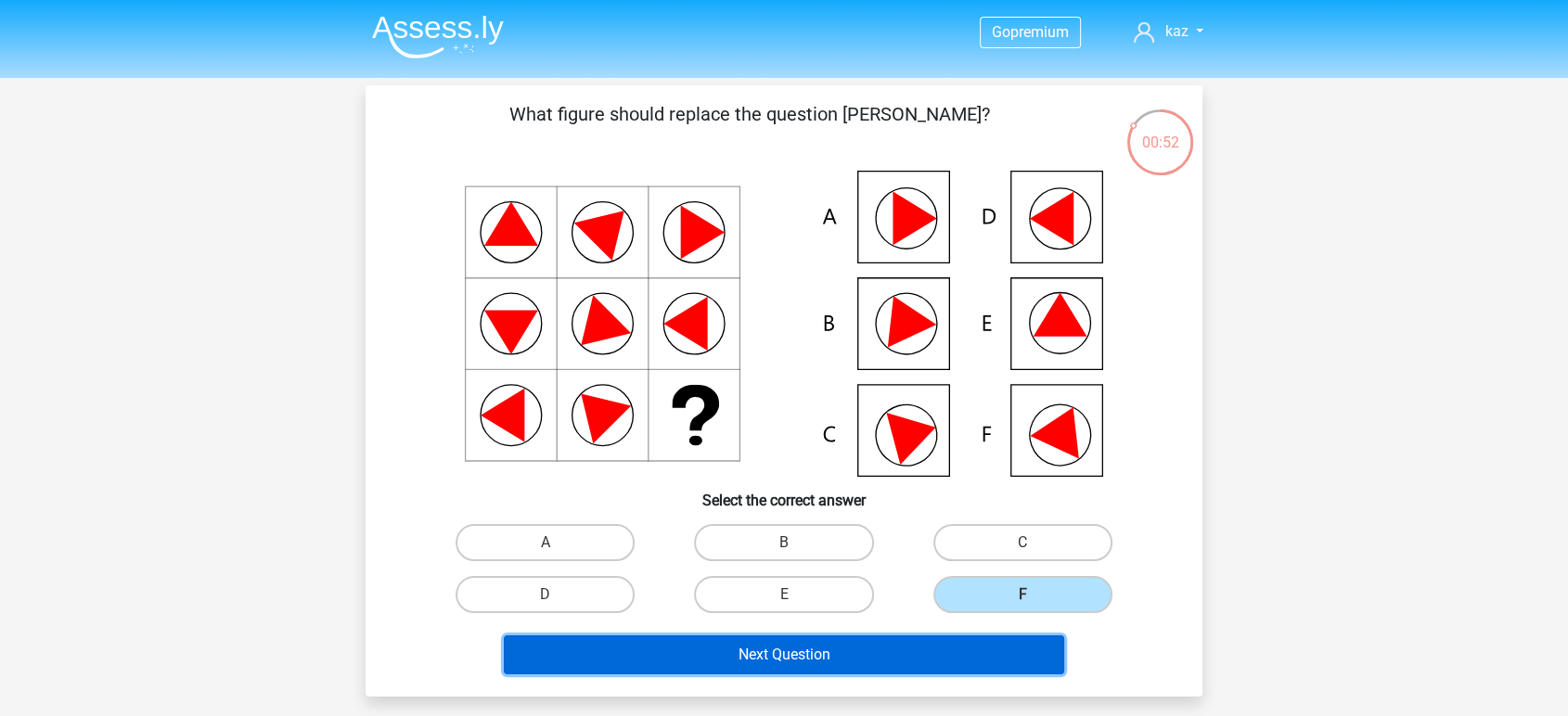
click at [846, 654] on button "Next Question" at bounding box center [784, 654] width 561 height 39
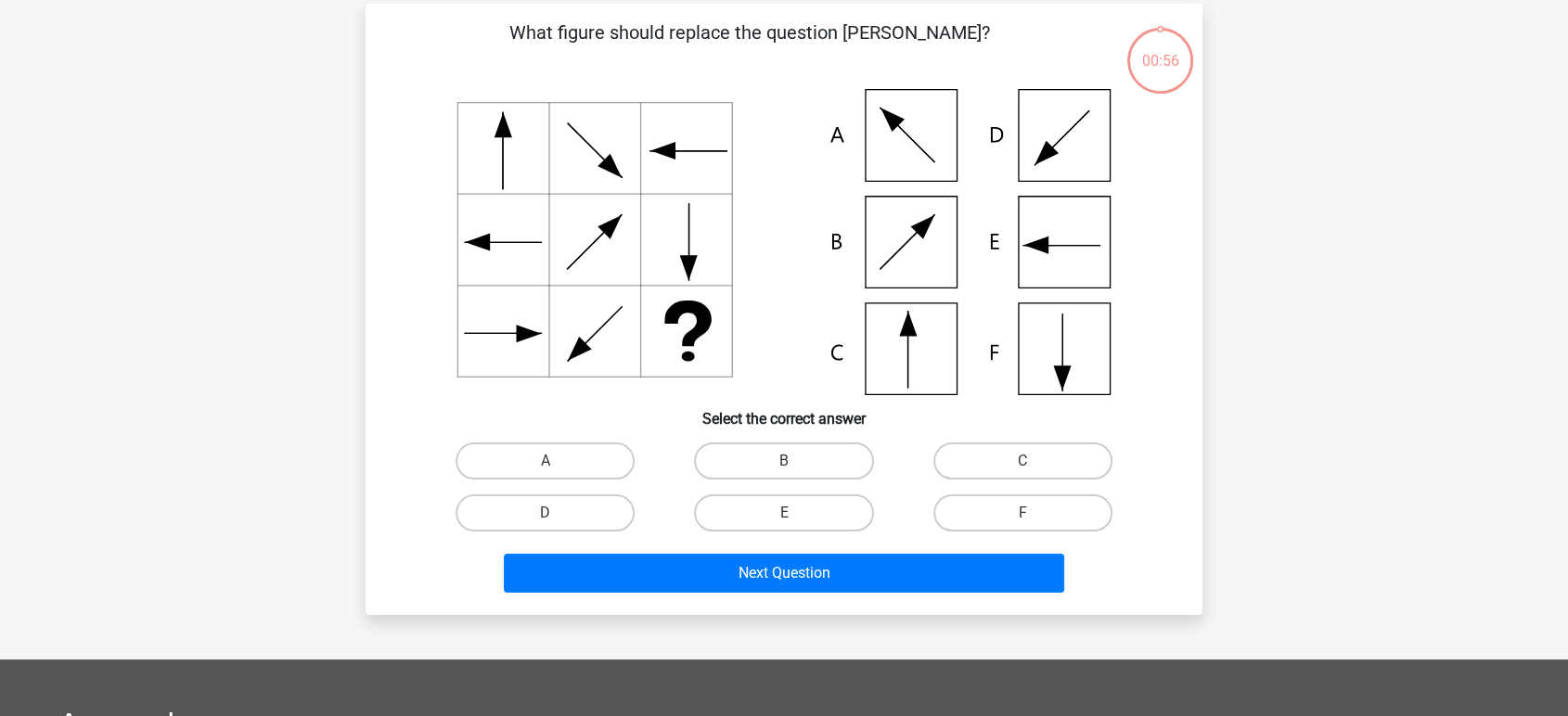
scroll to position [86, 0]
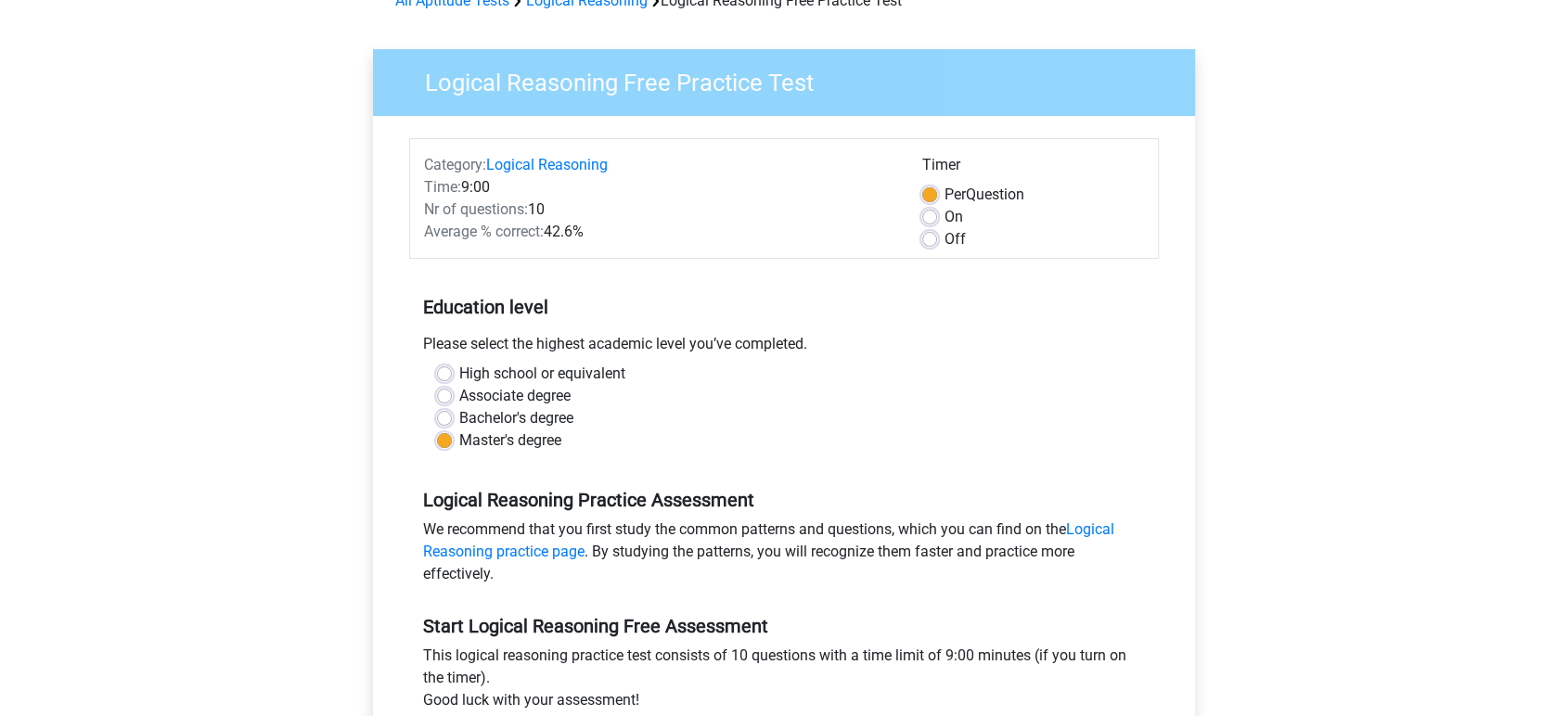
scroll to position [206, 0]
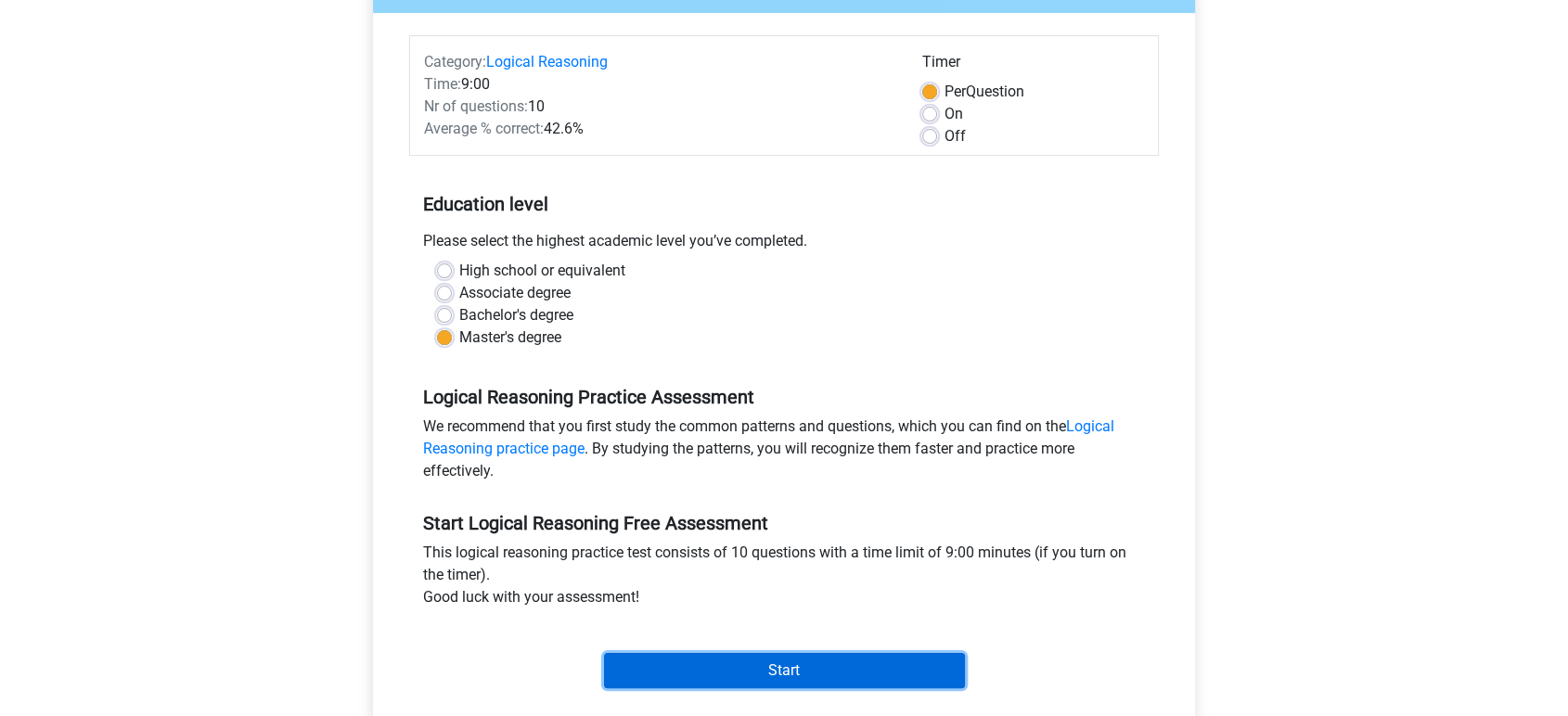
click at [796, 667] on input "Start" at bounding box center [784, 669] width 361 height 35
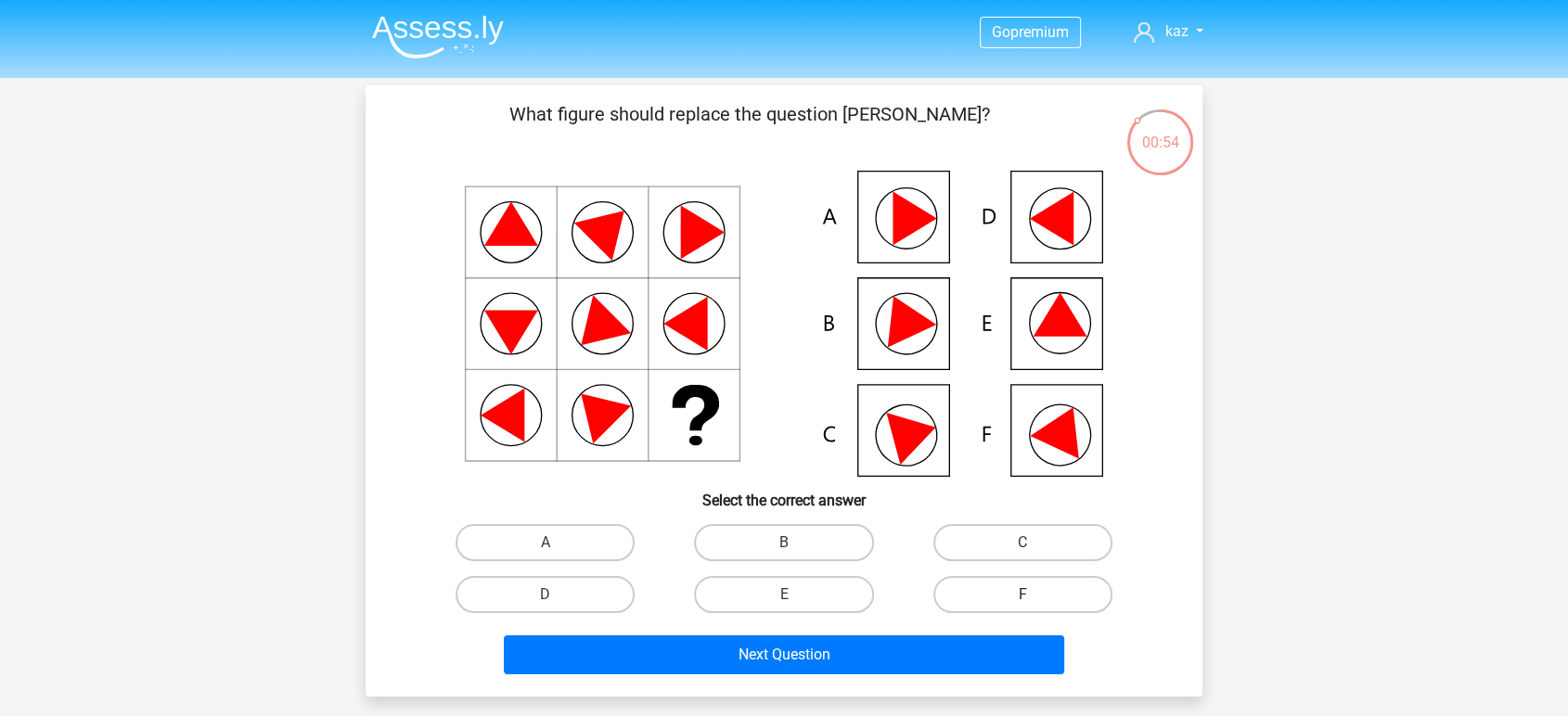
click at [979, 596] on label "F" at bounding box center [1023, 594] width 179 height 37
click at [1022, 596] on input "F" at bounding box center [1028, 600] width 12 height 12
radio input "true"
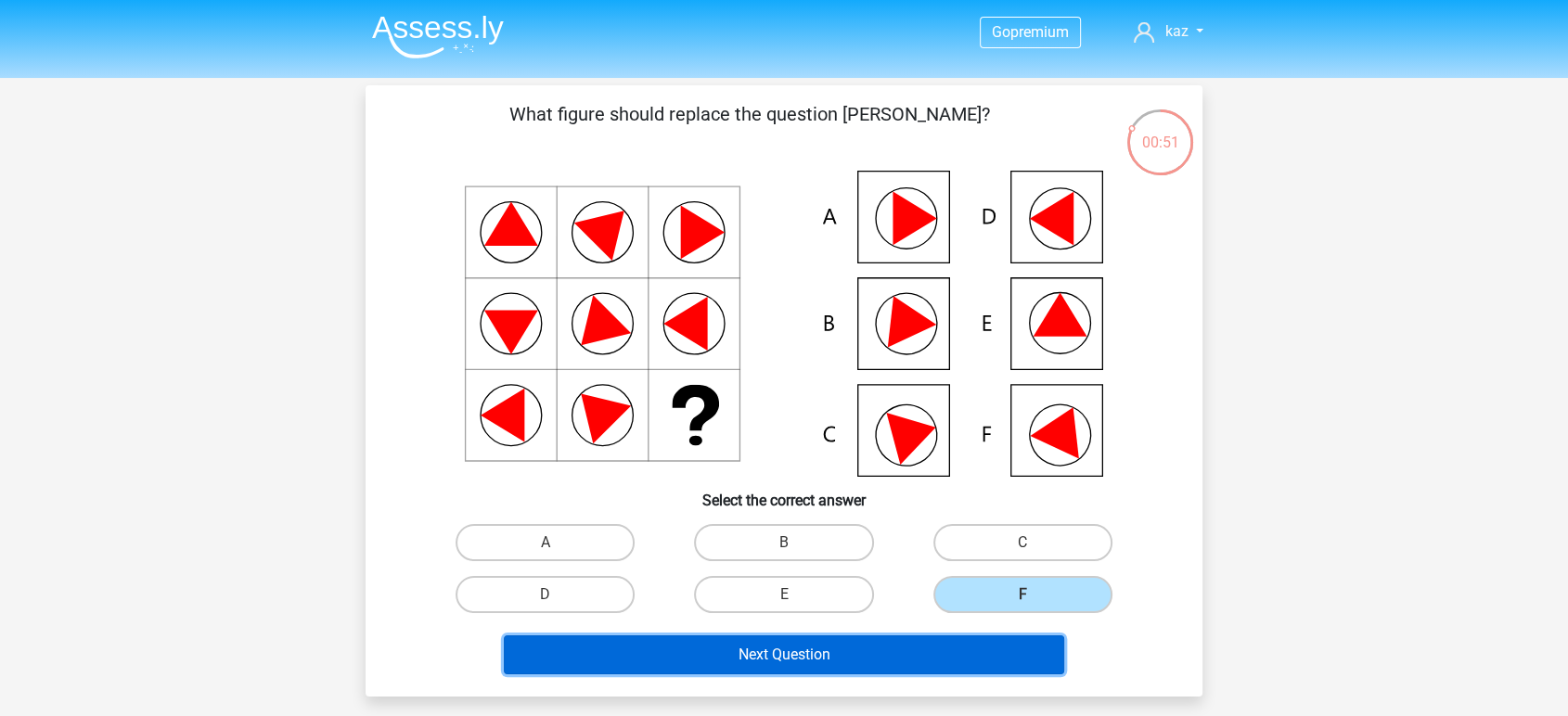
click at [854, 653] on button "Next Question" at bounding box center [784, 654] width 561 height 39
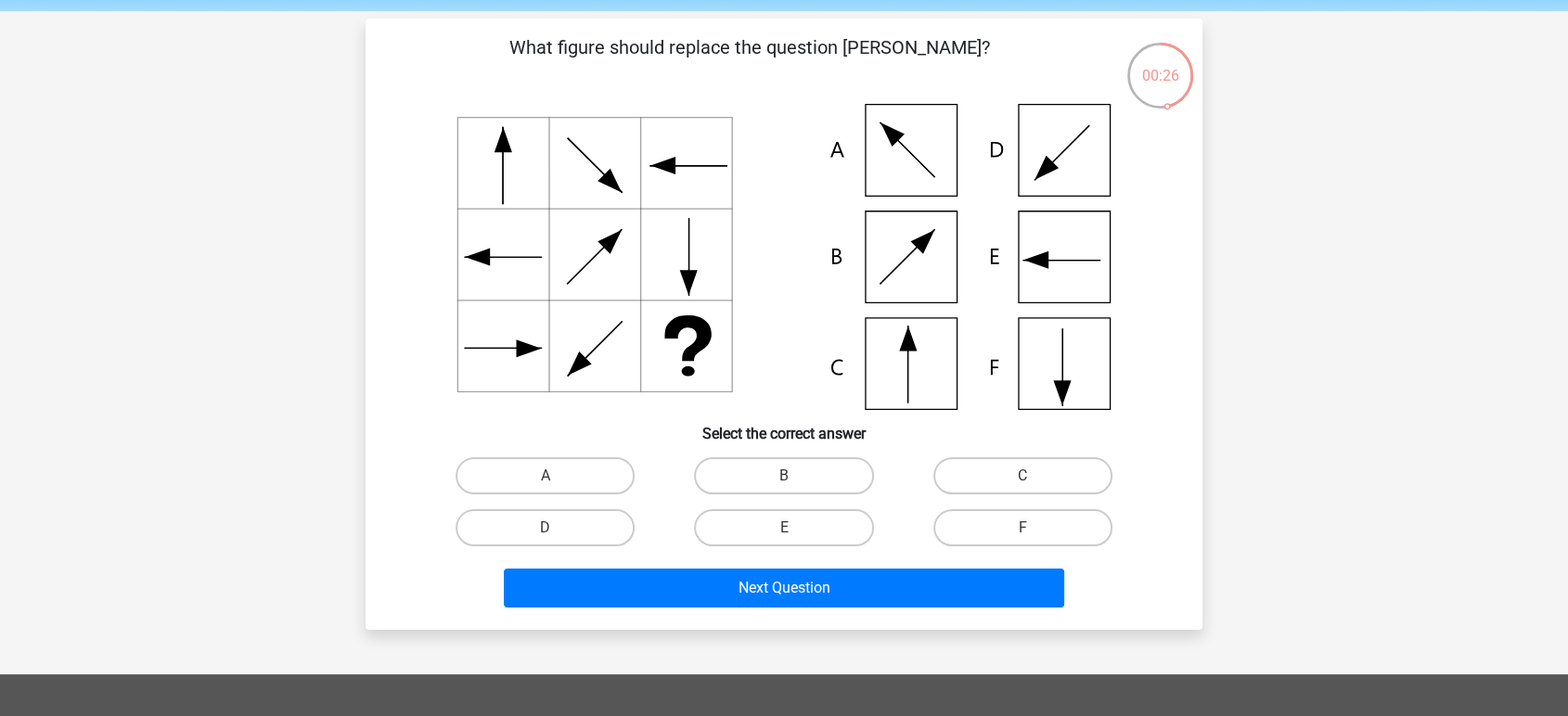
scroll to position [103, 0]
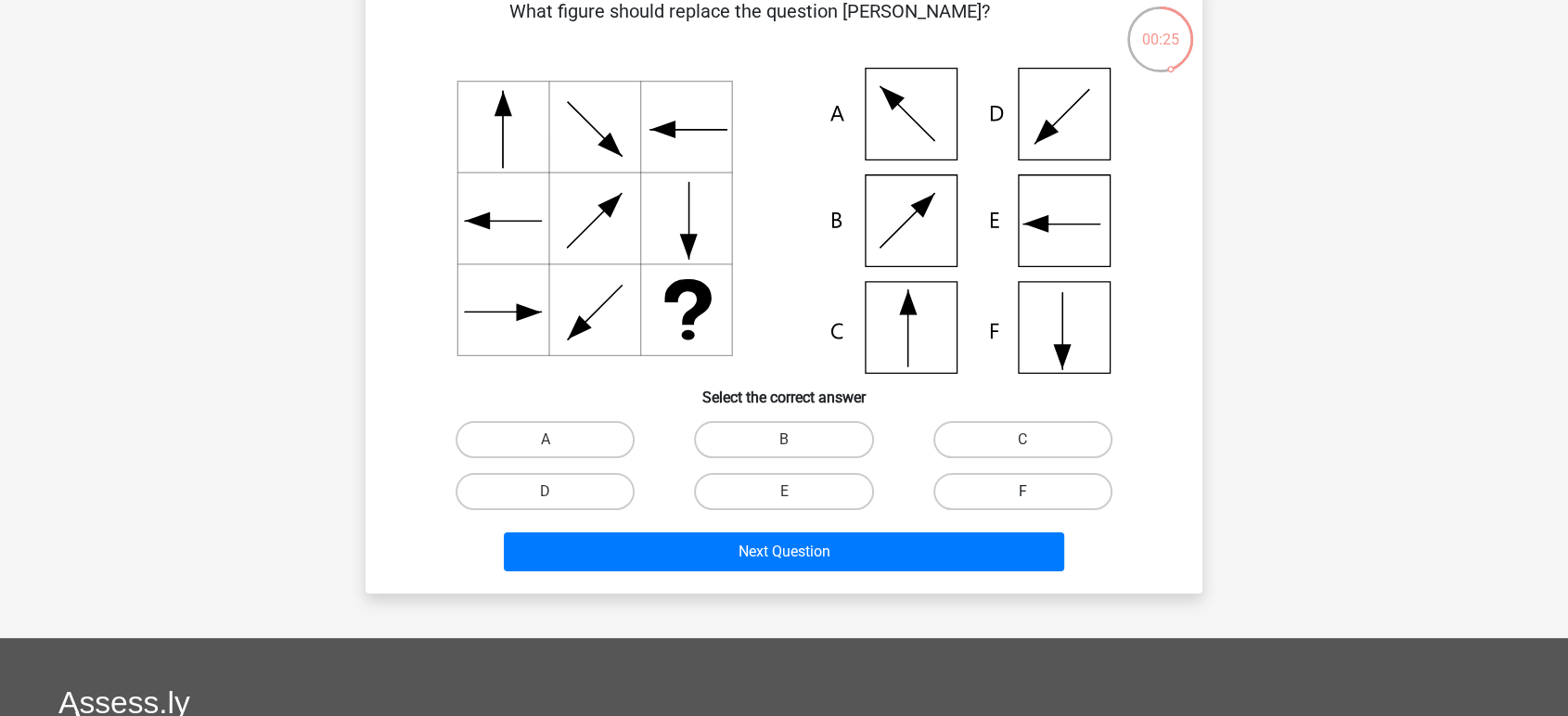
click at [987, 479] on label "F" at bounding box center [1023, 491] width 179 height 37
click at [1022, 491] on input "F" at bounding box center [1028, 497] width 12 height 12
radio input "true"
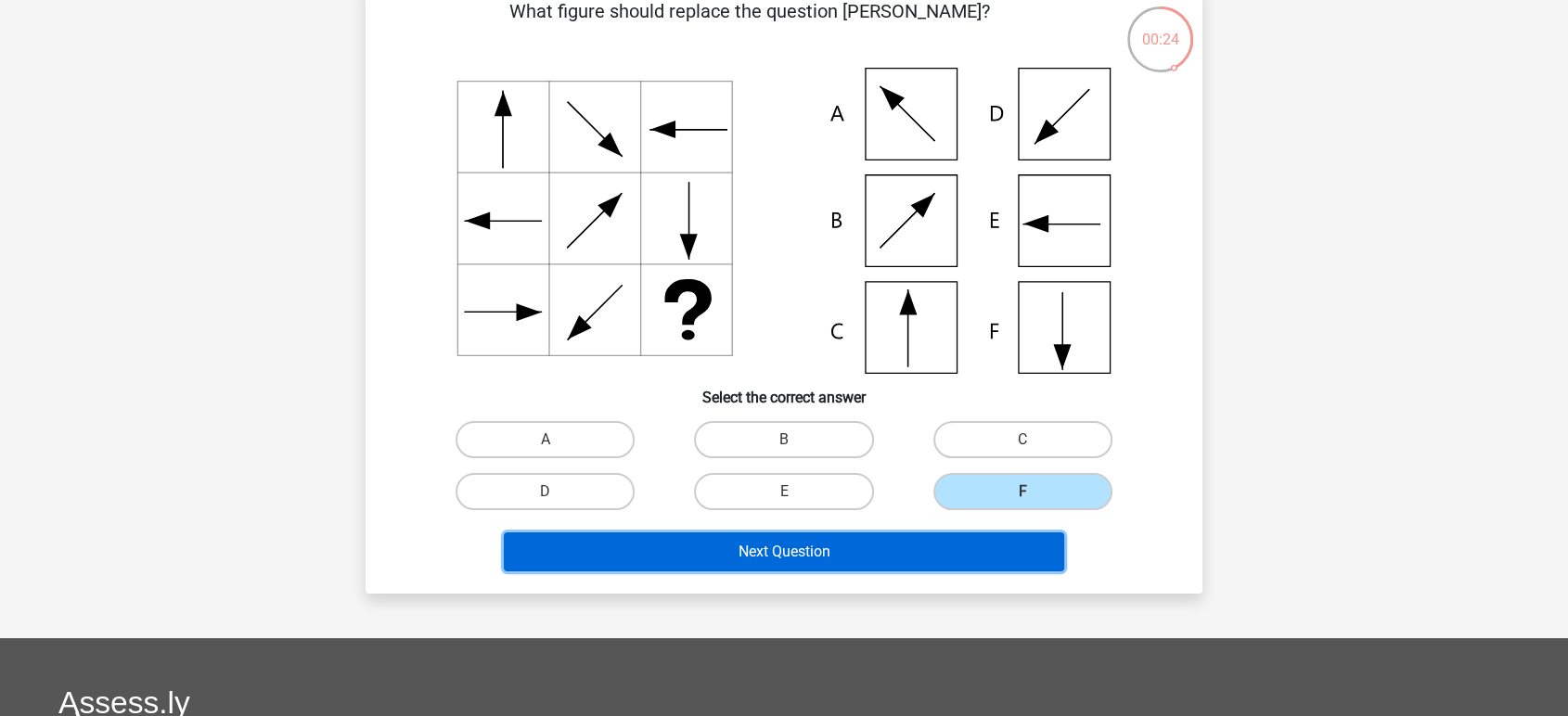
click at [856, 556] on button "Next Question" at bounding box center [784, 551] width 561 height 39
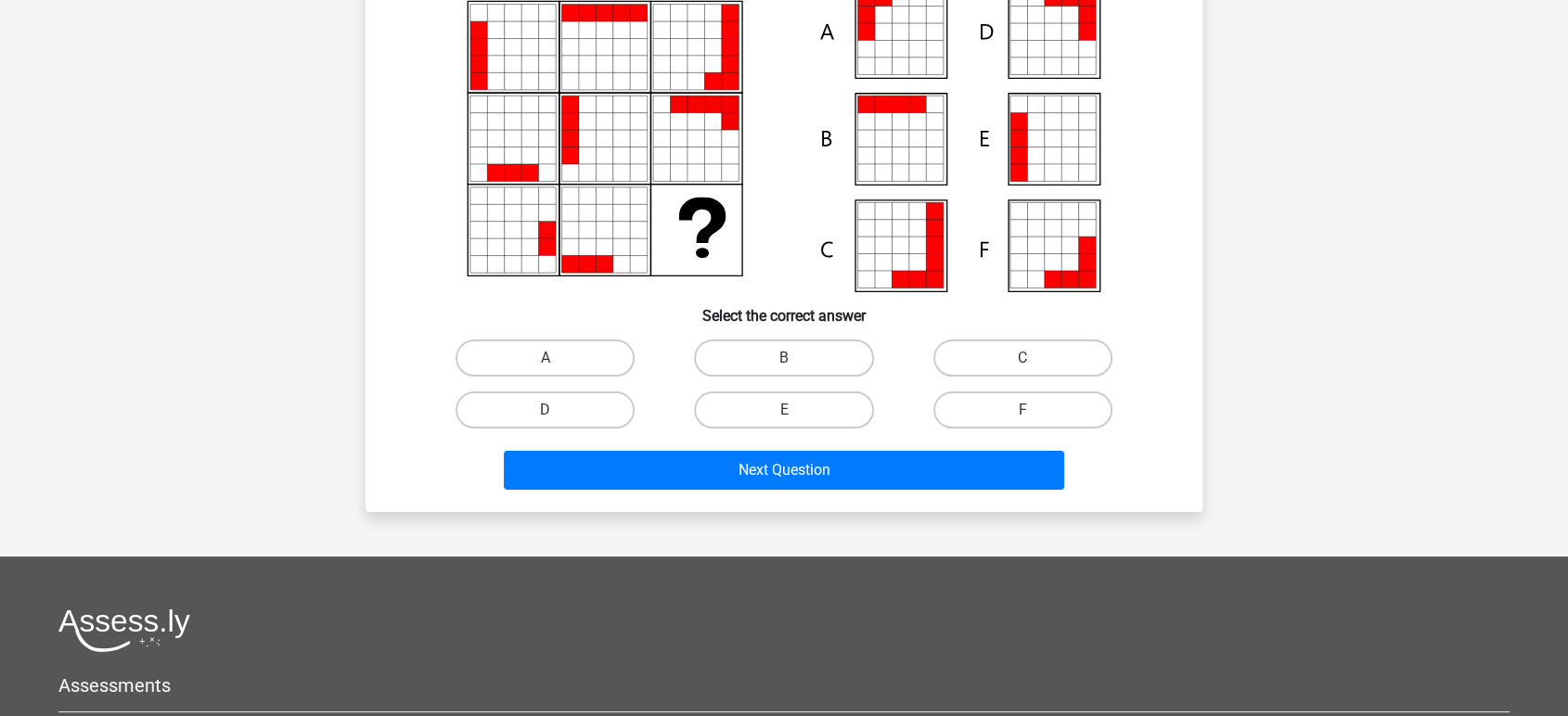
scroll to position [206, 0]
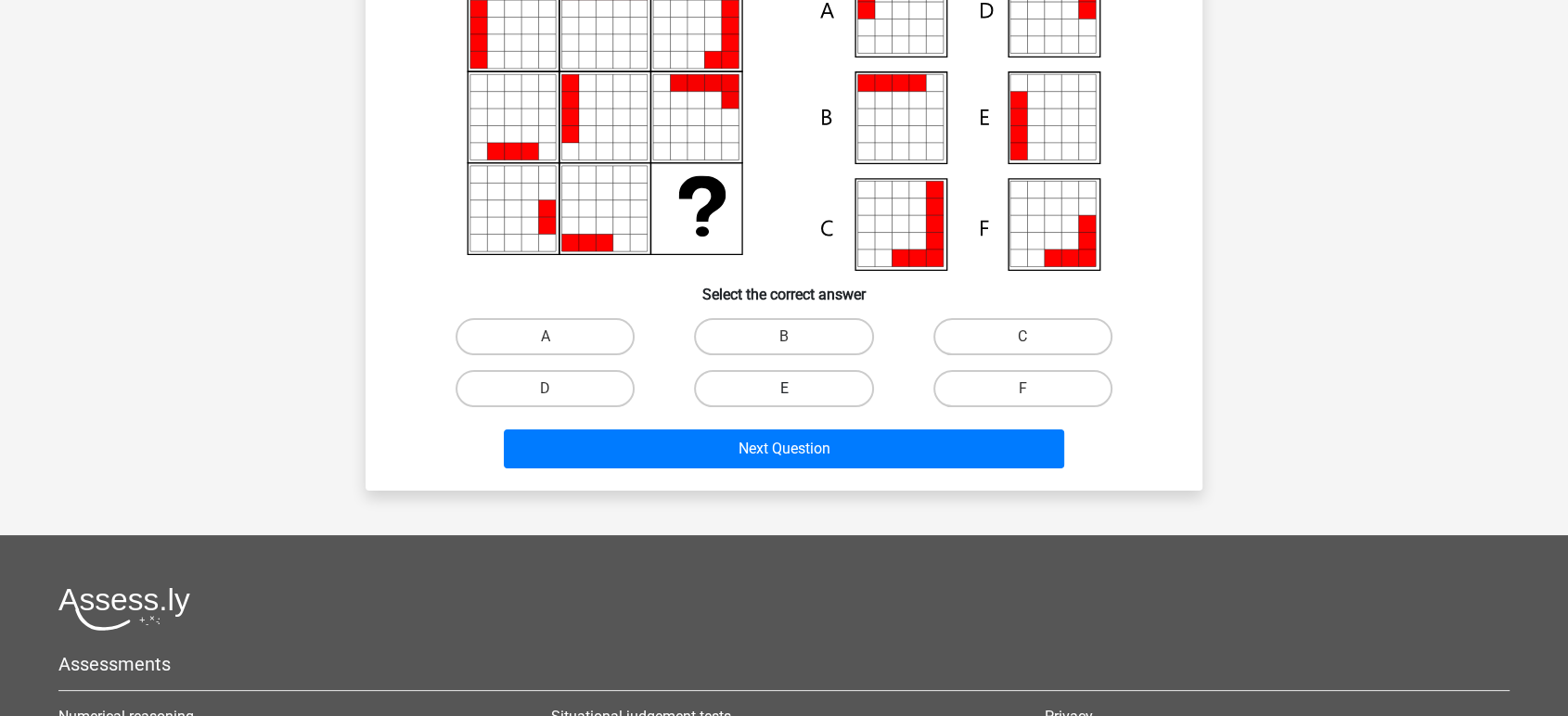
click at [815, 388] on label "E" at bounding box center [783, 388] width 179 height 37
click at [796, 388] on input "E" at bounding box center [790, 394] width 12 height 12
radio input "true"
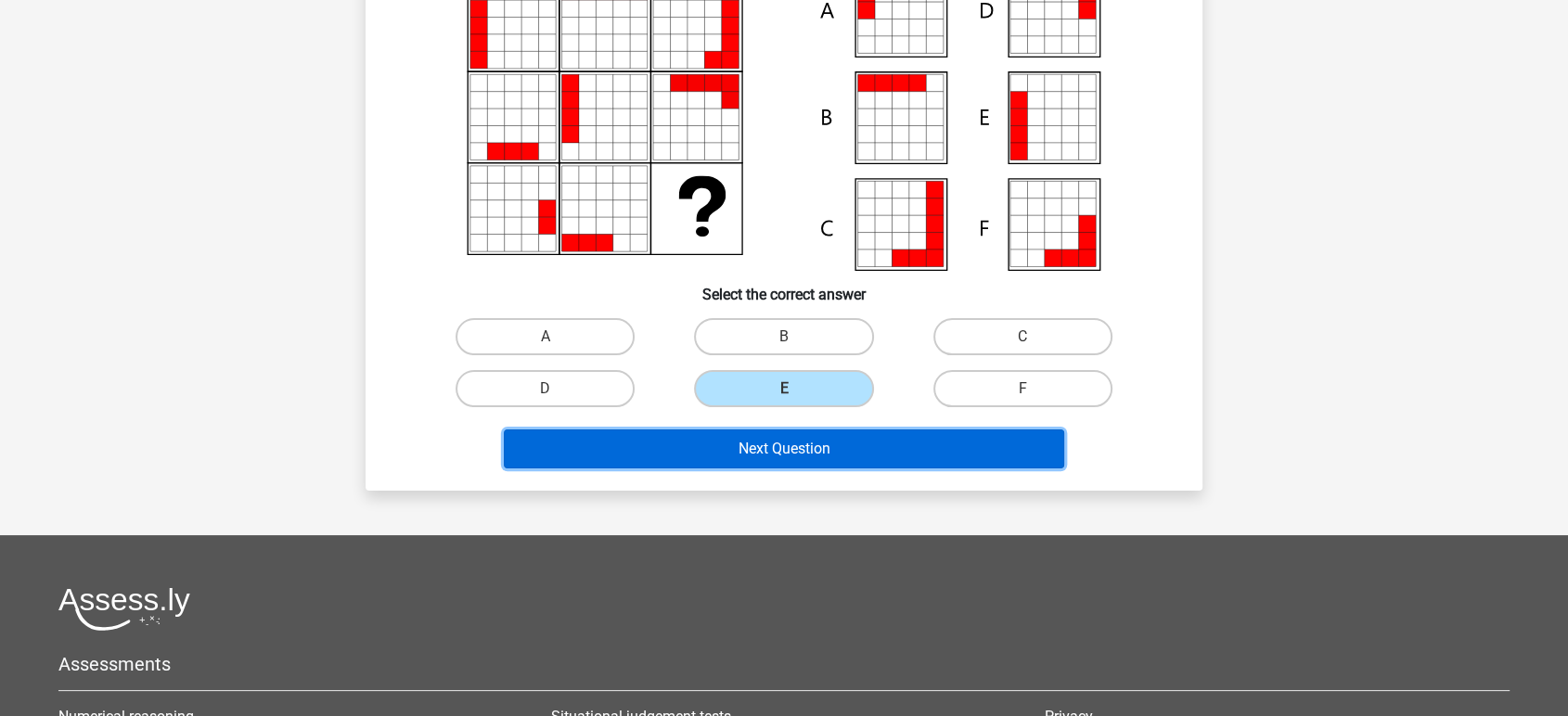
click at [810, 442] on button "Next Question" at bounding box center [784, 448] width 561 height 39
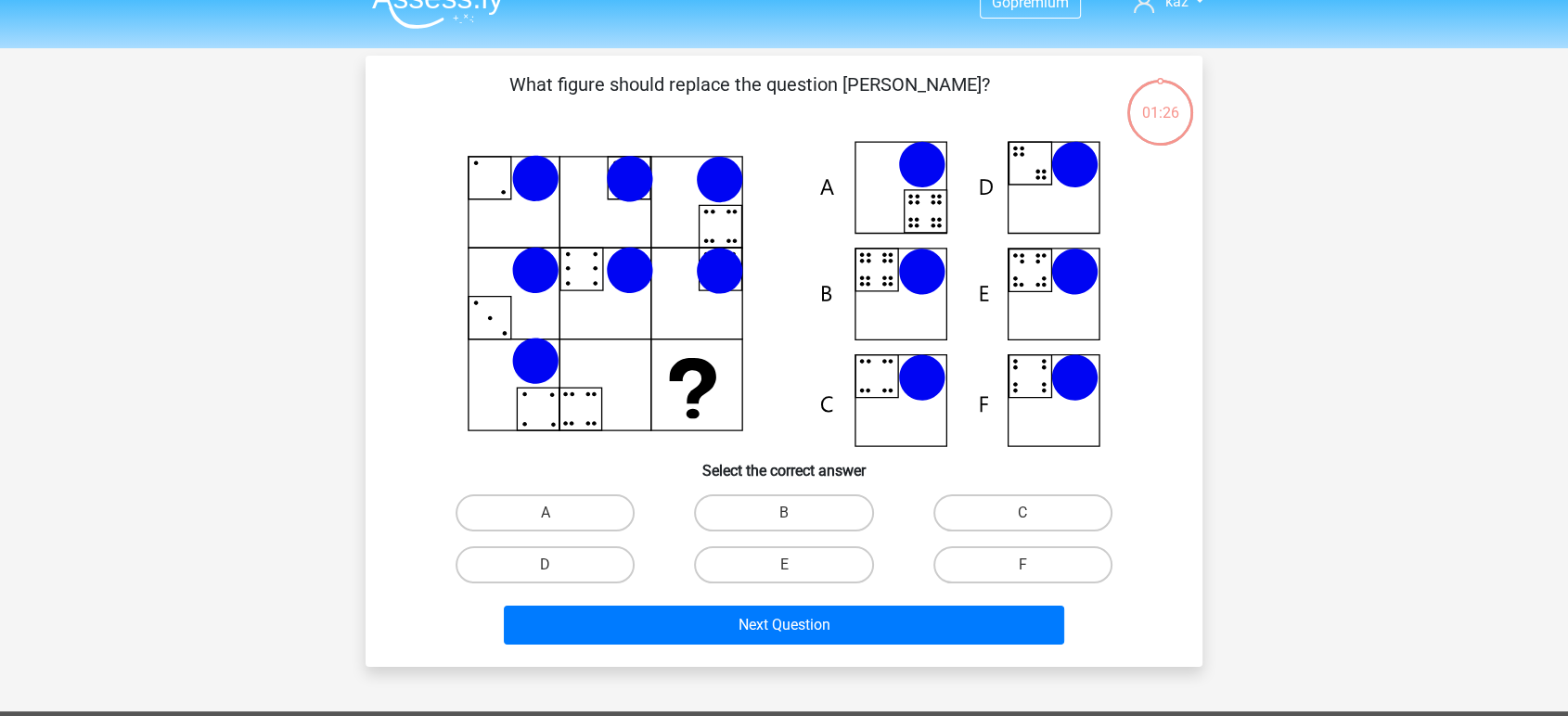
scroll to position [0, 0]
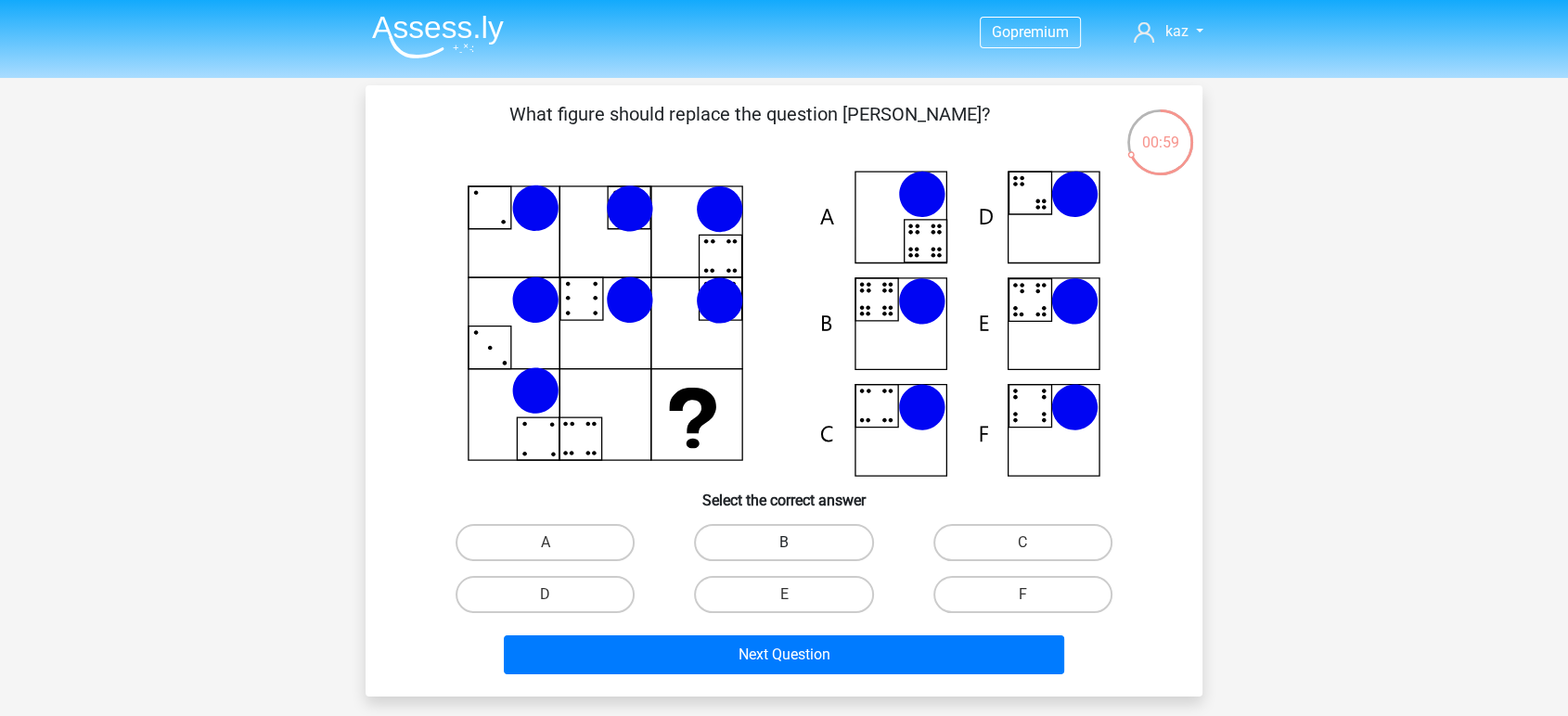
click at [824, 540] on label "B" at bounding box center [783, 542] width 179 height 37
click at [796, 543] on input "B" at bounding box center [790, 549] width 12 height 12
radio input "true"
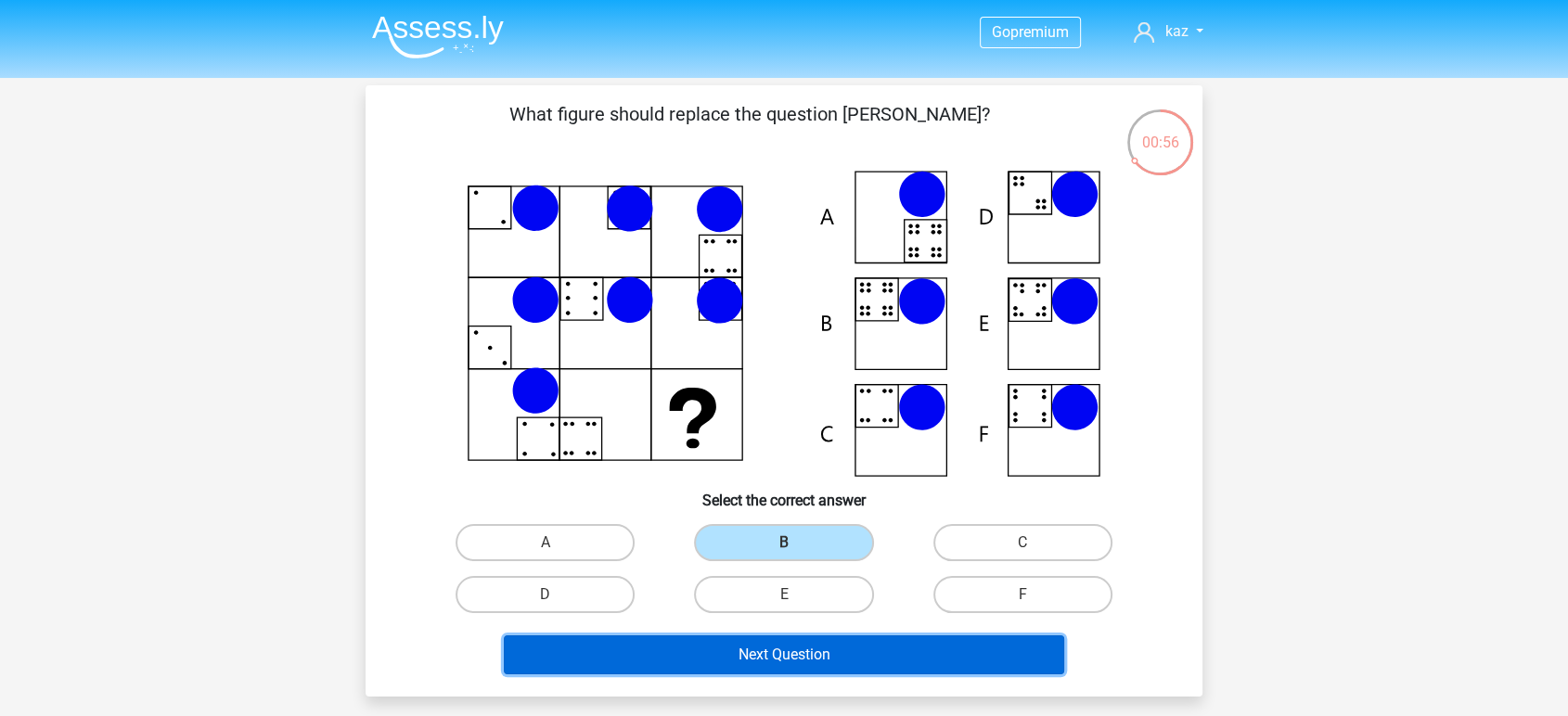
click at [841, 647] on button "Next Question" at bounding box center [784, 654] width 561 height 39
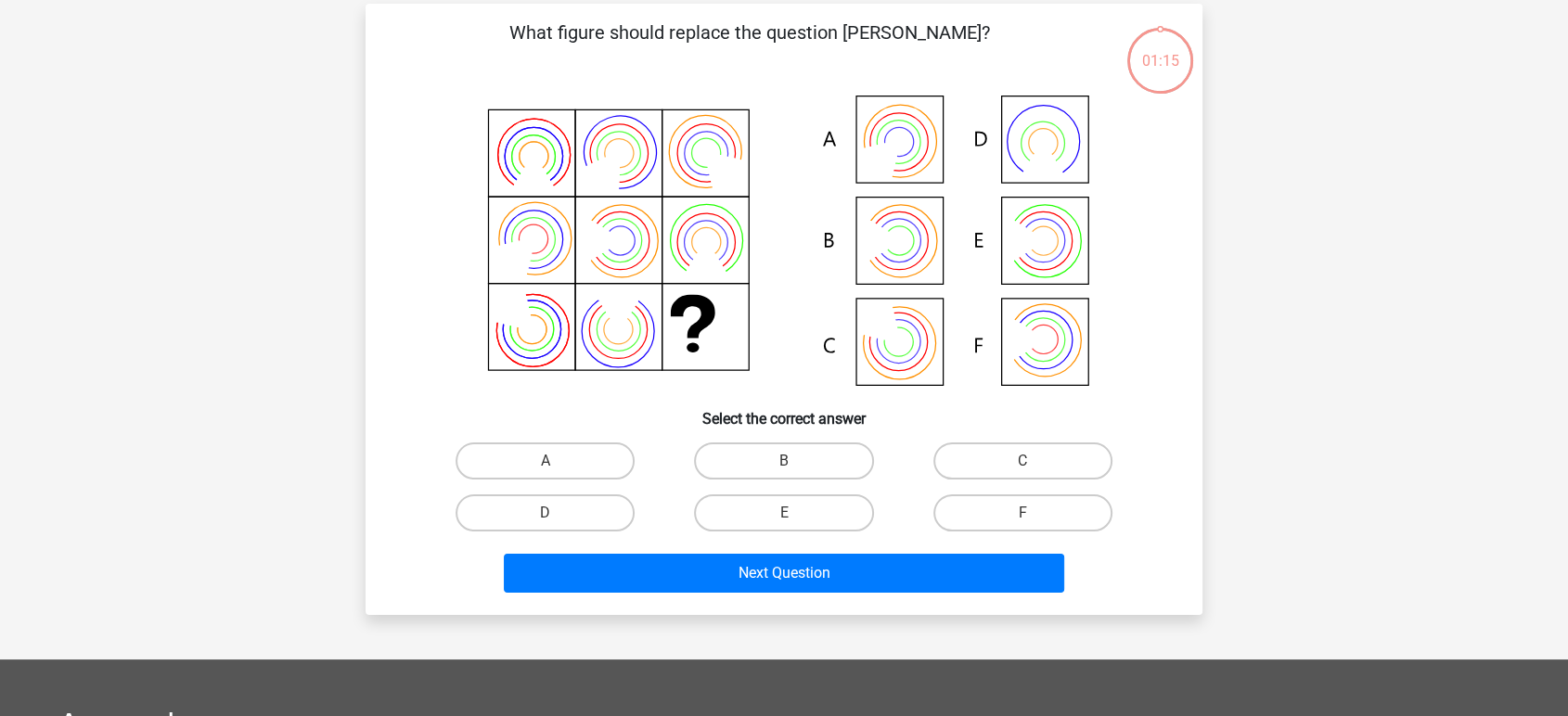
scroll to position [86, 0]
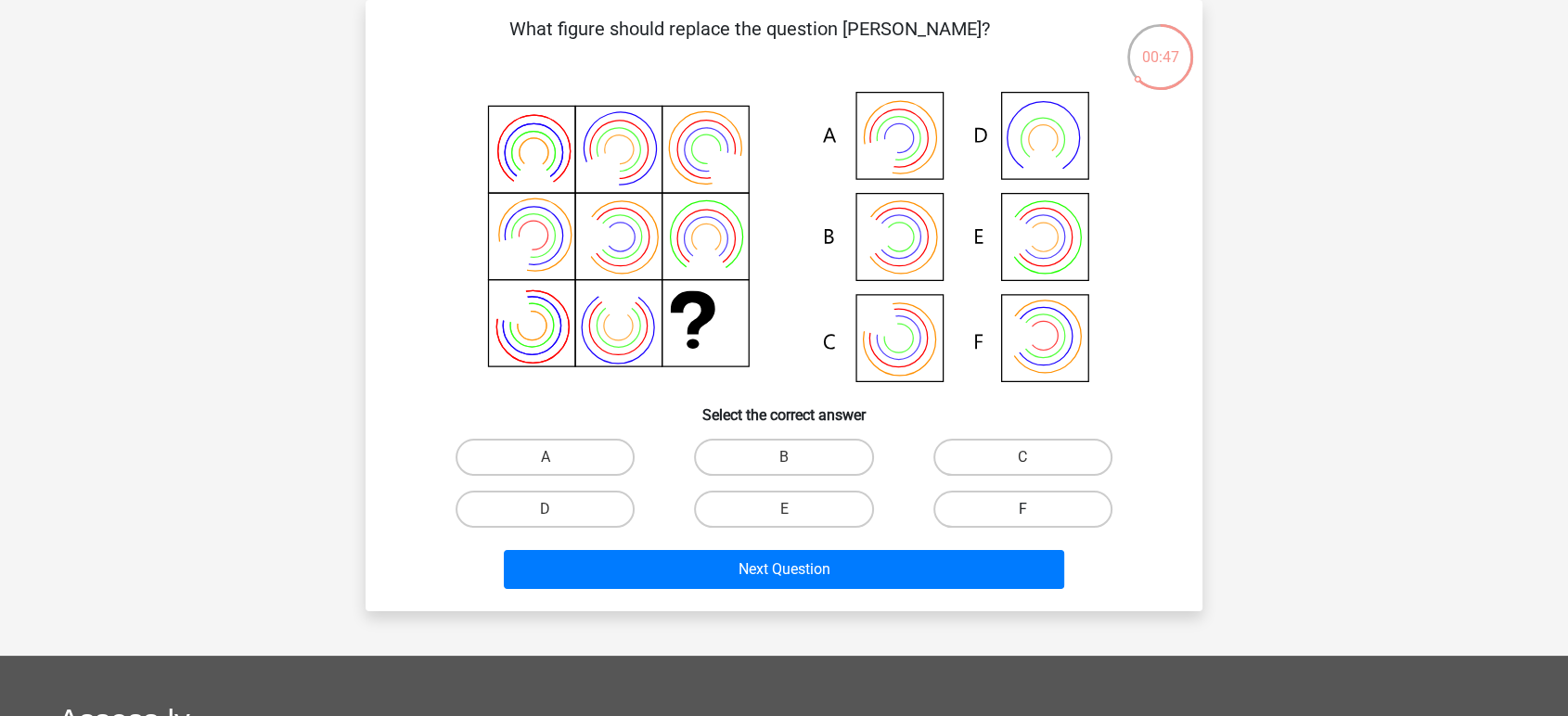
click at [982, 509] on label "F" at bounding box center [1023, 509] width 179 height 37
click at [1022, 509] on input "F" at bounding box center [1028, 515] width 12 height 12
radio input "true"
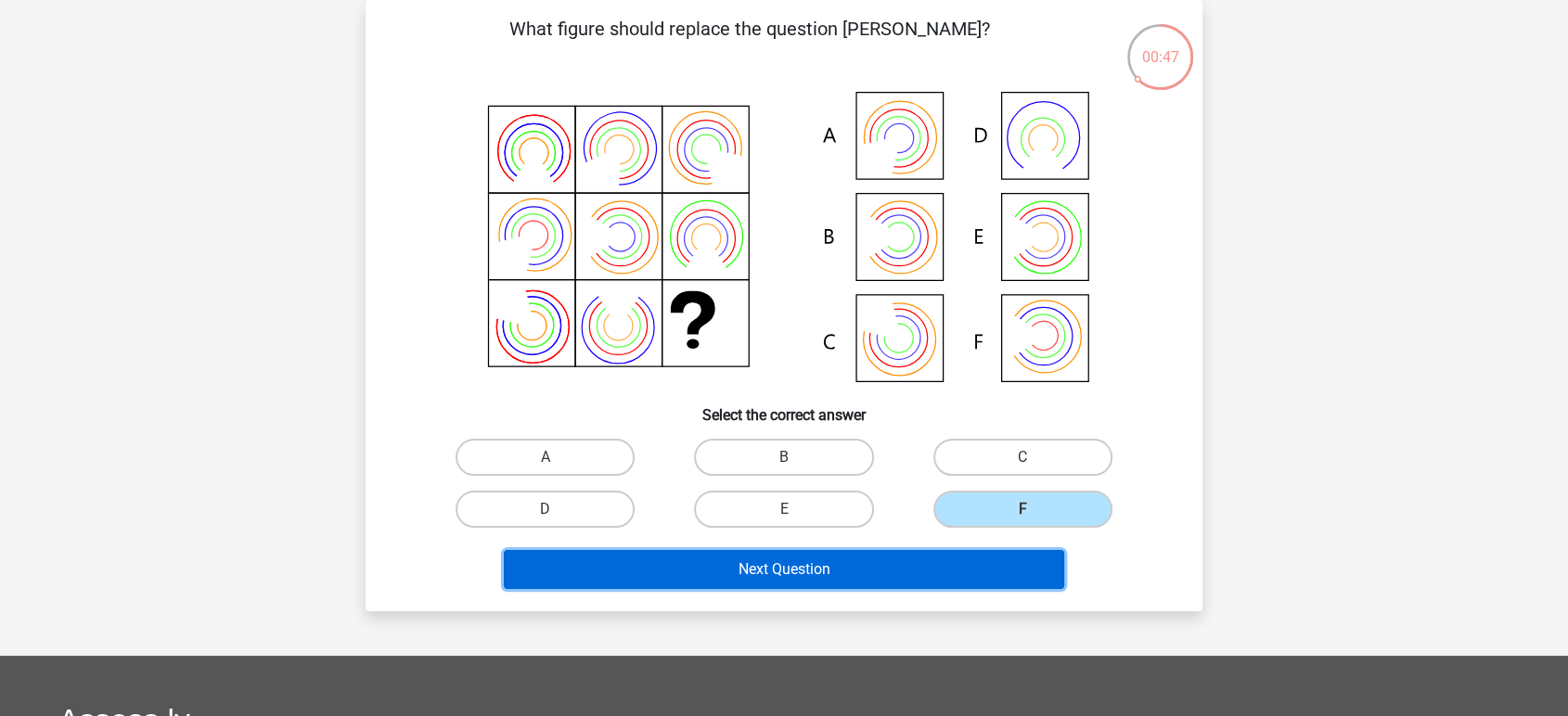
click at [1001, 571] on button "Next Question" at bounding box center [784, 569] width 561 height 39
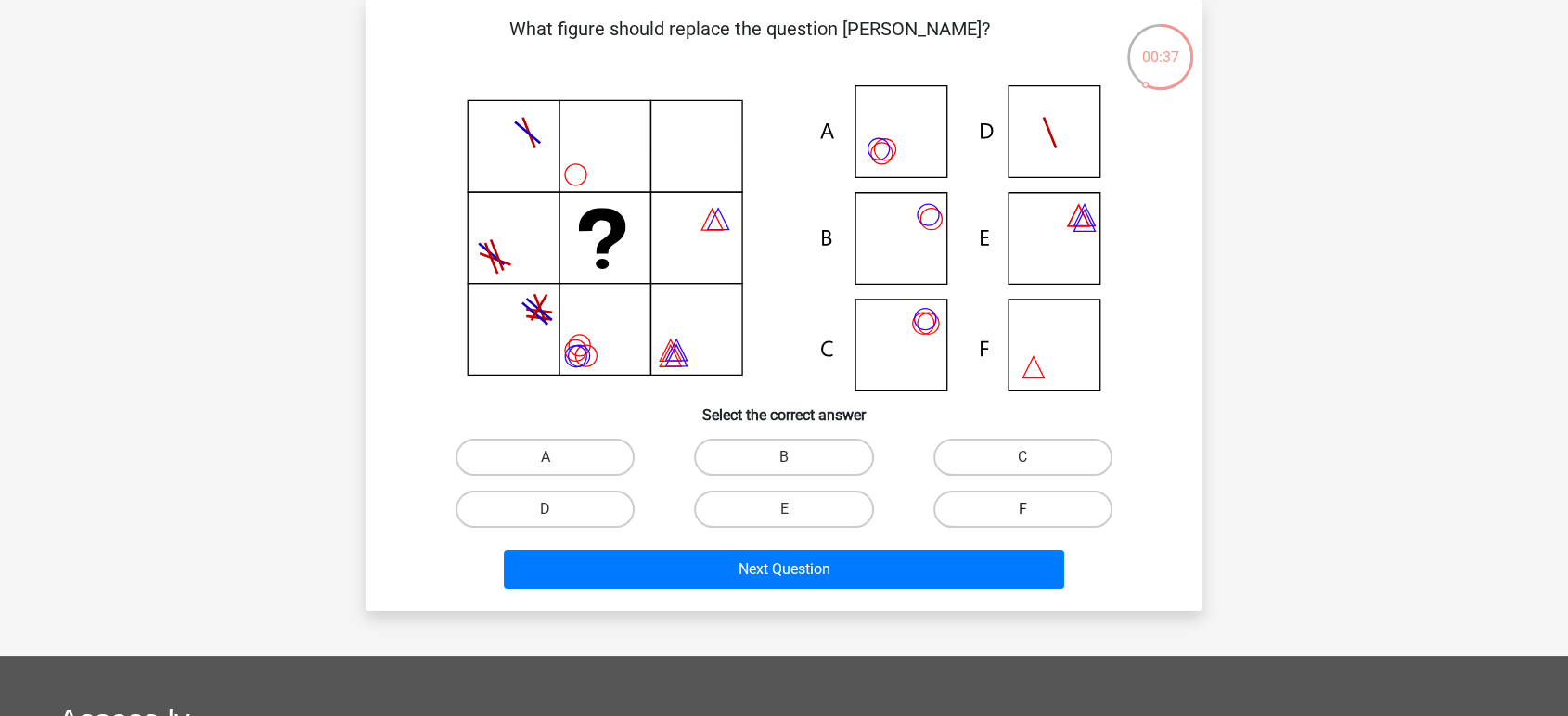
click at [1040, 513] on label "F" at bounding box center [1023, 509] width 179 height 37
click at [1034, 513] on input "F" at bounding box center [1028, 515] width 12 height 12
radio input "true"
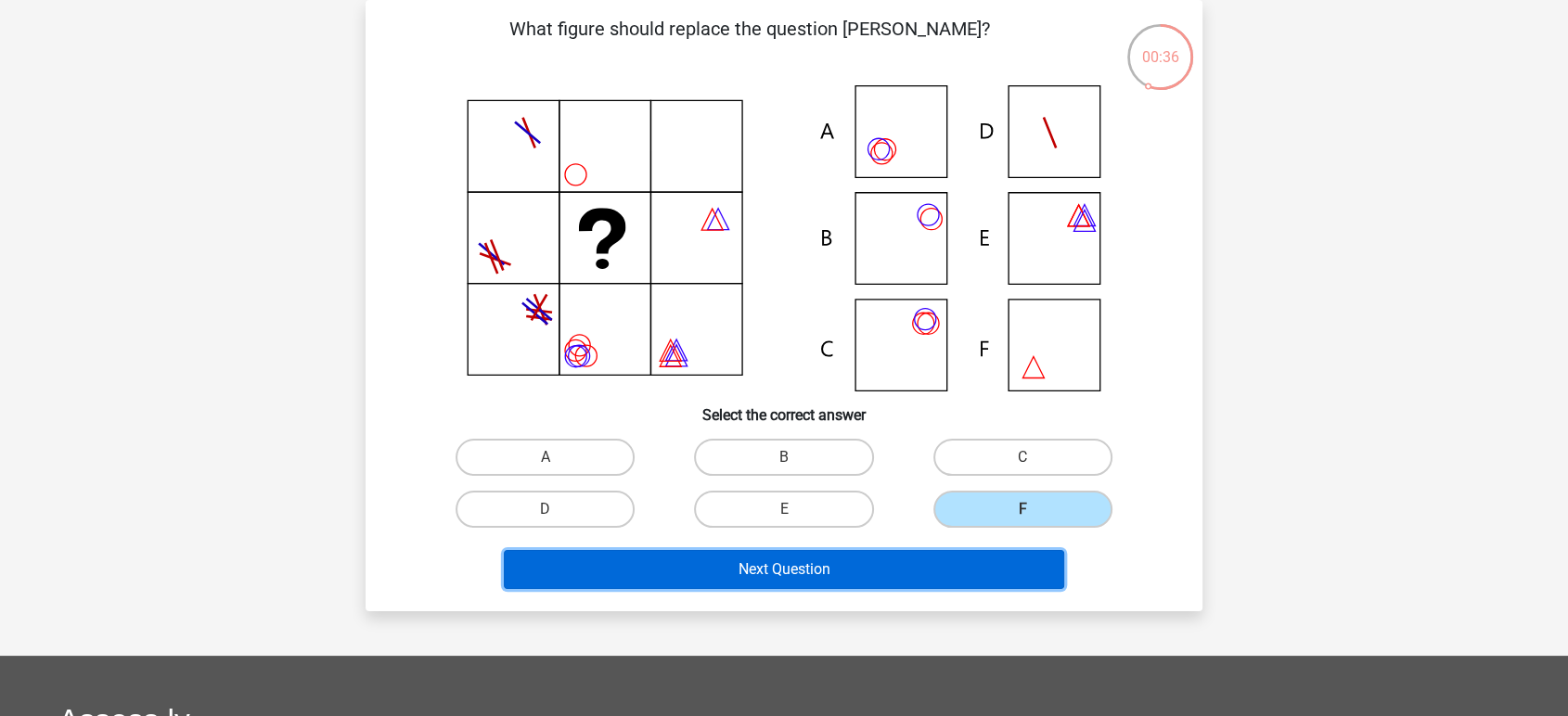
click at [971, 565] on button "Next Question" at bounding box center [784, 569] width 561 height 39
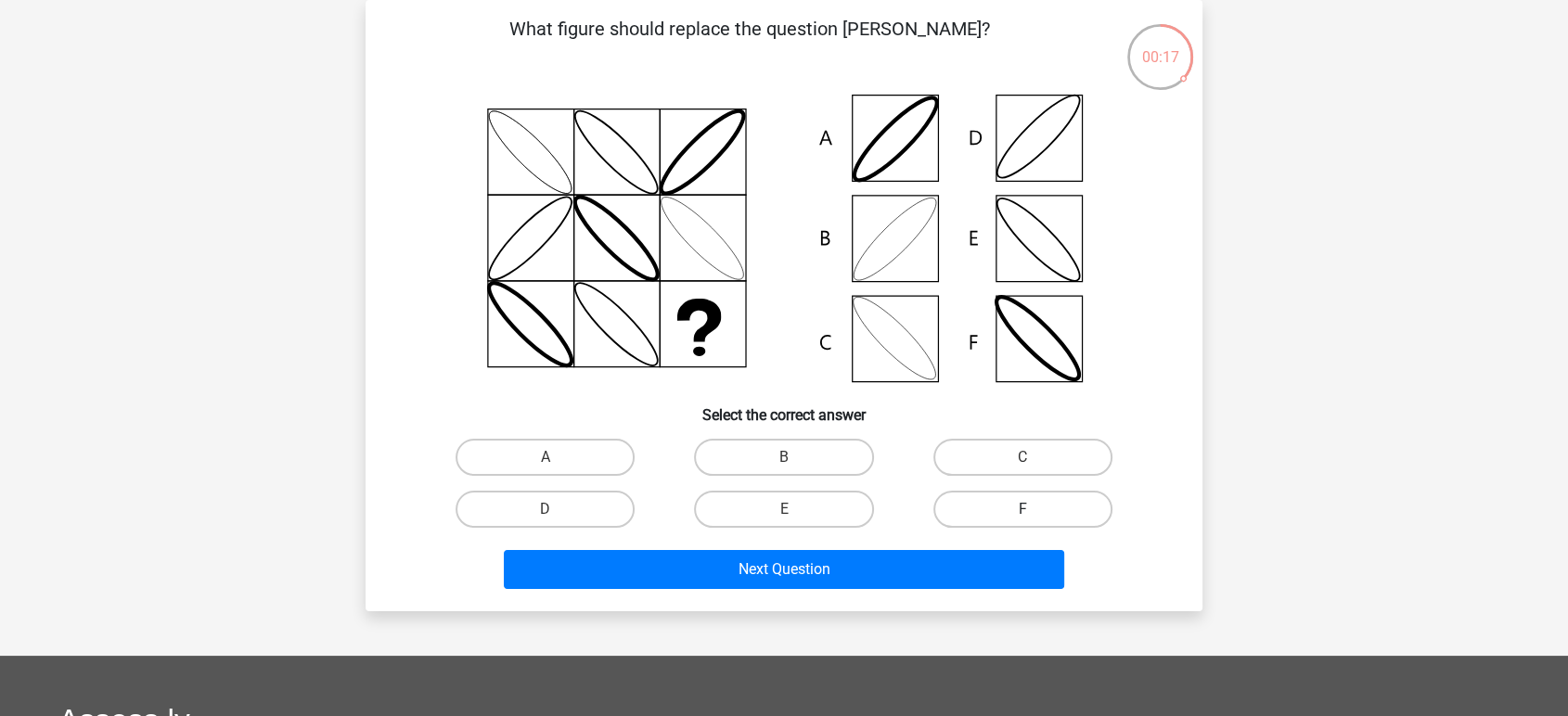
click at [957, 512] on label "F" at bounding box center [1023, 509] width 179 height 37
click at [1022, 512] on input "F" at bounding box center [1028, 515] width 12 height 12
radio input "true"
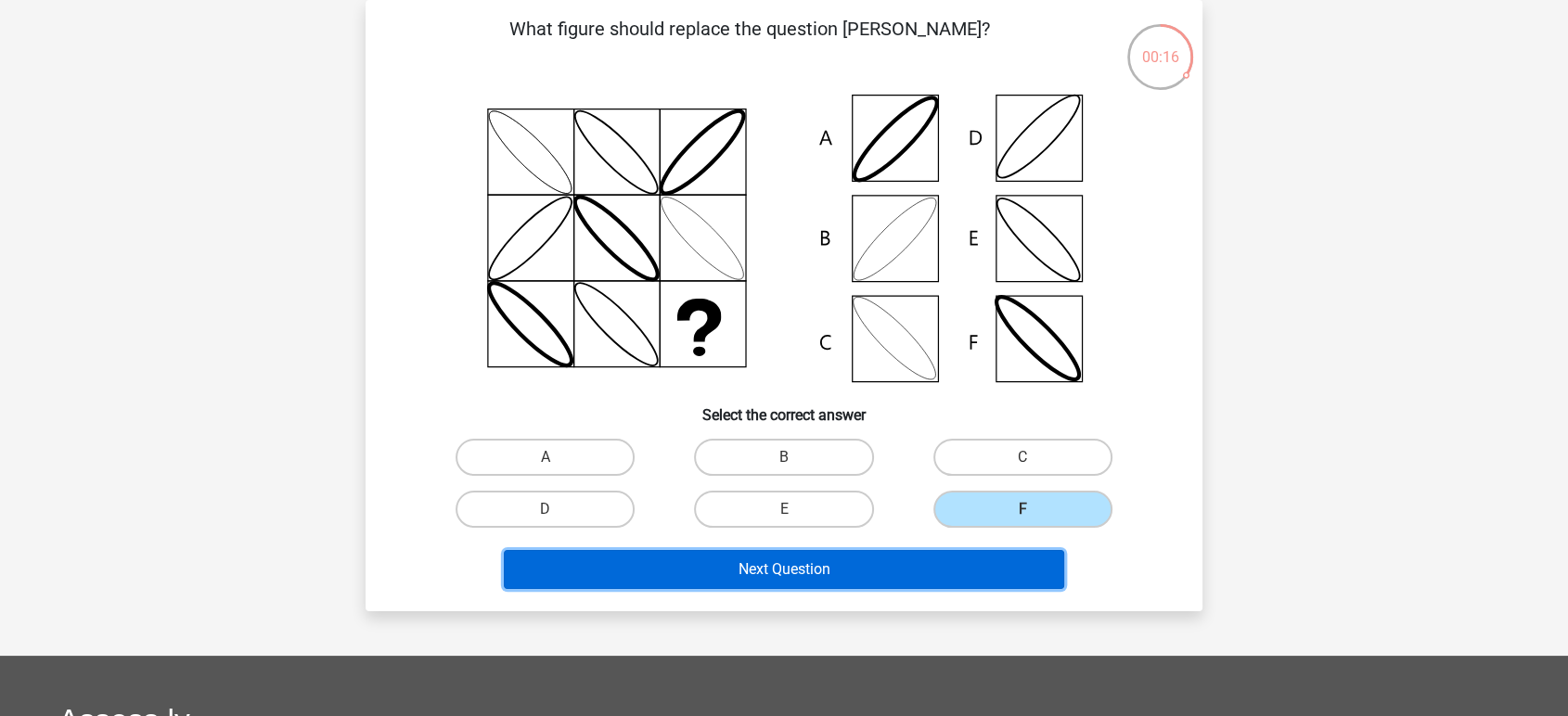
click at [891, 576] on button "Next Question" at bounding box center [784, 569] width 561 height 39
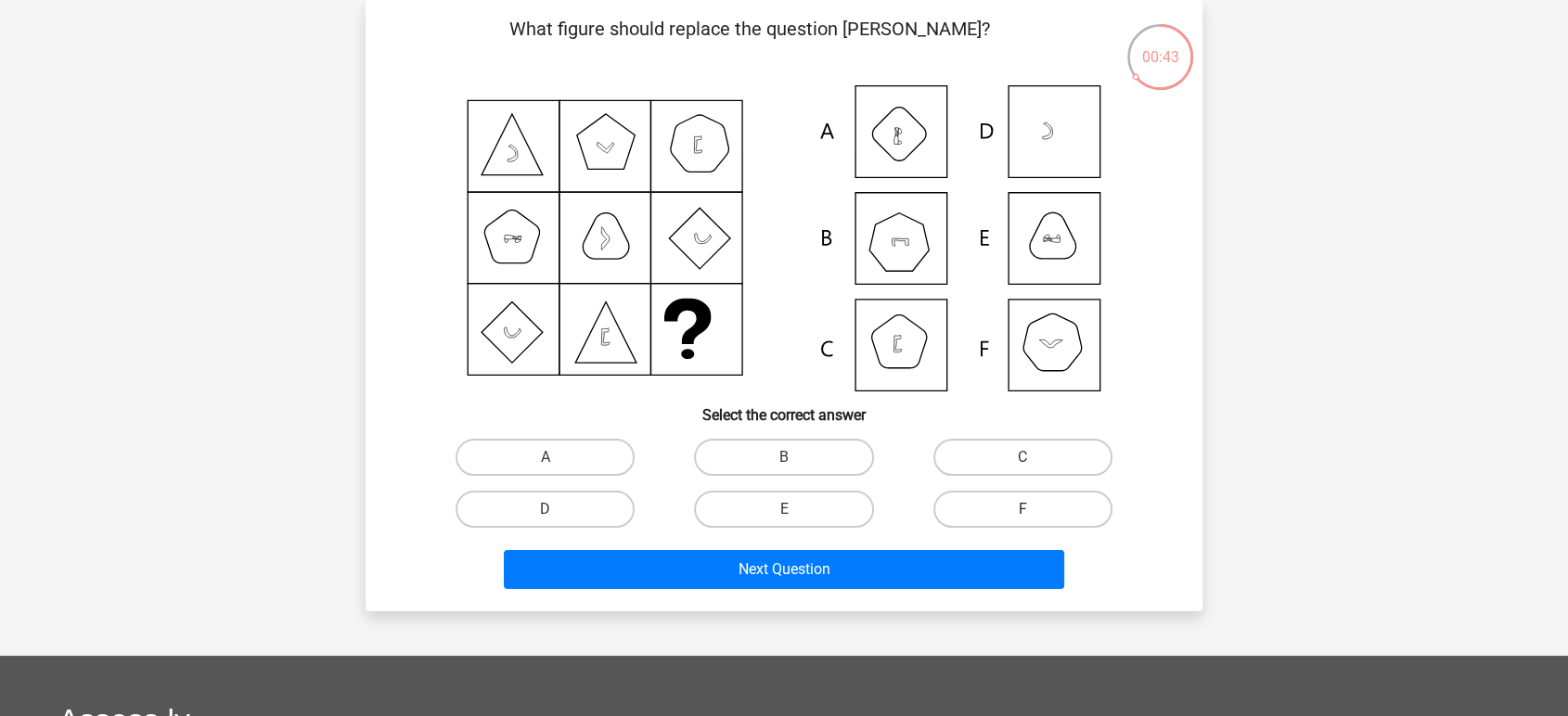
click at [994, 506] on label "F" at bounding box center [1023, 509] width 179 height 37
click at [1022, 509] on input "F" at bounding box center [1028, 515] width 12 height 12
radio input "true"
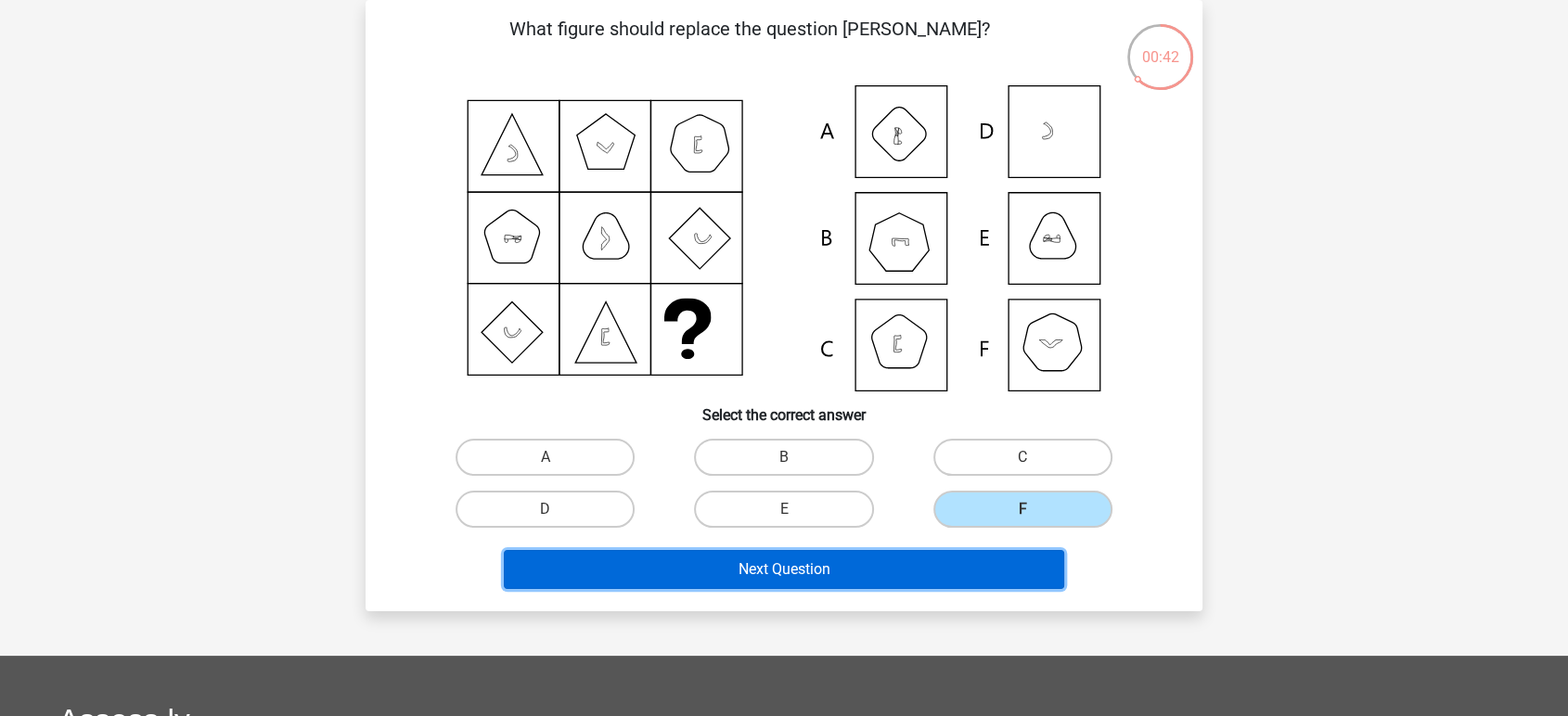
click at [921, 558] on button "Next Question" at bounding box center [784, 569] width 561 height 39
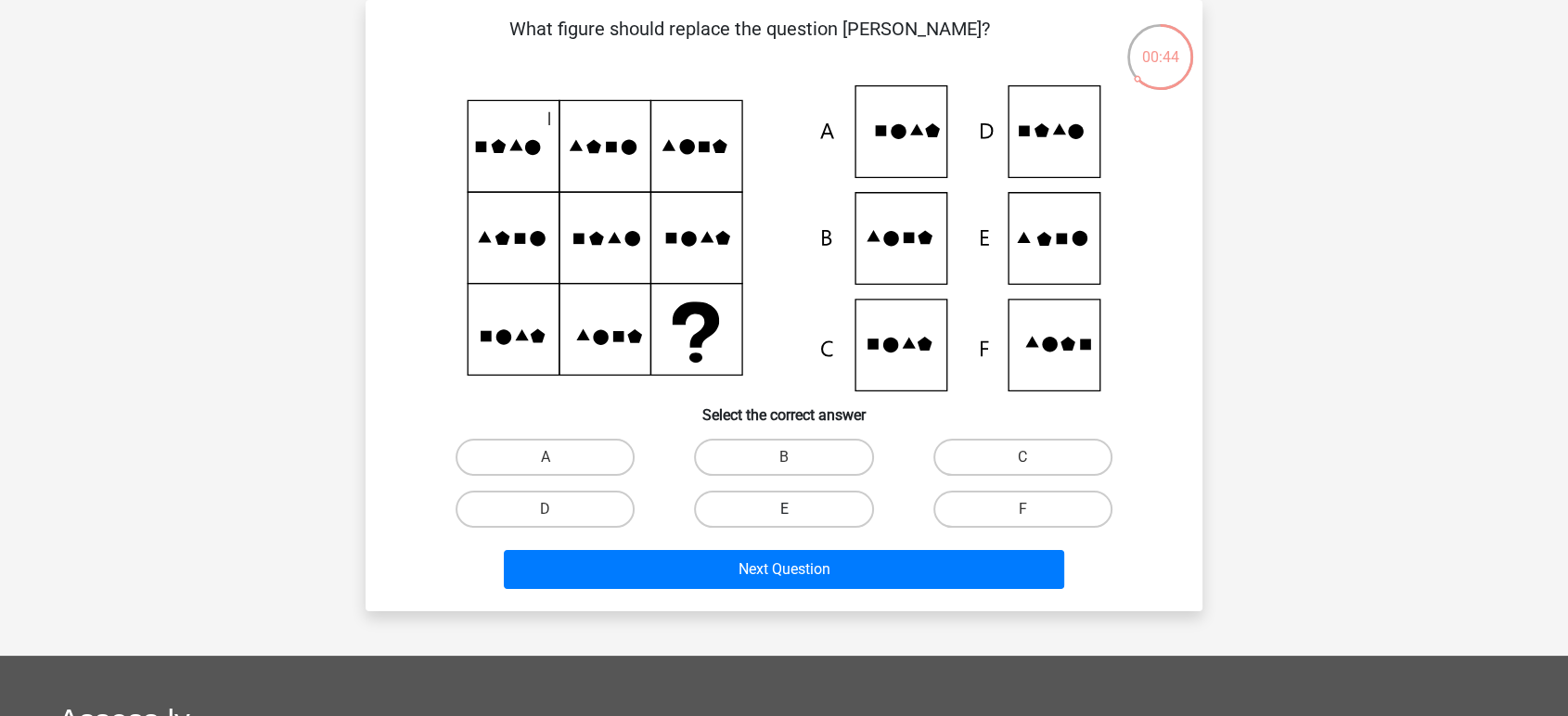
click at [816, 509] on label "E" at bounding box center [783, 509] width 179 height 37
click at [796, 509] on input "E" at bounding box center [790, 515] width 12 height 12
radio input "true"
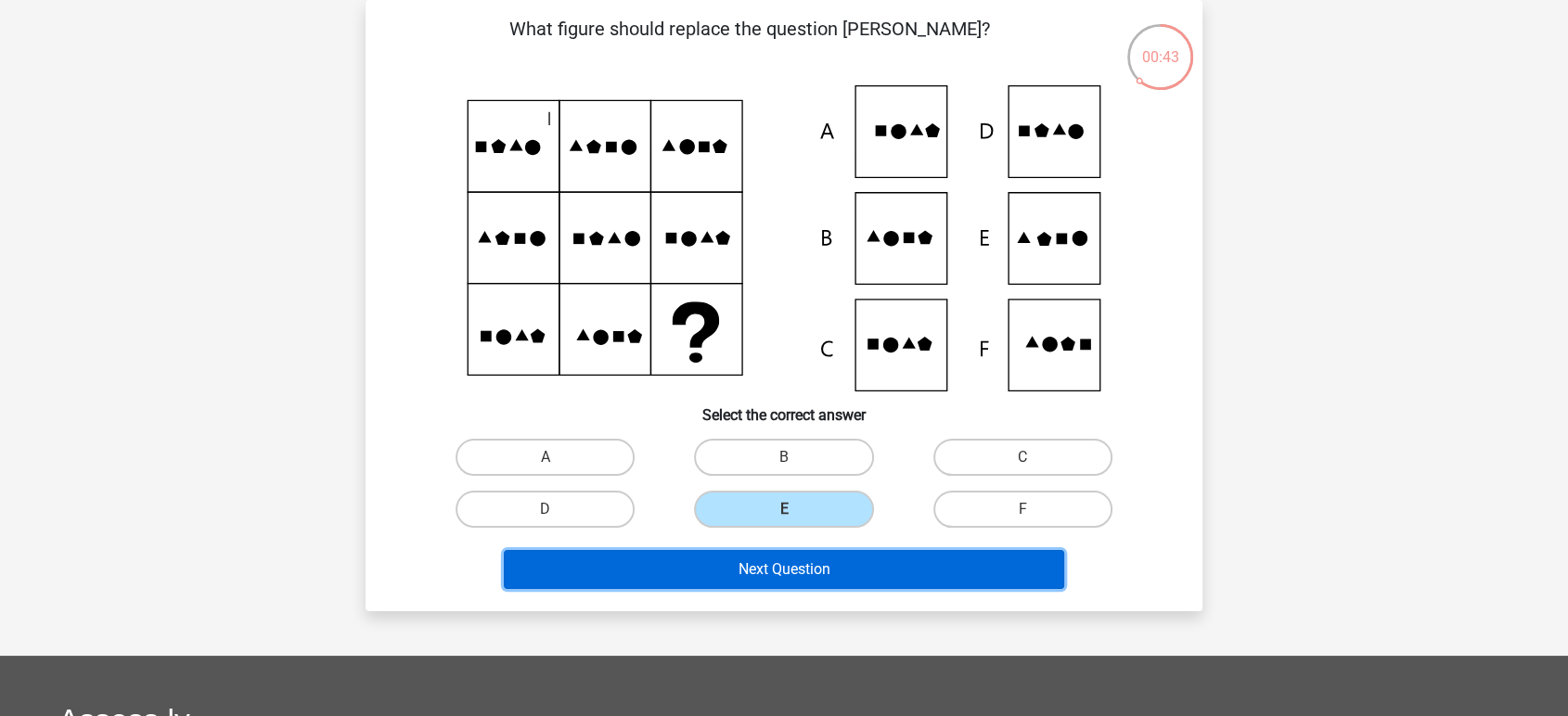
click at [828, 558] on button "Next Question" at bounding box center [784, 569] width 561 height 39
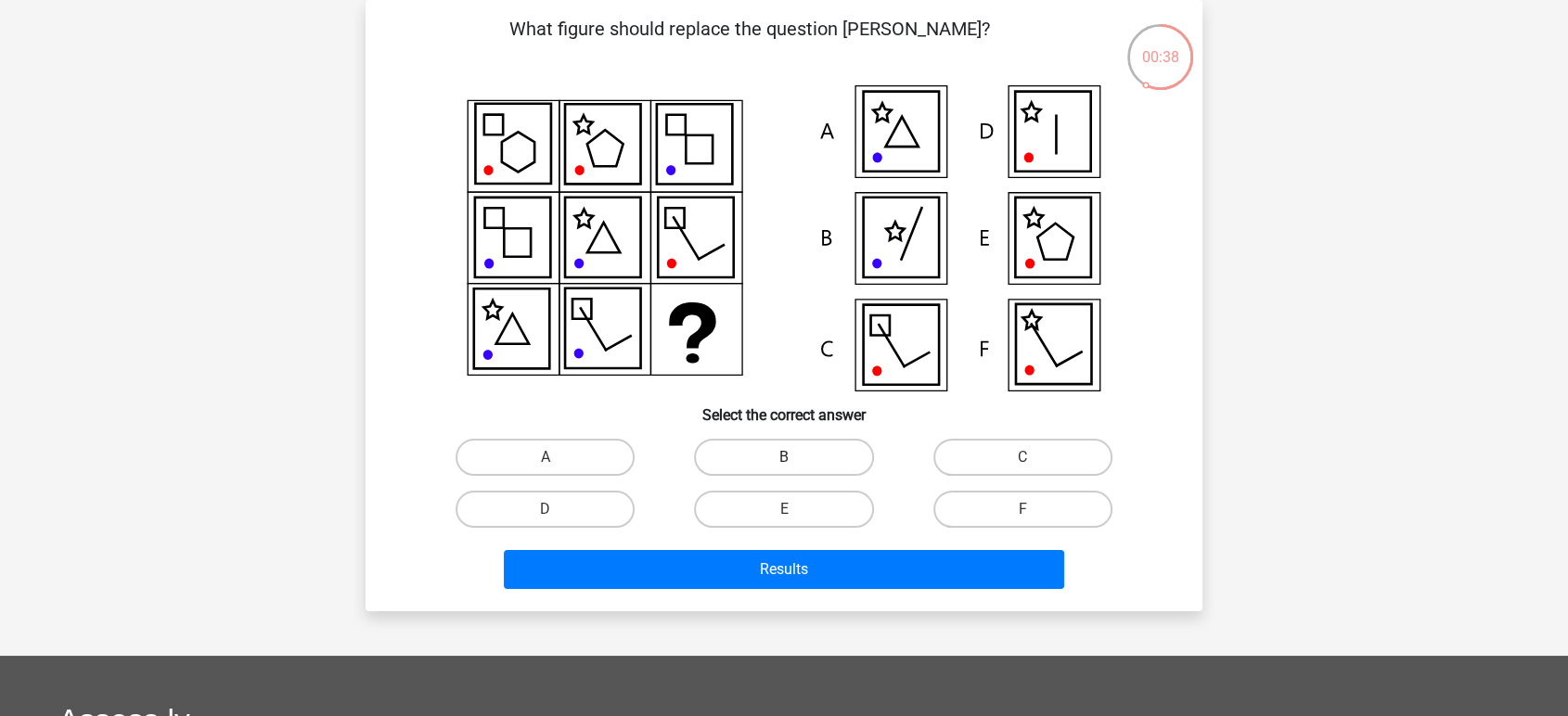
click at [747, 454] on label "B" at bounding box center [783, 456] width 179 height 37
click at [784, 457] on input "B" at bounding box center [790, 463] width 12 height 12
radio input "true"
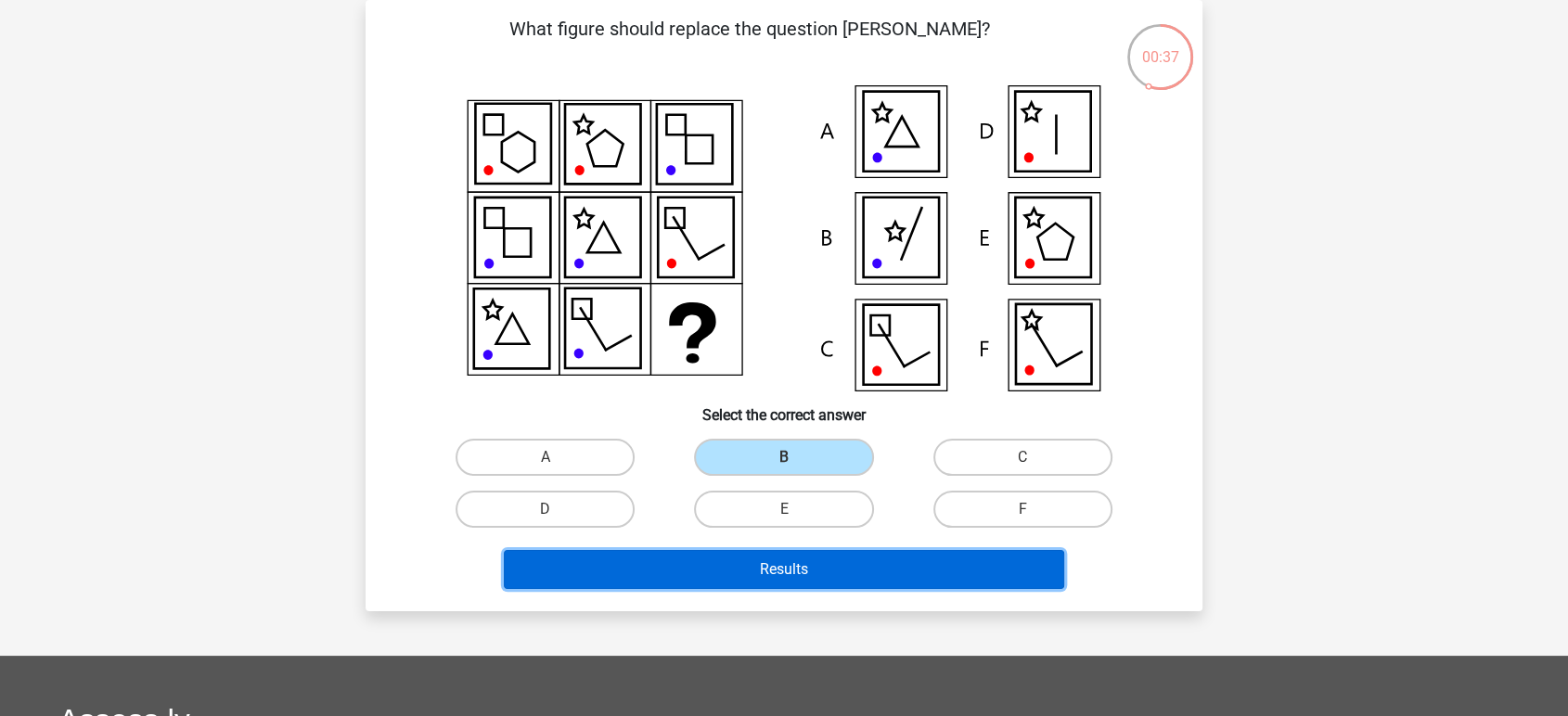
click at [852, 569] on button "Results" at bounding box center [784, 569] width 561 height 39
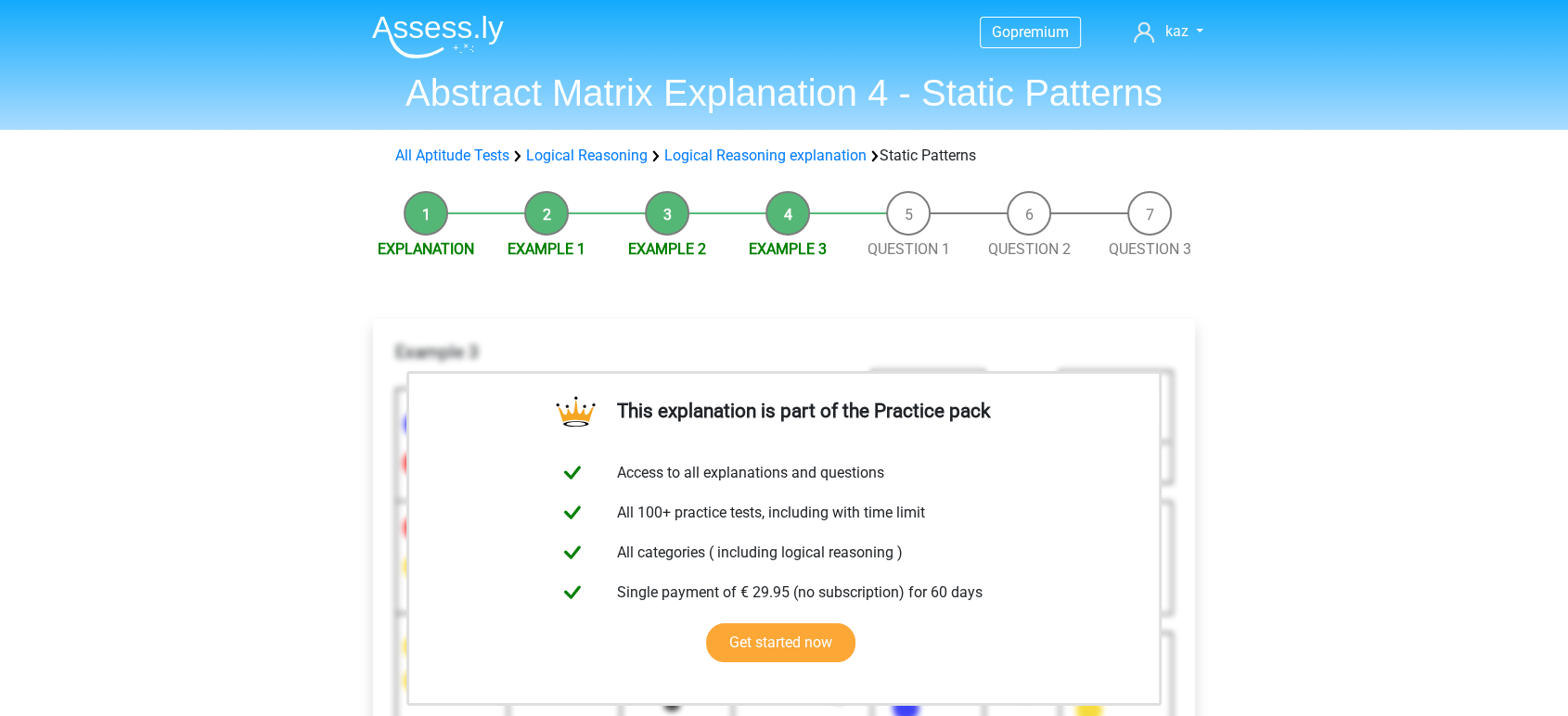
click at [909, 214] on li "Question 1" at bounding box center [908, 226] width 121 height 70
click at [913, 244] on link "Question 1" at bounding box center [909, 249] width 83 height 18
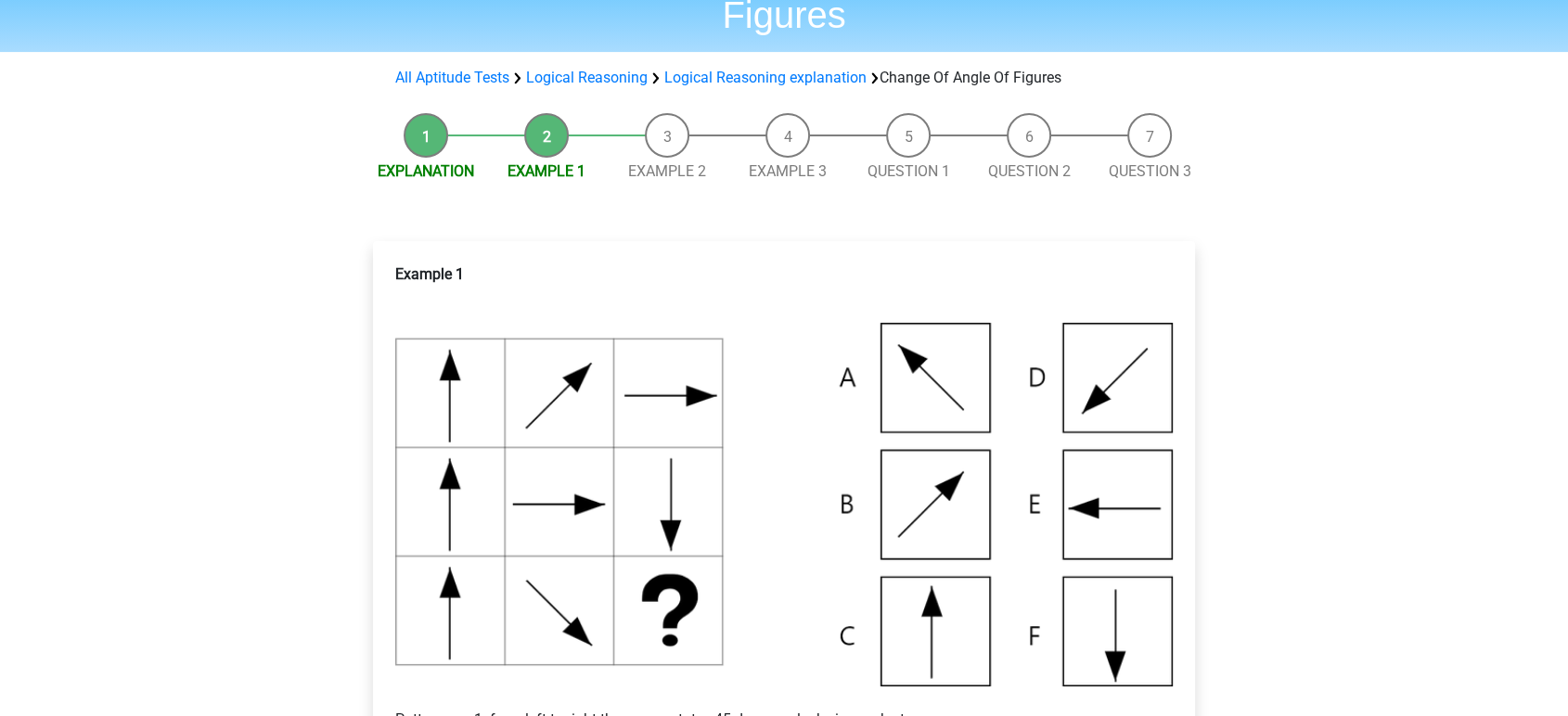
scroll to position [103, 0]
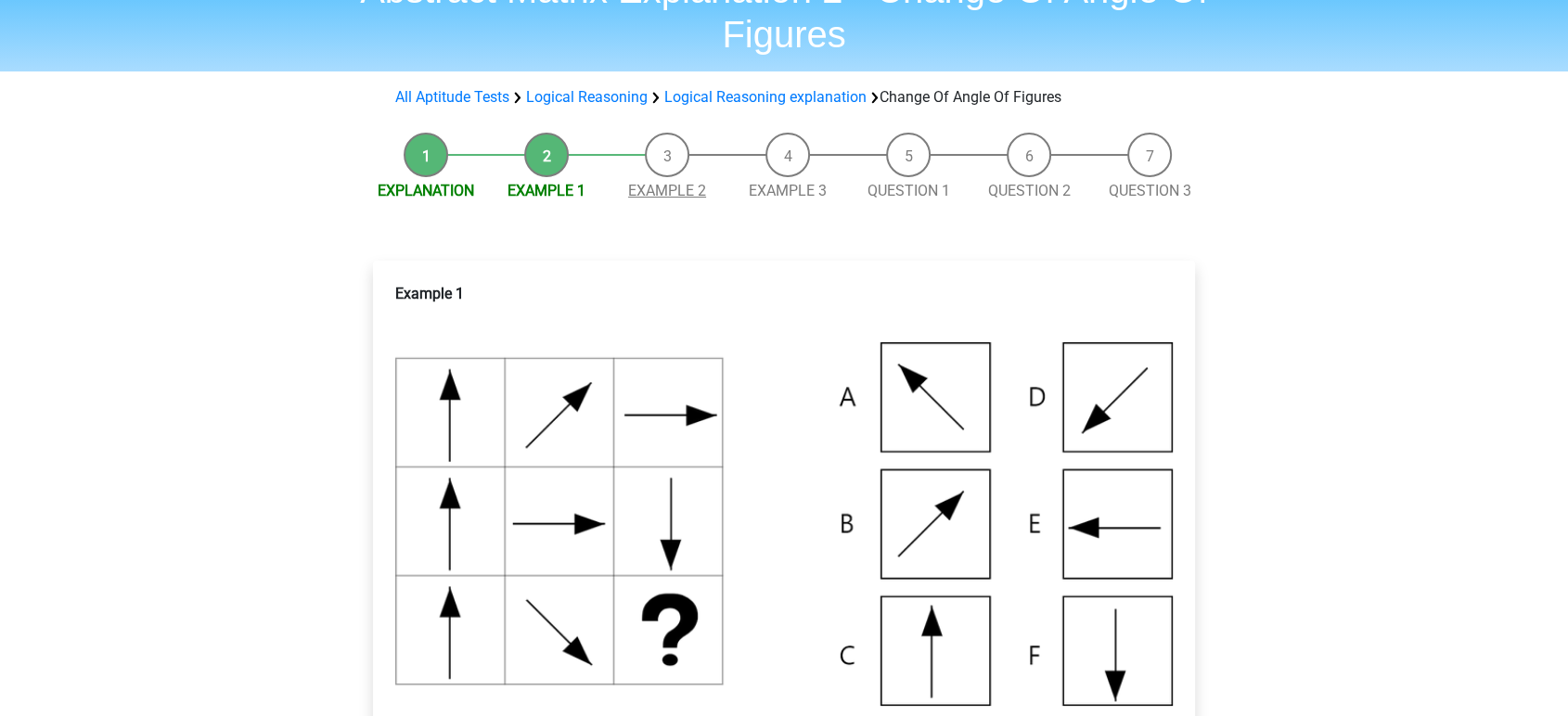
click at [682, 188] on link "Example 2" at bounding box center [666, 190] width 78 height 18
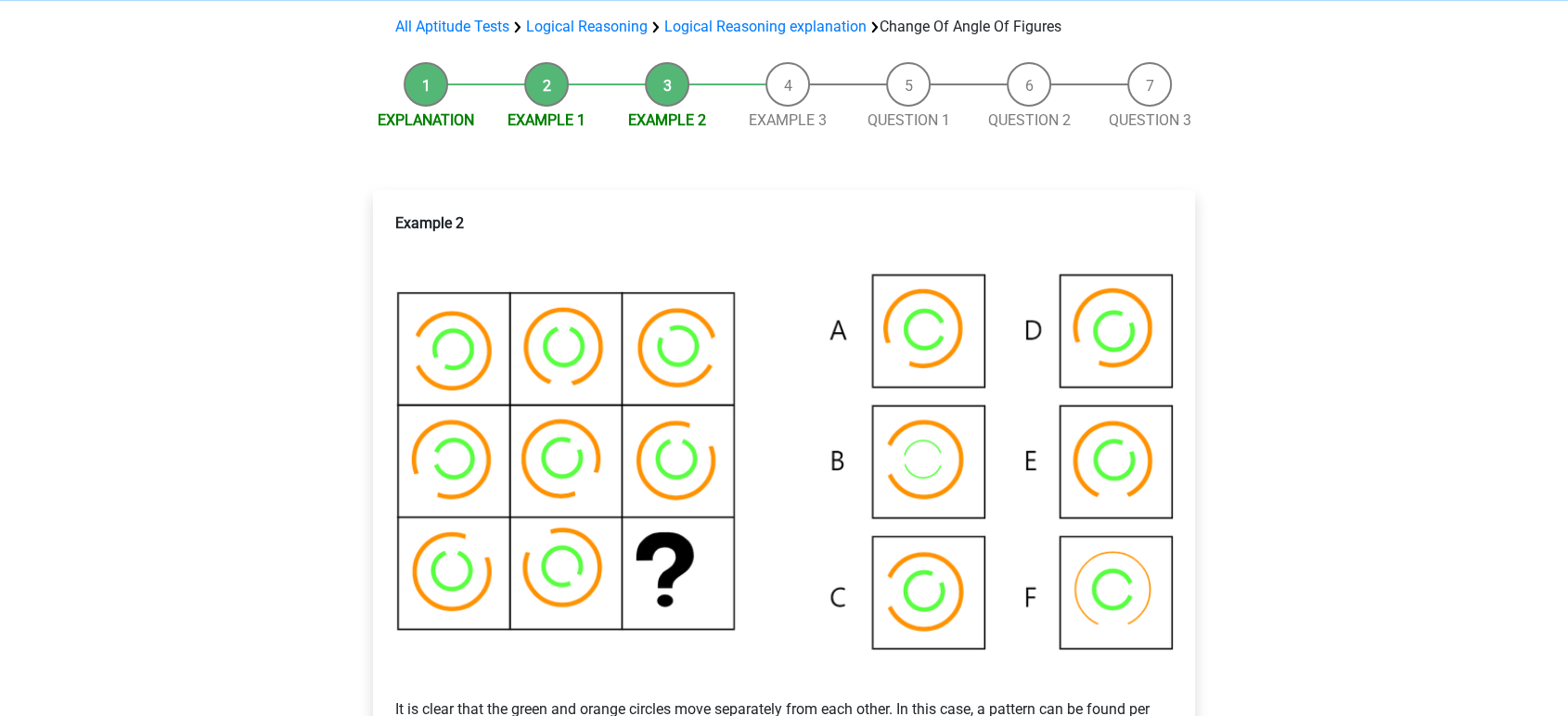
scroll to position [103, 0]
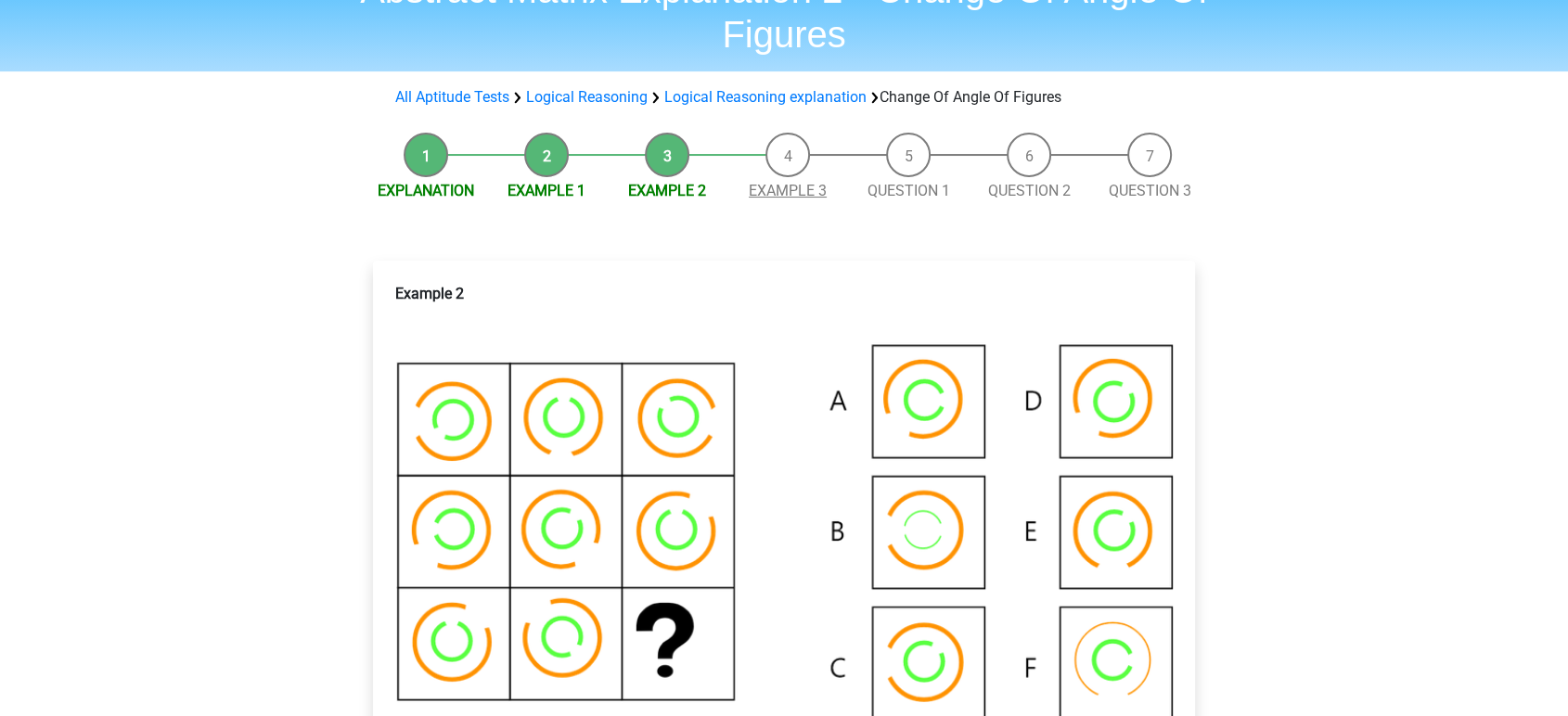
click at [779, 191] on link "Example 3" at bounding box center [787, 190] width 78 height 18
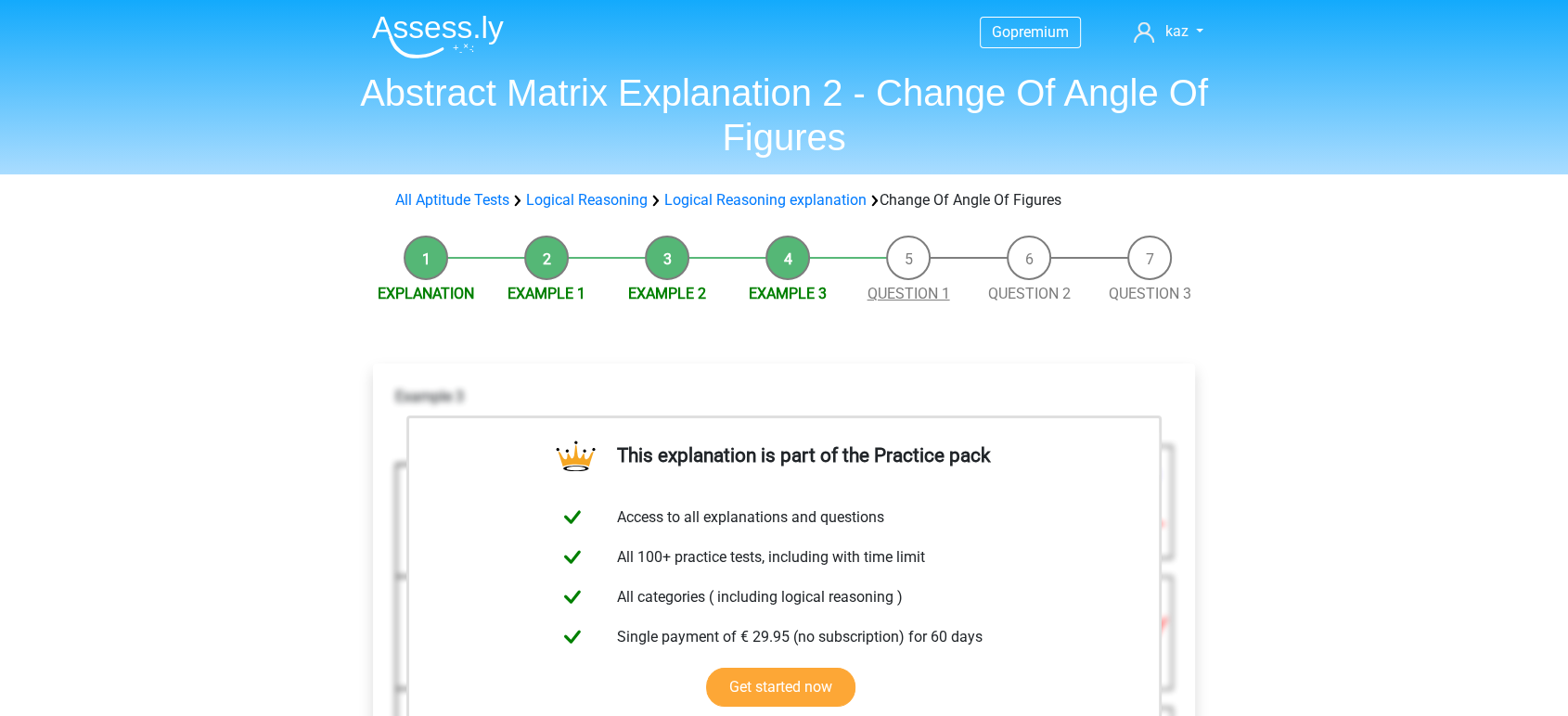
click at [912, 301] on link "Question 1" at bounding box center [909, 294] width 83 height 18
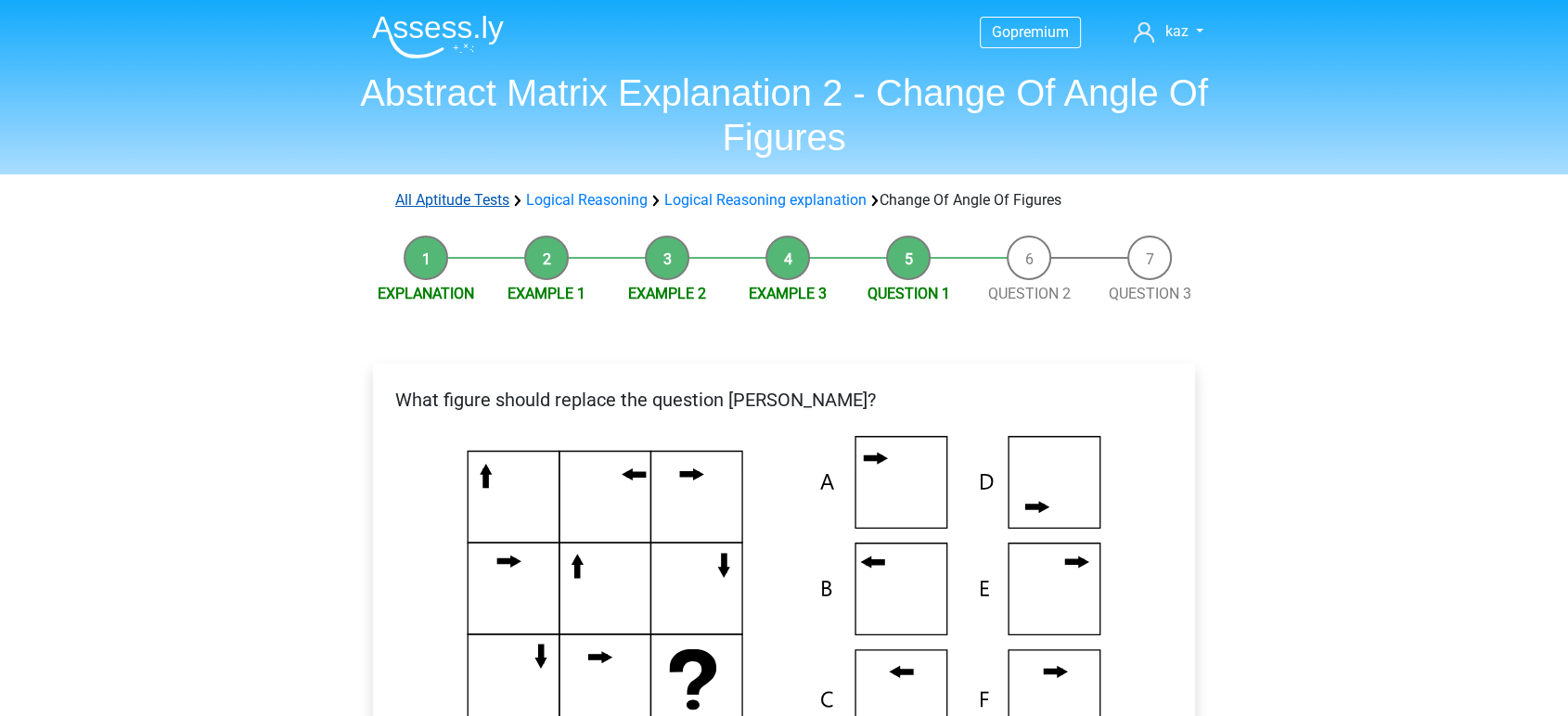
click at [485, 199] on link "All Aptitude Tests" at bounding box center [452, 200] width 115 height 18
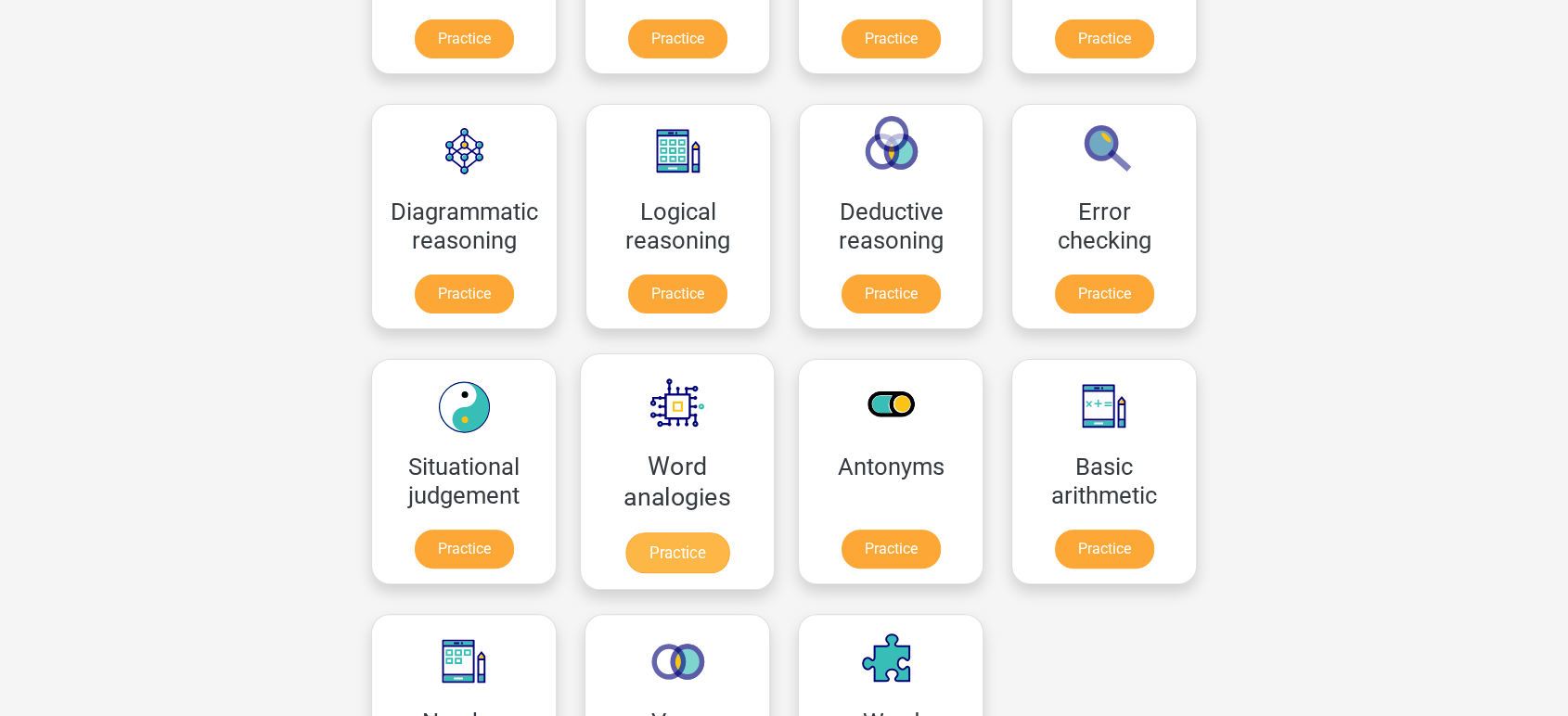
scroll to position [456, 0]
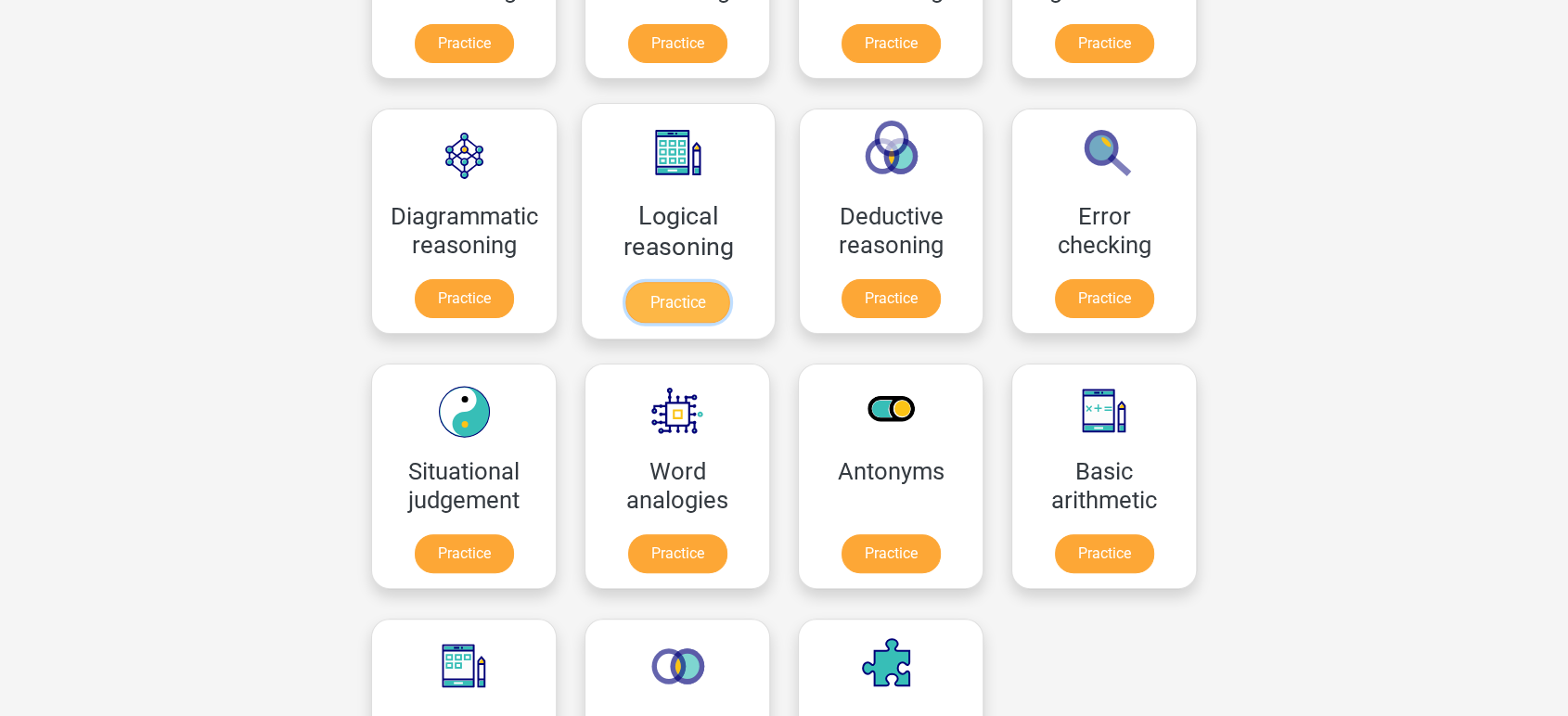
click at [657, 282] on link "Practice" at bounding box center [677, 302] width 104 height 41
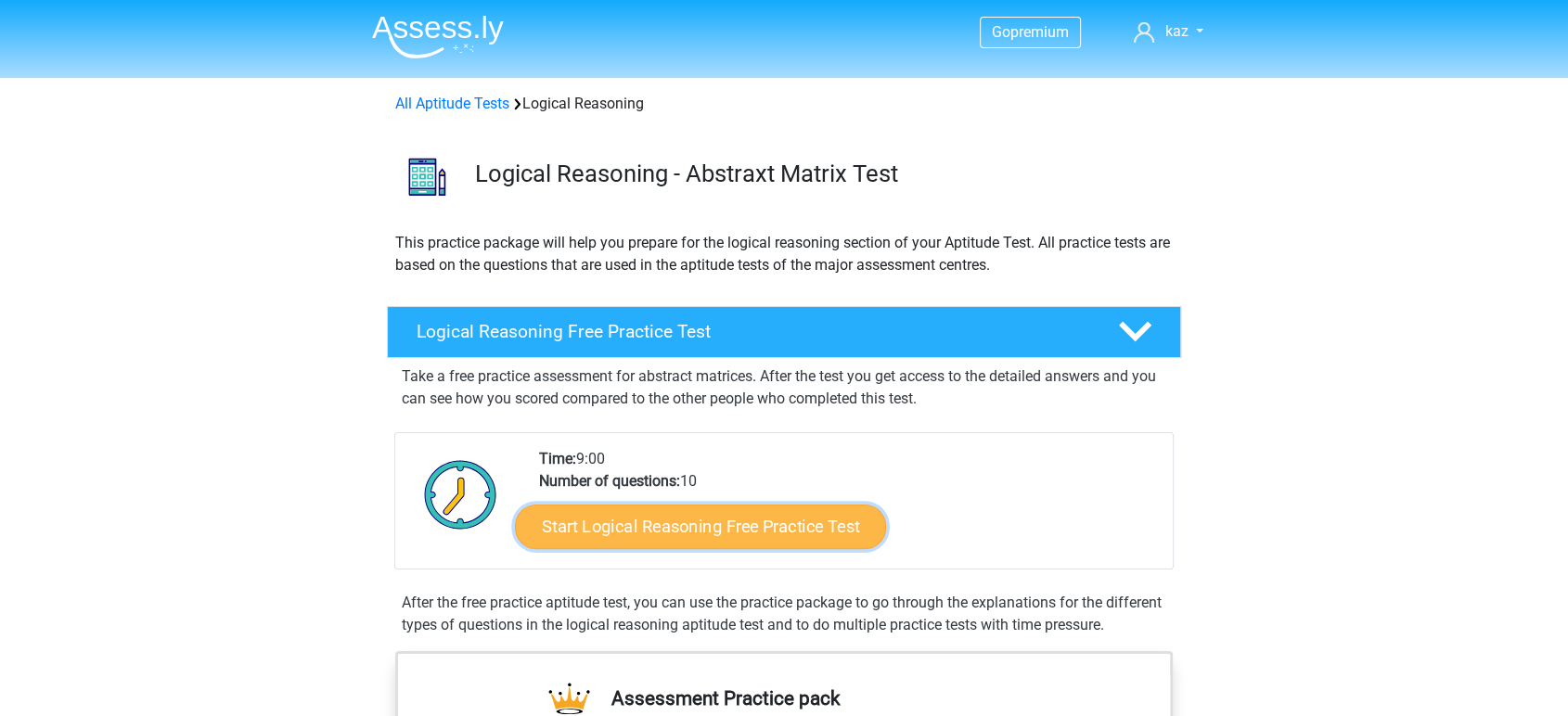
click at [683, 522] on link "Start Logical Reasoning Free Practice Test" at bounding box center [700, 526] width 371 height 45
click at [779, 528] on link "Start Logical Reasoning Free Practice Test" at bounding box center [700, 526] width 371 height 45
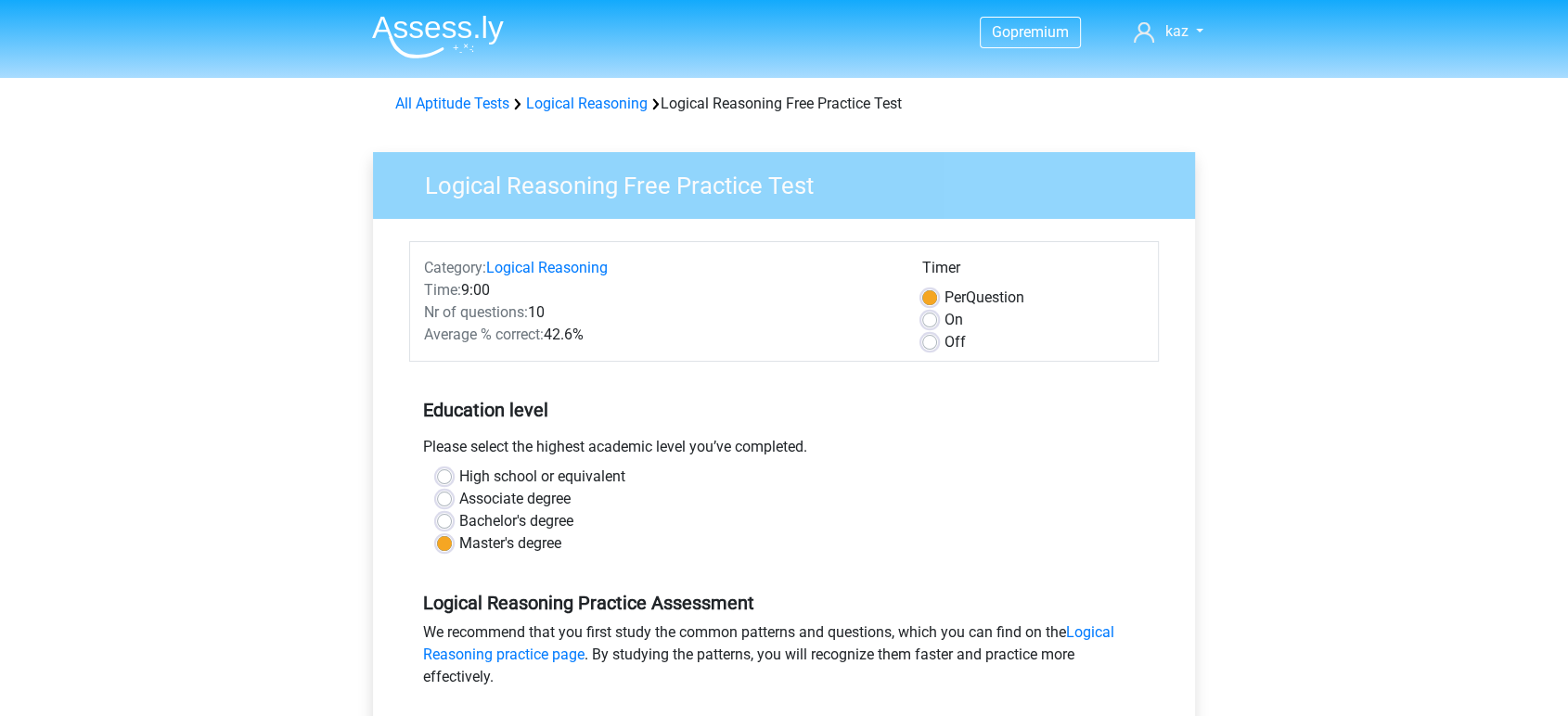
scroll to position [309, 0]
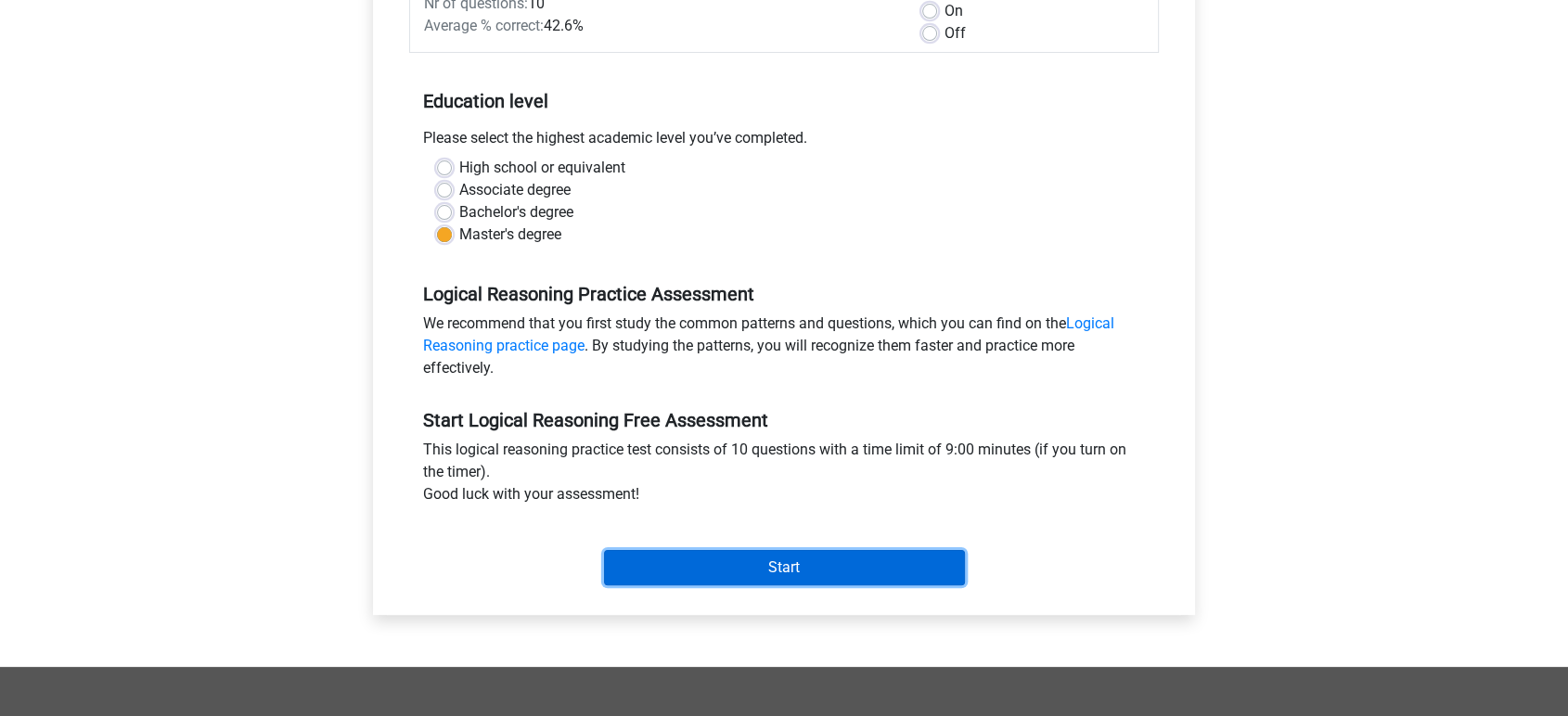
click at [682, 567] on input "Start" at bounding box center [784, 567] width 361 height 35
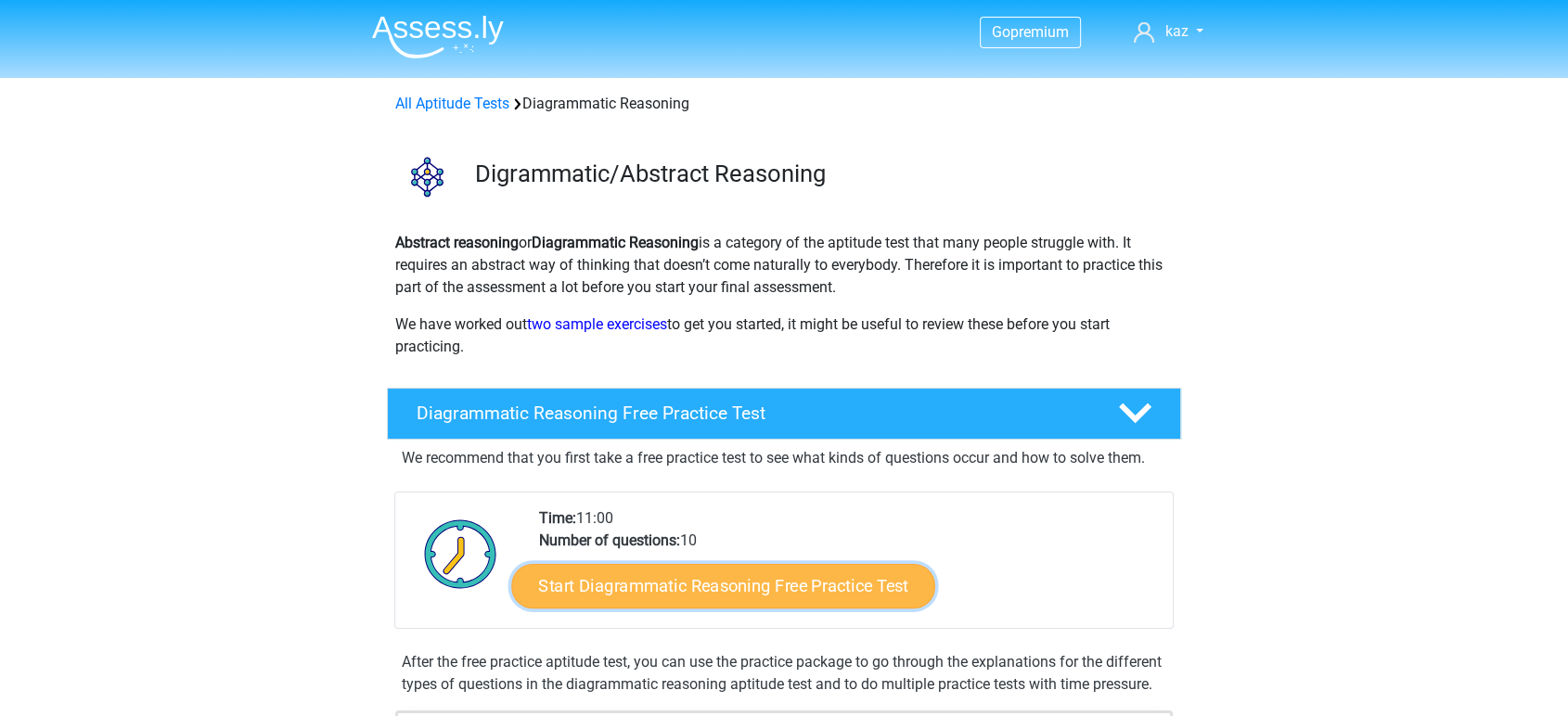
click at [770, 586] on link "Start Diagrammatic Reasoning Free Practice Test" at bounding box center [724, 585] width 424 height 45
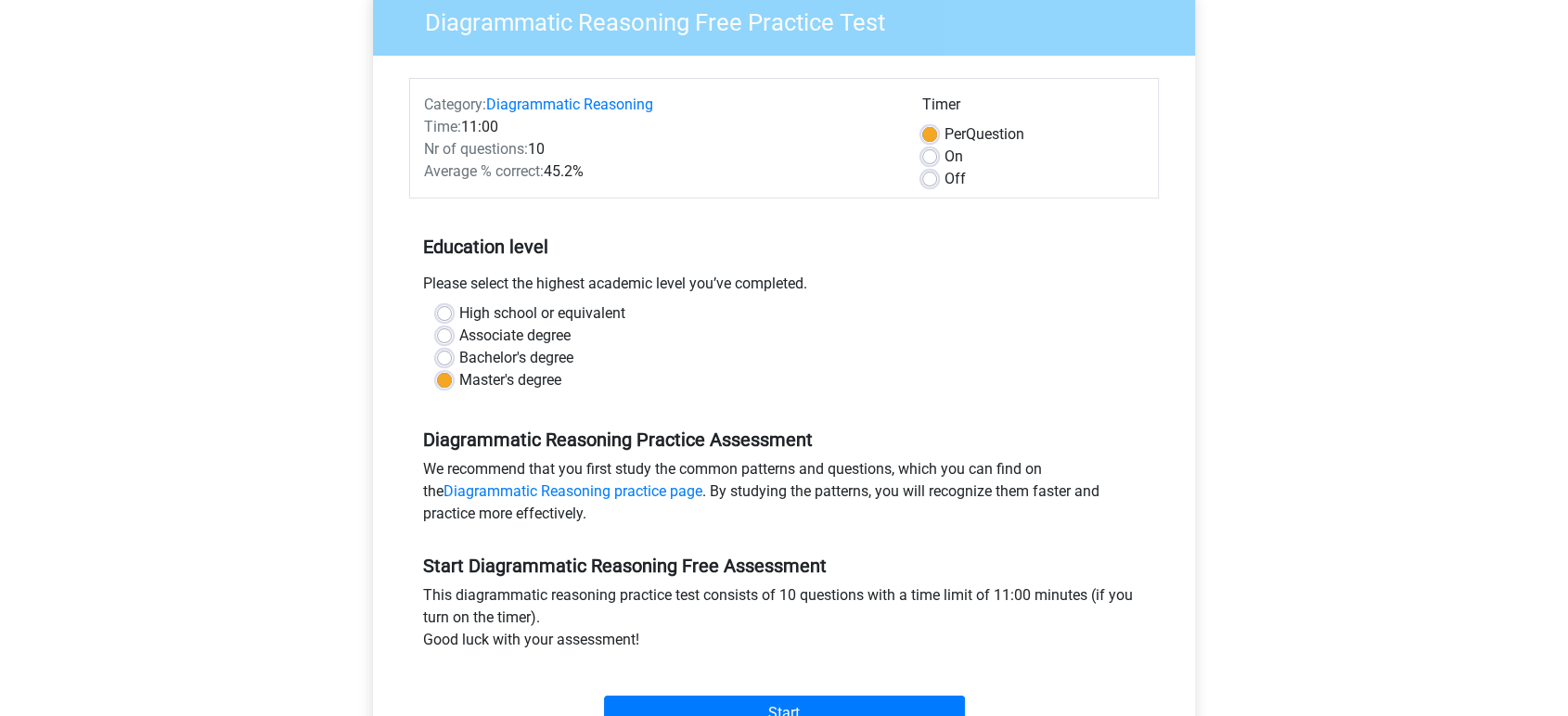
scroll to position [206, 0]
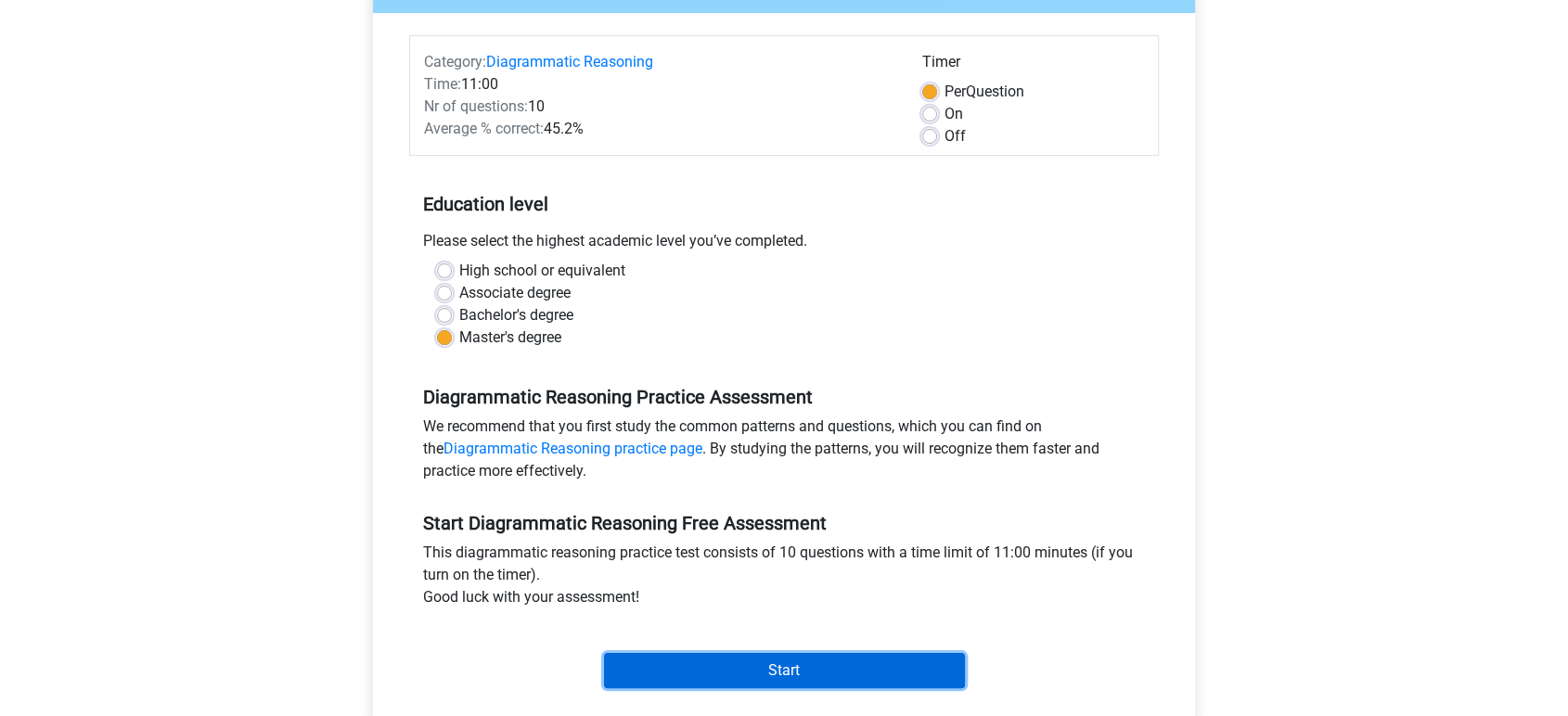
click at [720, 666] on input "Start" at bounding box center [784, 669] width 361 height 35
